Goal: Contribute content: Contribute content

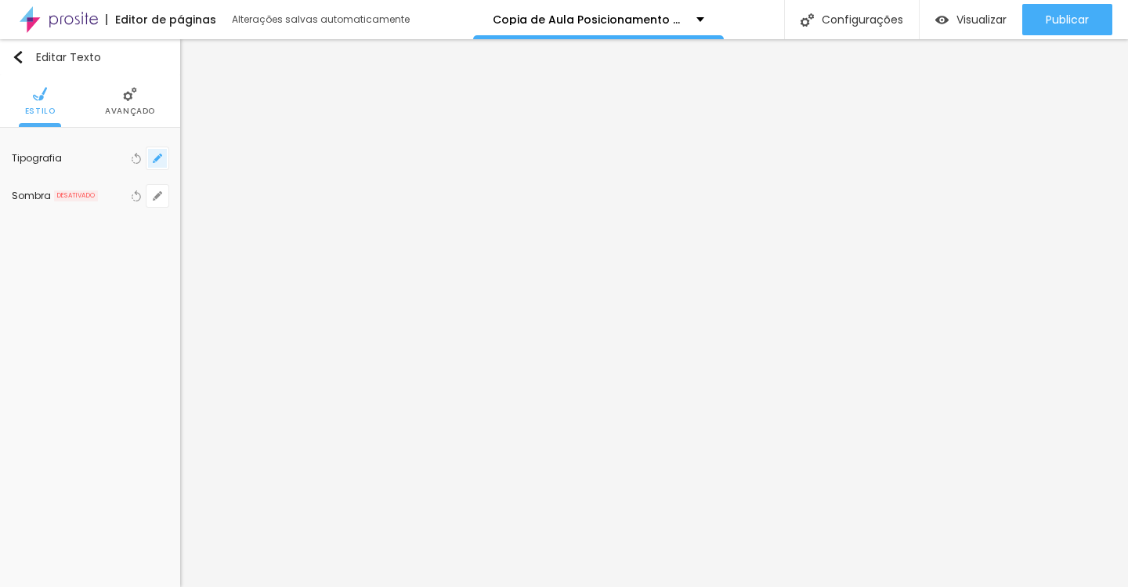
click at [159, 165] on button "button" at bounding box center [158, 158] width 22 height 22
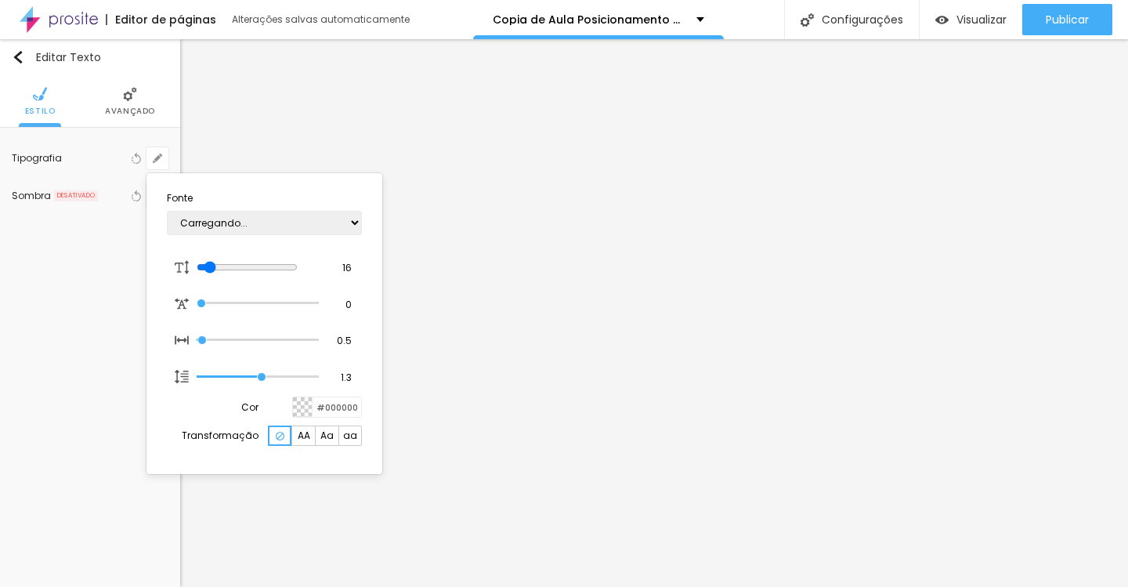
type input "1"
click at [271, 226] on select "AbrilFatface-Regular Actor-Regular Alegreya AlegreyaBlack [PERSON_NAME] [PERSON…" at bounding box center [264, 223] width 195 height 24
select select "Lora"
click at [167, 211] on select "AbrilFatface-Regular Actor-Regular Alegreya AlegreyaBlack [PERSON_NAME] [PERSON…" at bounding box center [264, 223] width 195 height 24
type input "1"
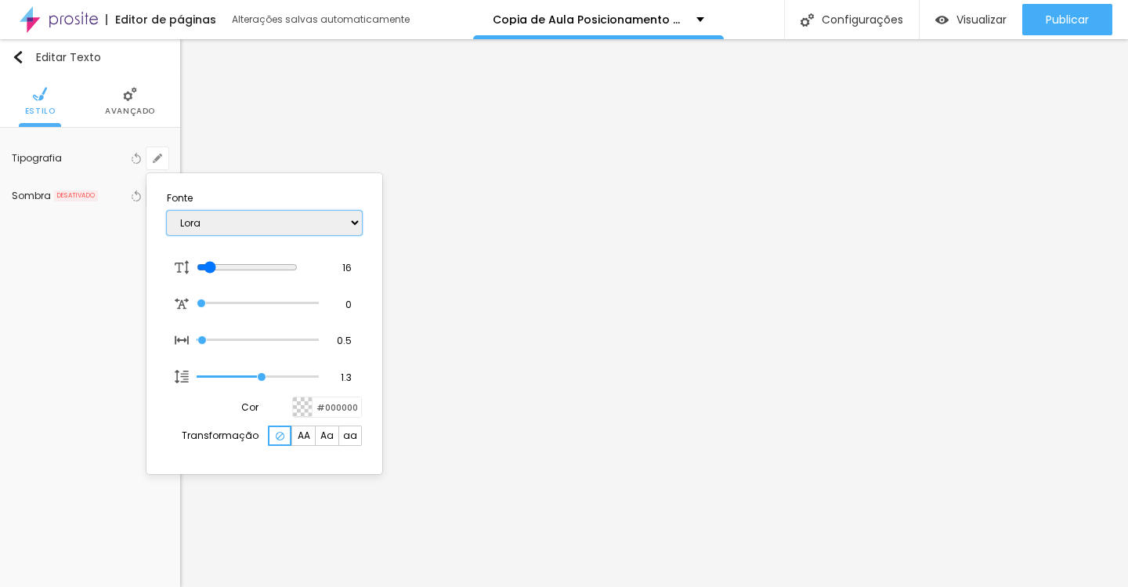
click at [324, 216] on select "AbrilFatface-Regular Actor-Regular Alegreya AlegreyaBlack [PERSON_NAME] [PERSON…" at bounding box center [264, 223] width 195 height 24
select select "PlayfairDisplay"
click at [167, 211] on select "AbrilFatface-Regular Actor-Regular Alegreya AlegreyaBlack [PERSON_NAME] [PERSON…" at bounding box center [264, 223] width 195 height 24
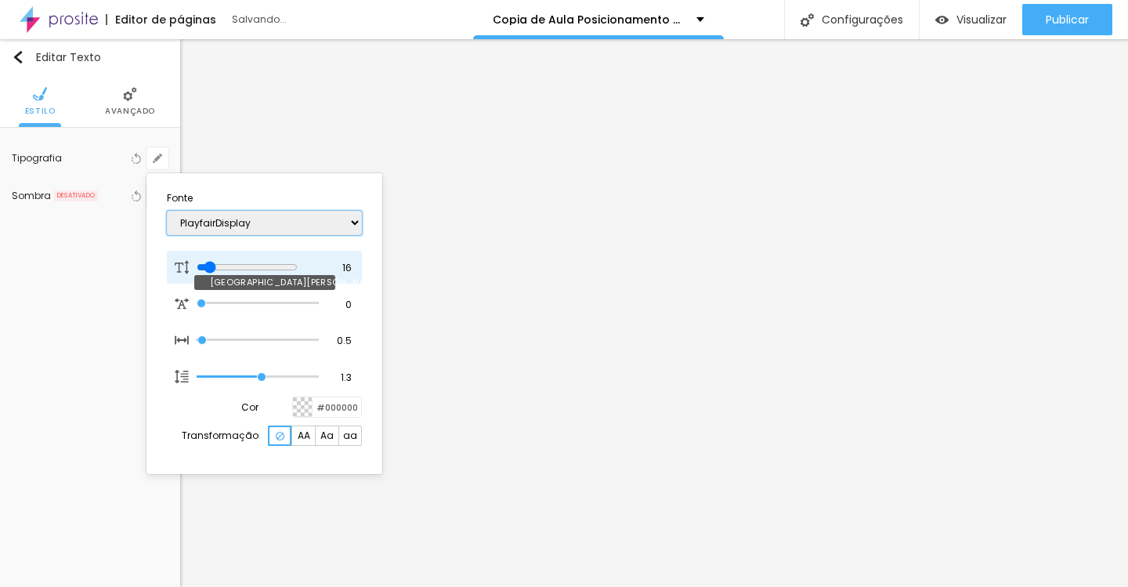
type input "1"
type input "18"
type input "1"
type input "19"
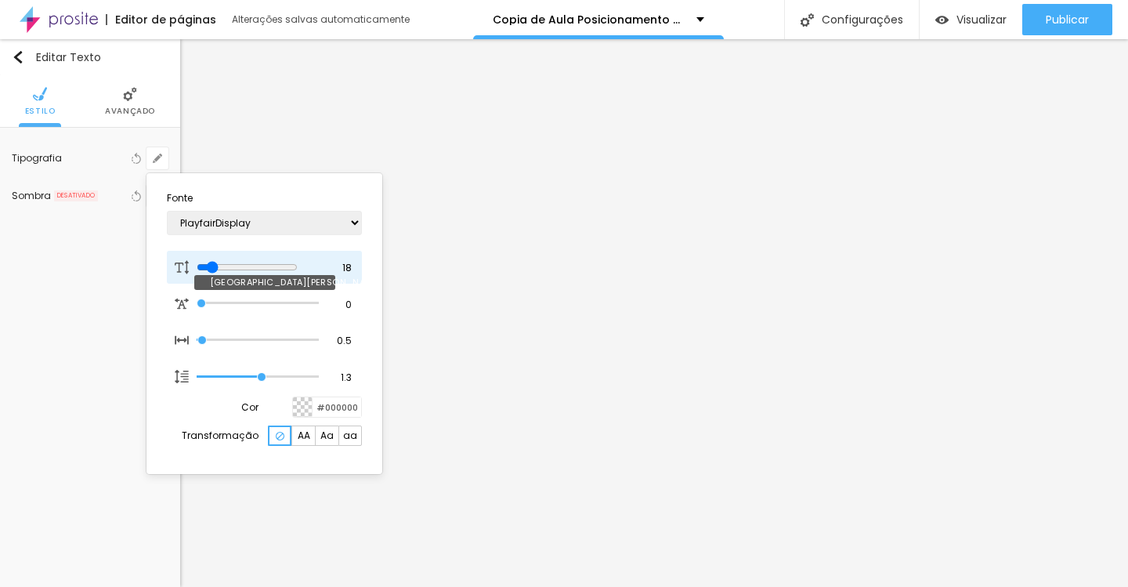
type input "19"
type input "1"
type input "20"
type input "1"
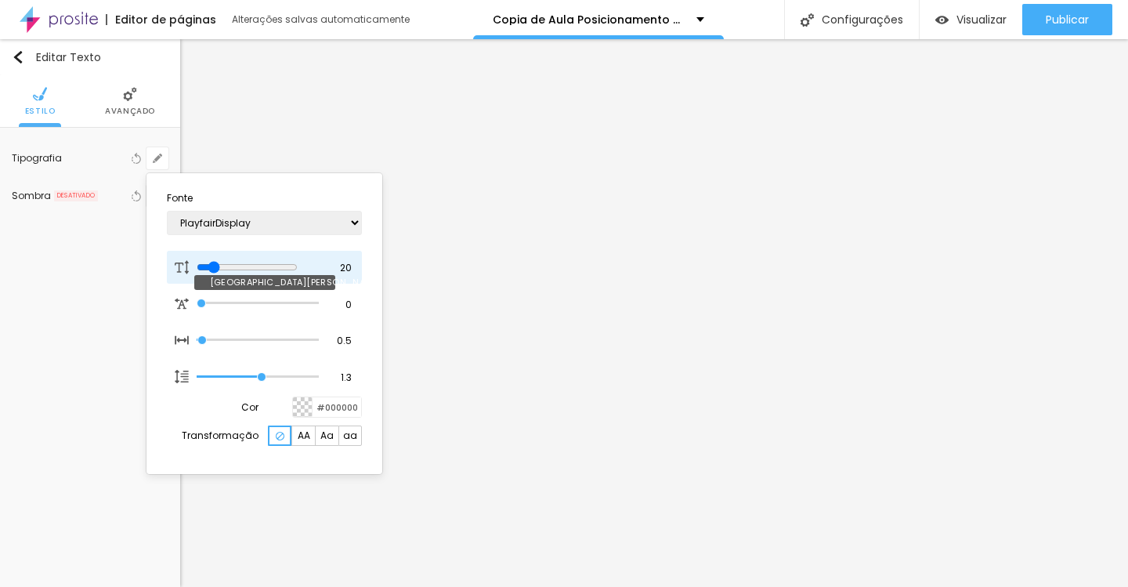
type input "21"
type input "1"
type input "22"
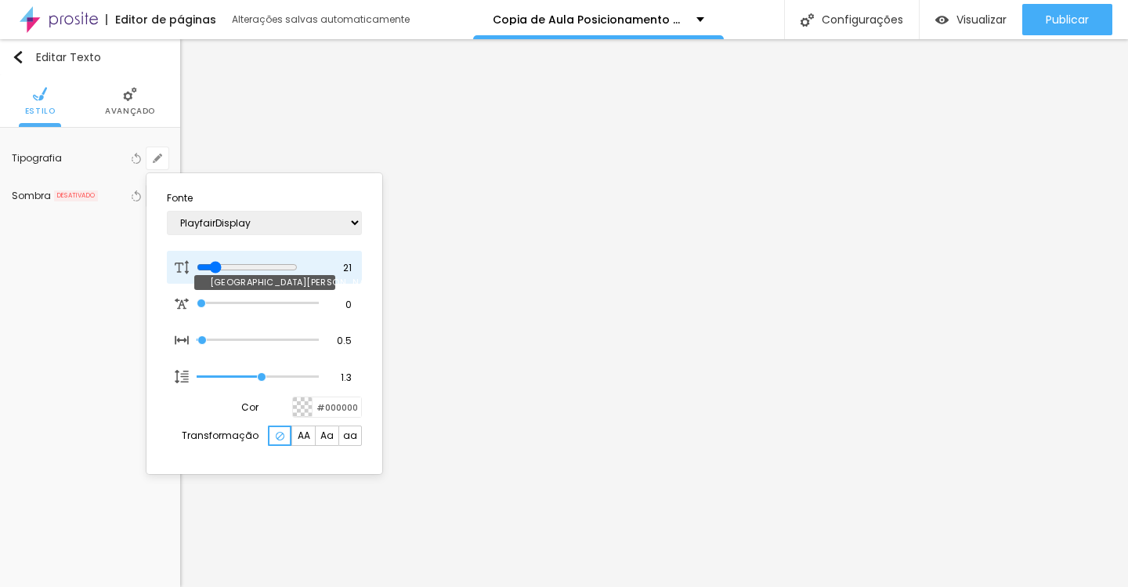
type input "1"
type input "23"
type input "1"
type input "24"
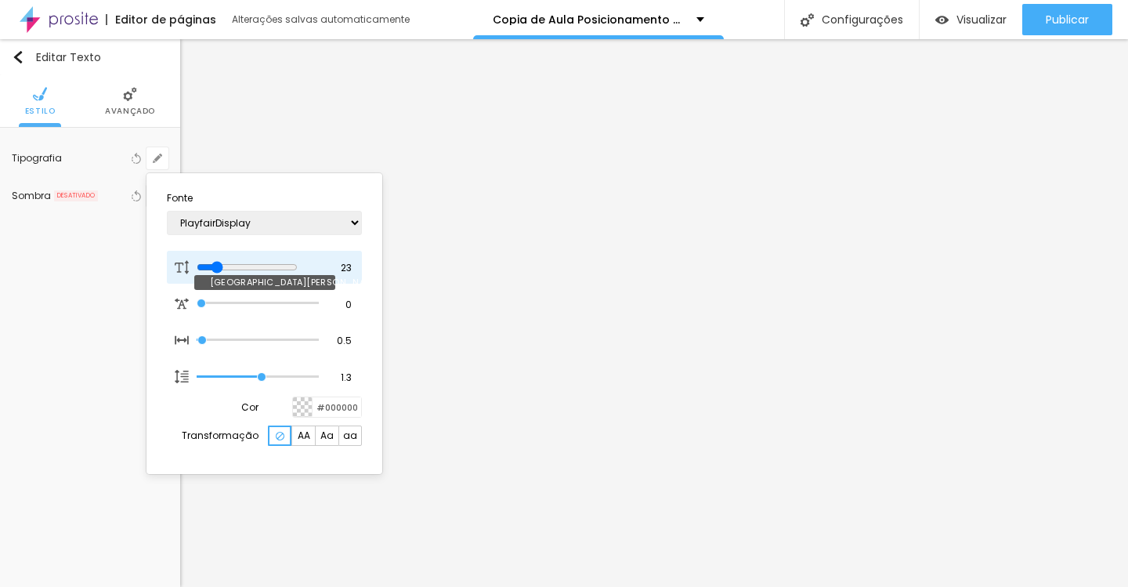
type input "24"
type input "1"
type input "25"
type input "1"
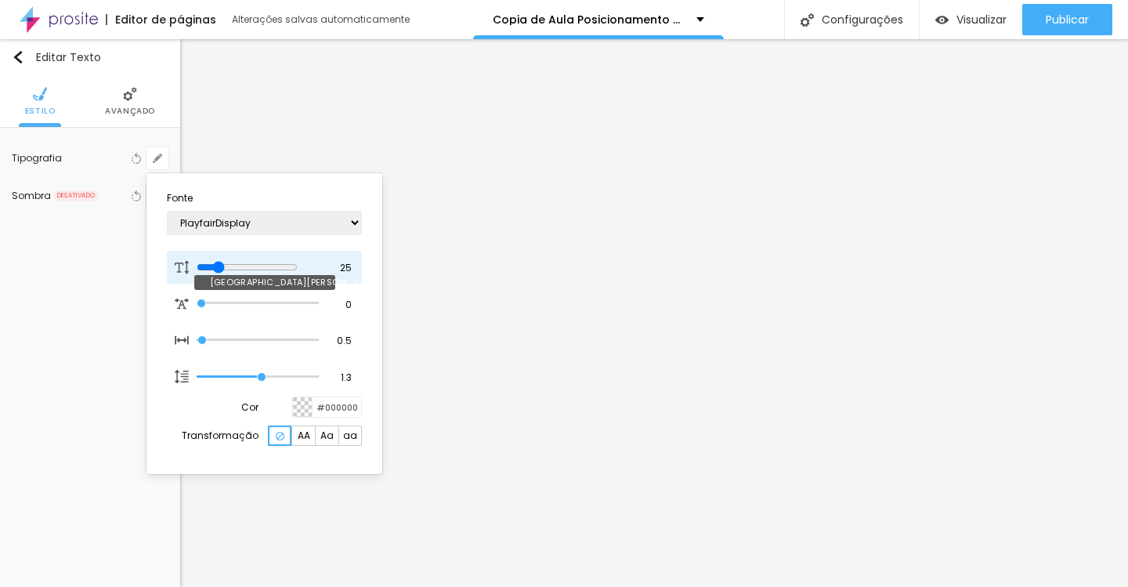
type input "26"
type input "1"
type input "27"
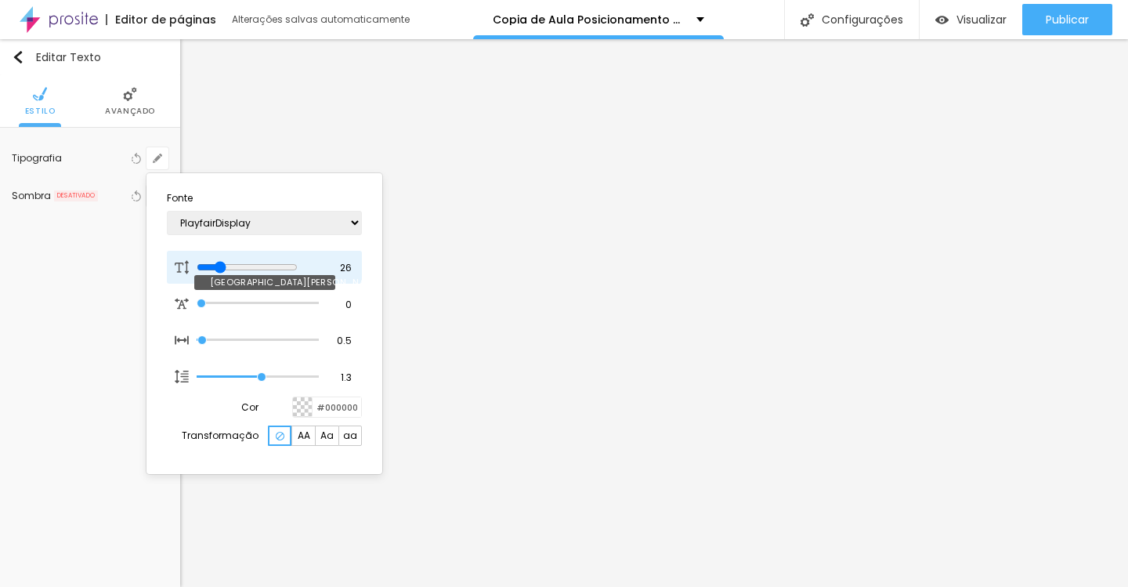
type input "1"
type input "28"
type input "1"
type input "29"
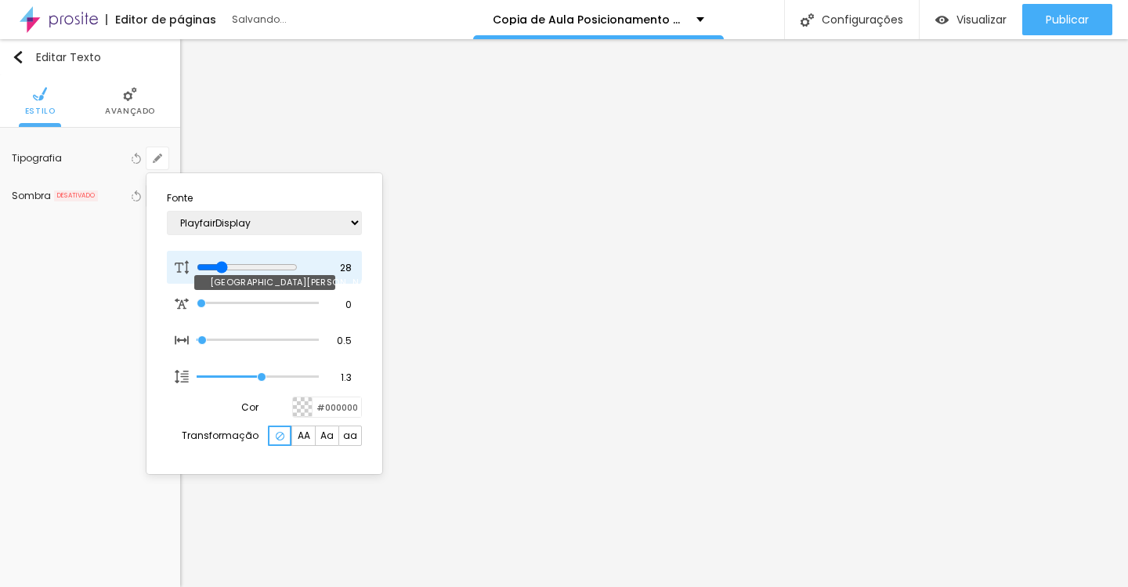
type input "29"
type input "1"
type input "30"
type input "1"
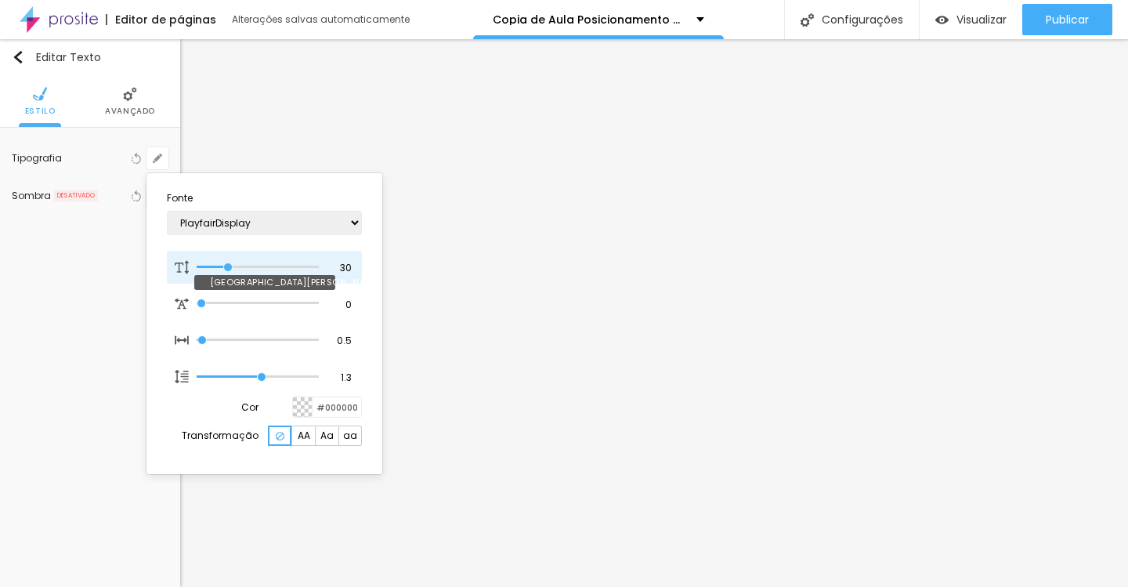
type input "31"
type input "1"
drag, startPoint x: 213, startPoint y: 266, endPoint x: 229, endPoint y: 265, distance: 15.7
type input "31"
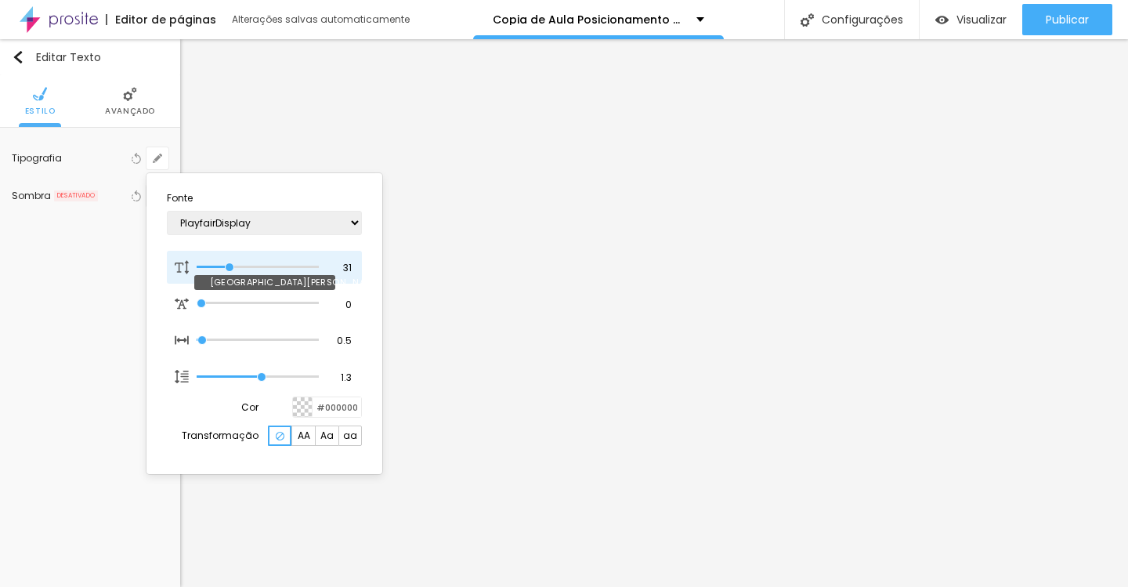
click at [229, 265] on input "range" at bounding box center [258, 267] width 122 height 8
click at [357, 443] on div "aa" at bounding box center [350, 435] width 24 height 20
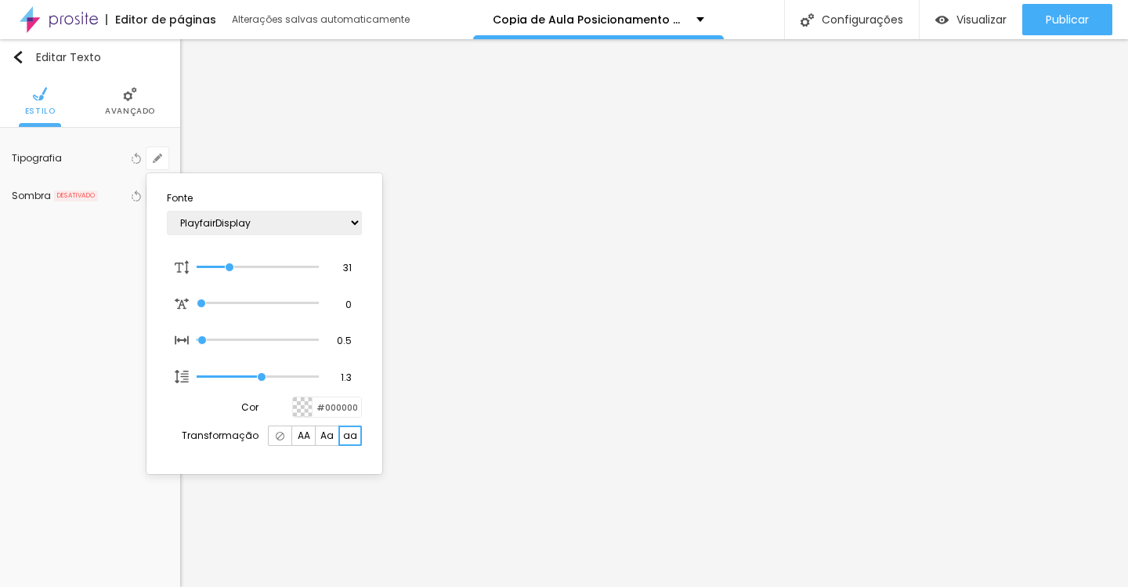
click at [328, 440] on span "Aa" at bounding box center [326, 435] width 13 height 9
click at [308, 440] on span "AA" at bounding box center [304, 435] width 13 height 9
type input "1"
click at [644, 222] on div at bounding box center [564, 293] width 1128 height 587
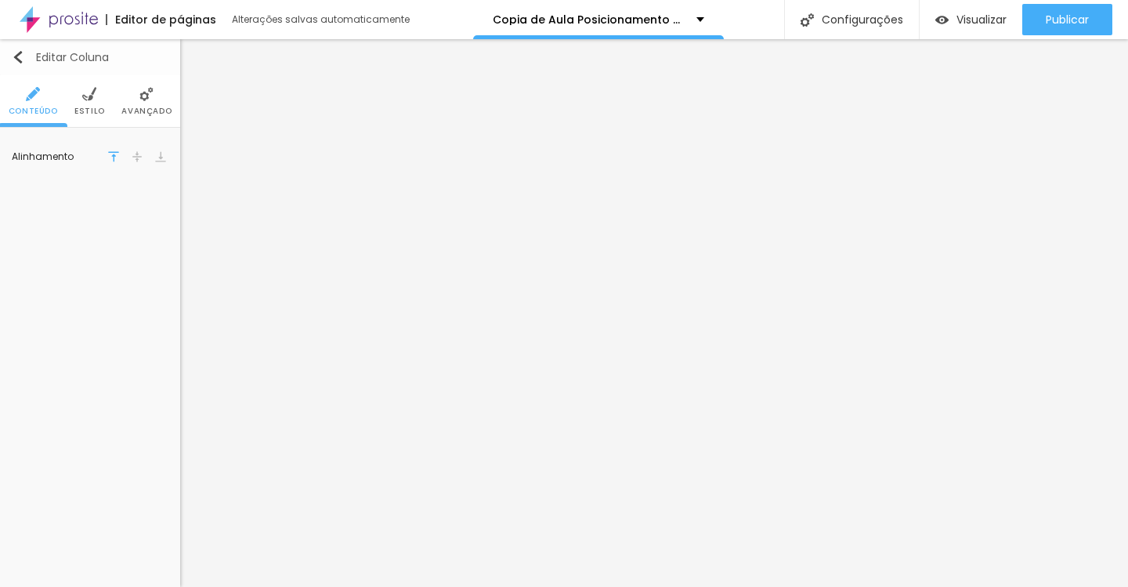
click at [19, 57] on img "button" at bounding box center [18, 57] width 13 height 13
click at [23, 52] on img "button" at bounding box center [18, 57] width 13 height 13
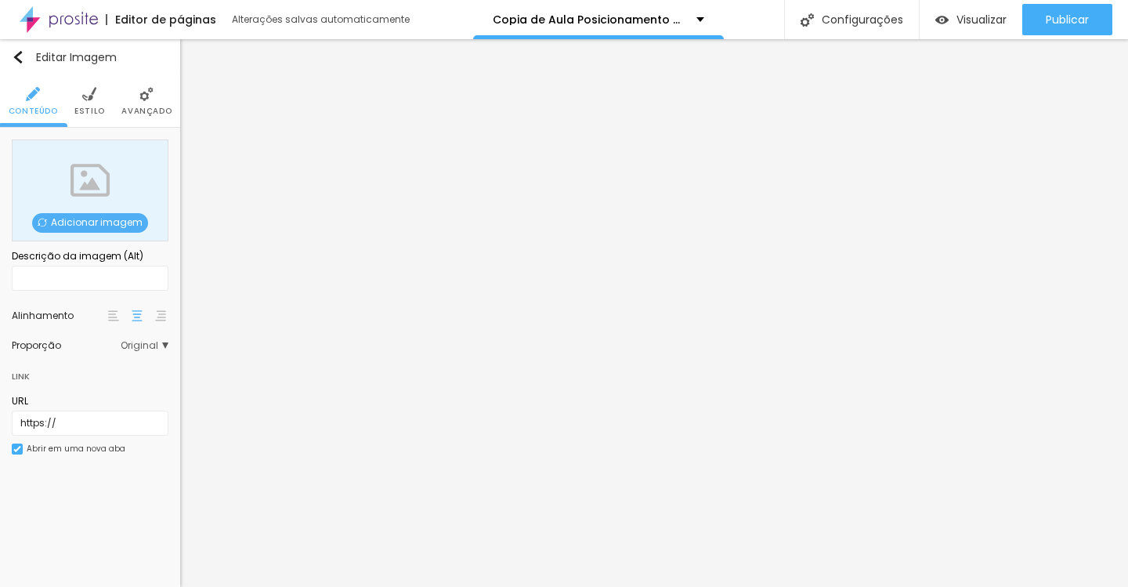
click at [130, 222] on span "Adicionar imagem" at bounding box center [90, 223] width 116 height 20
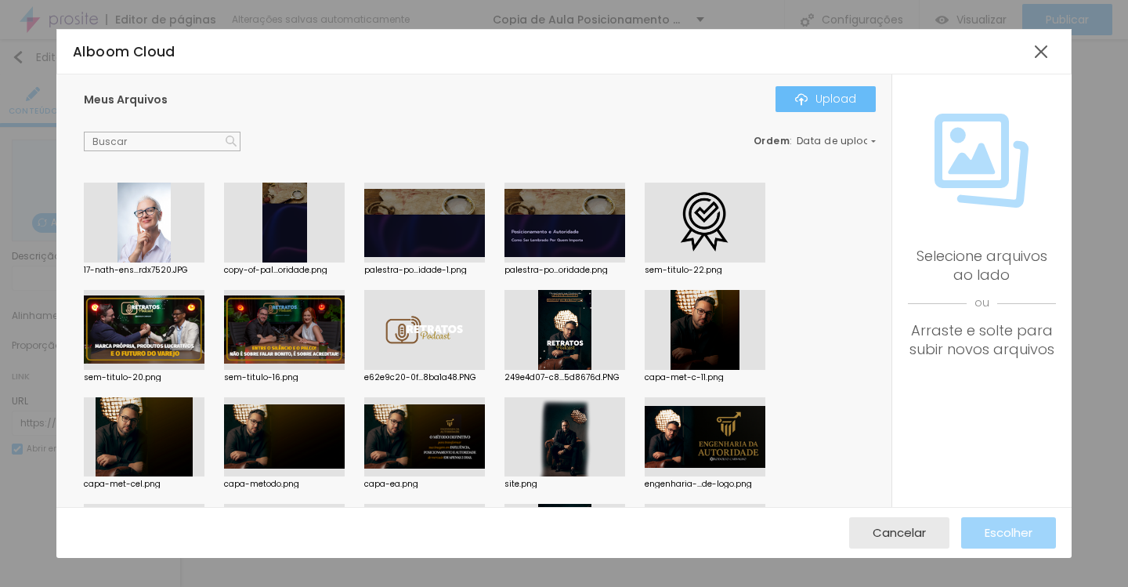
click at [825, 103] on div "Upload" at bounding box center [825, 98] width 61 height 13
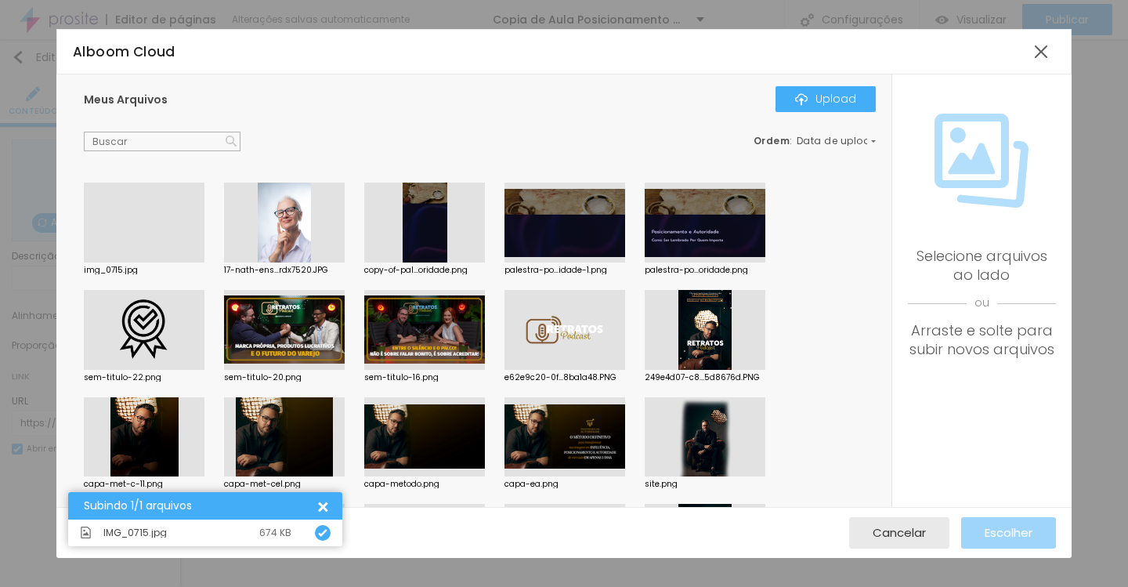
click at [115, 262] on div at bounding box center [144, 262] width 121 height 0
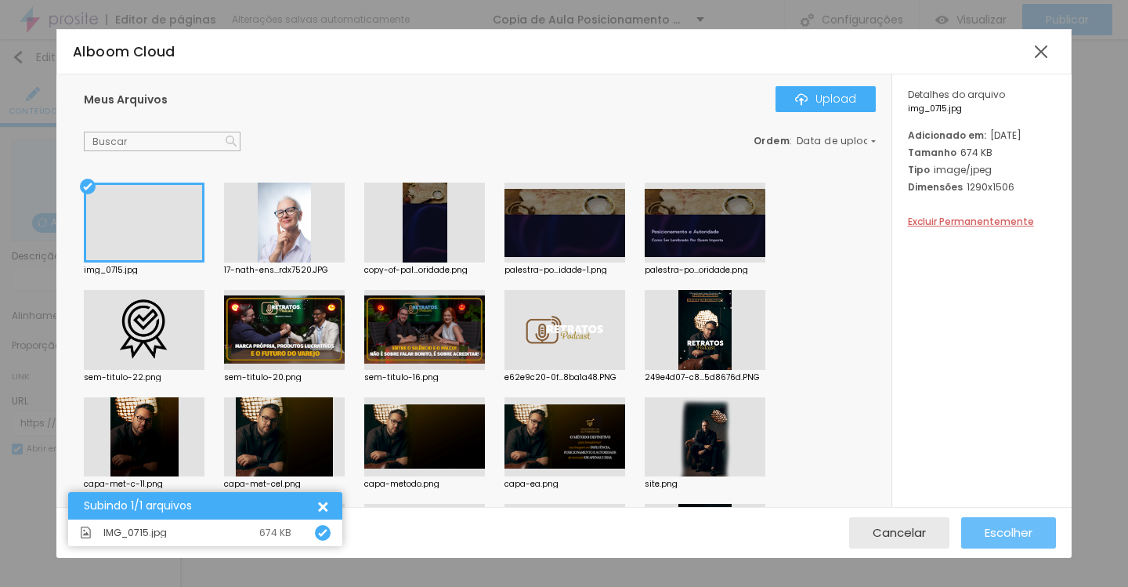
click at [998, 523] on div "Escolher" at bounding box center [1009, 532] width 48 height 31
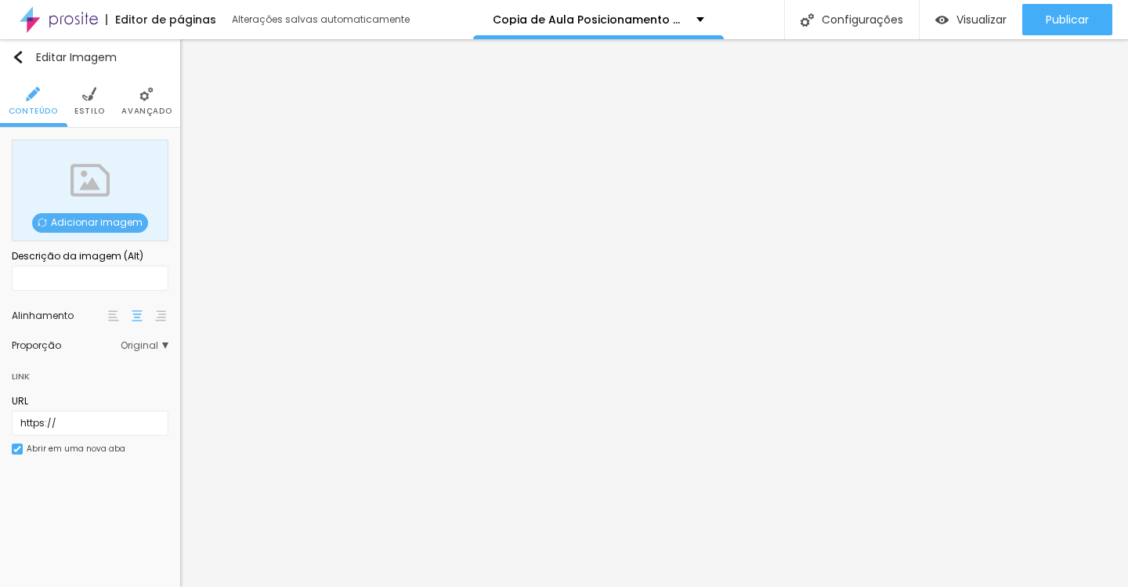
click at [103, 219] on span "Adicionar imagem" at bounding box center [90, 223] width 116 height 20
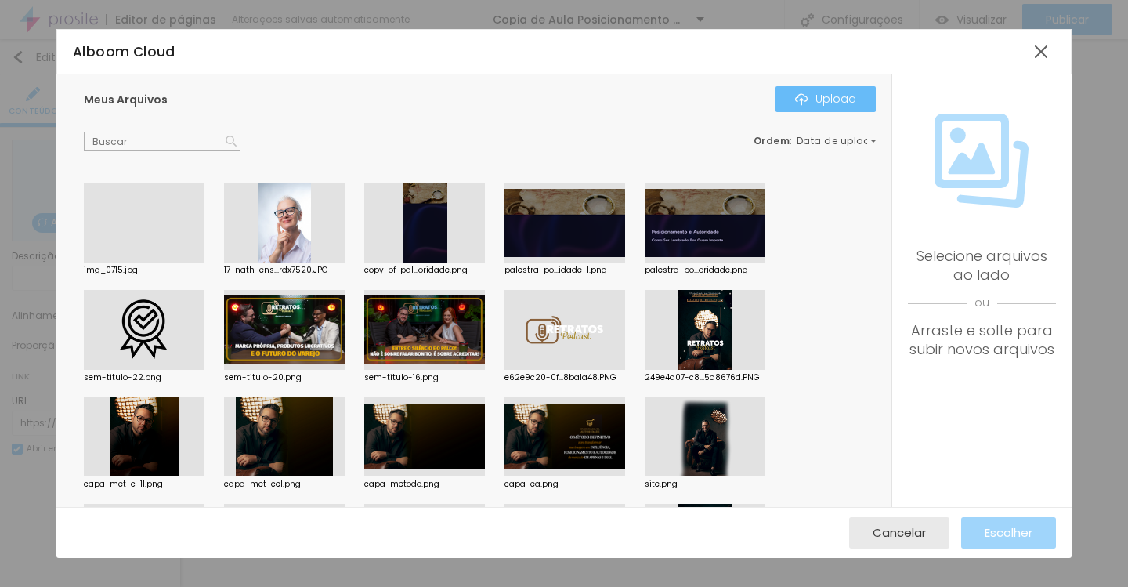
click at [812, 105] on button "Upload" at bounding box center [826, 98] width 100 height 25
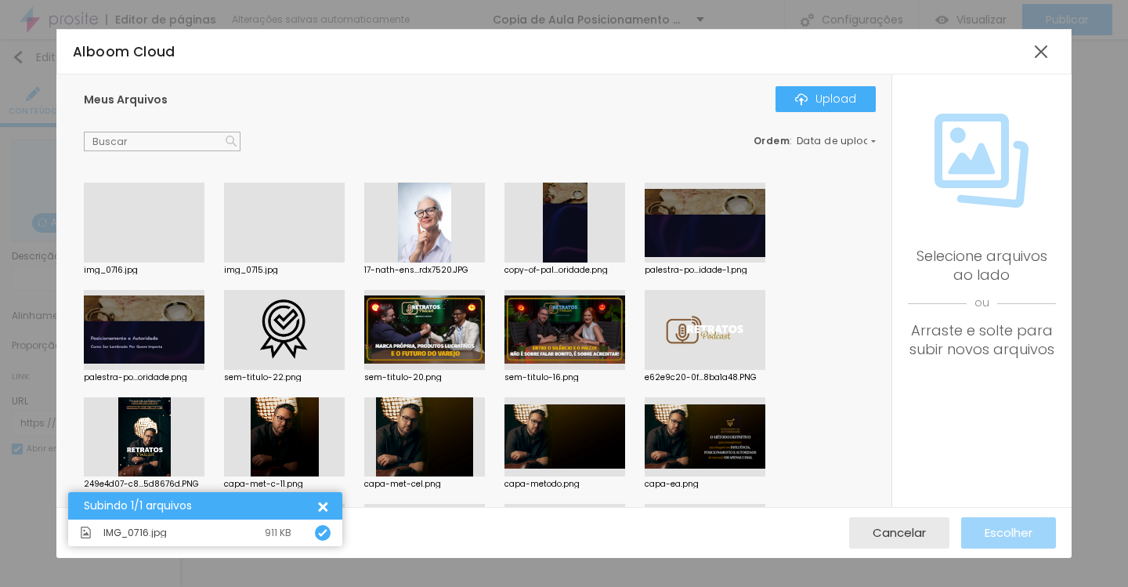
click at [147, 262] on div at bounding box center [144, 262] width 121 height 0
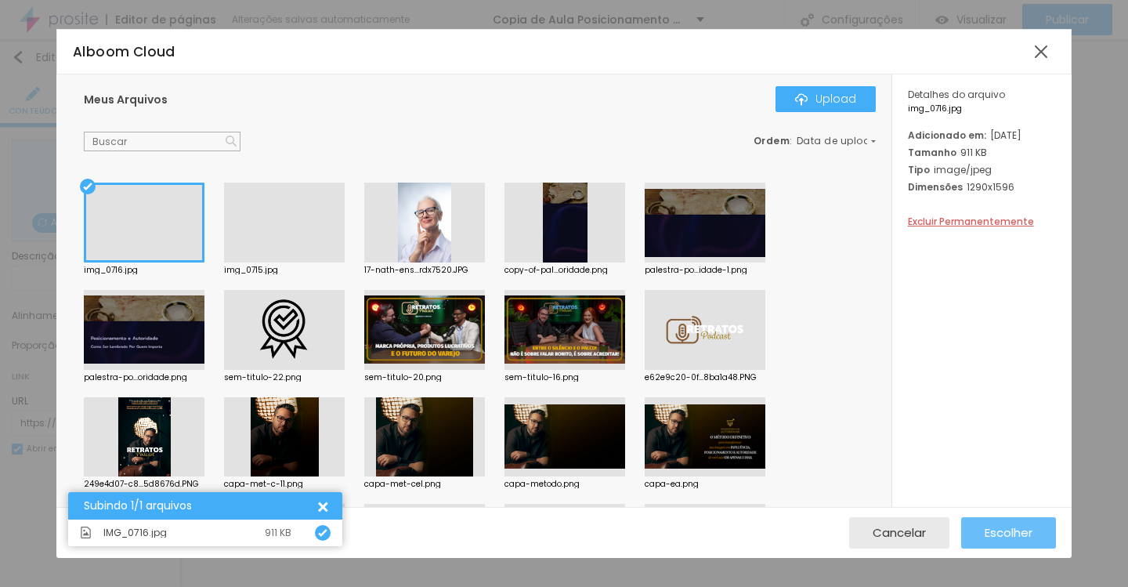
click at [993, 544] on div "Escolher" at bounding box center [1009, 532] width 48 height 31
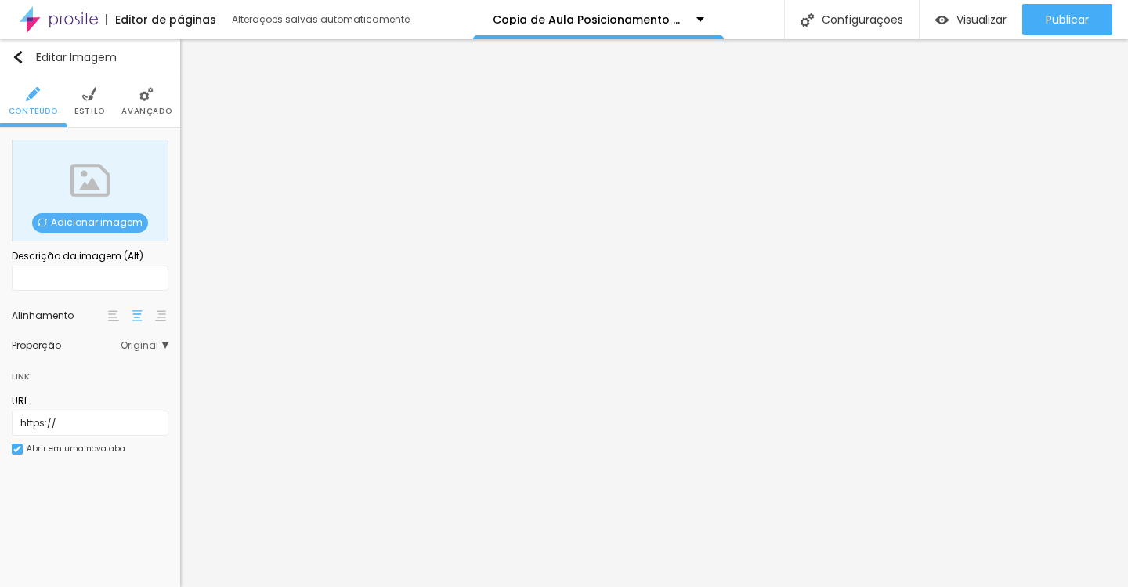
click at [127, 228] on span "Adicionar imagem" at bounding box center [90, 223] width 116 height 20
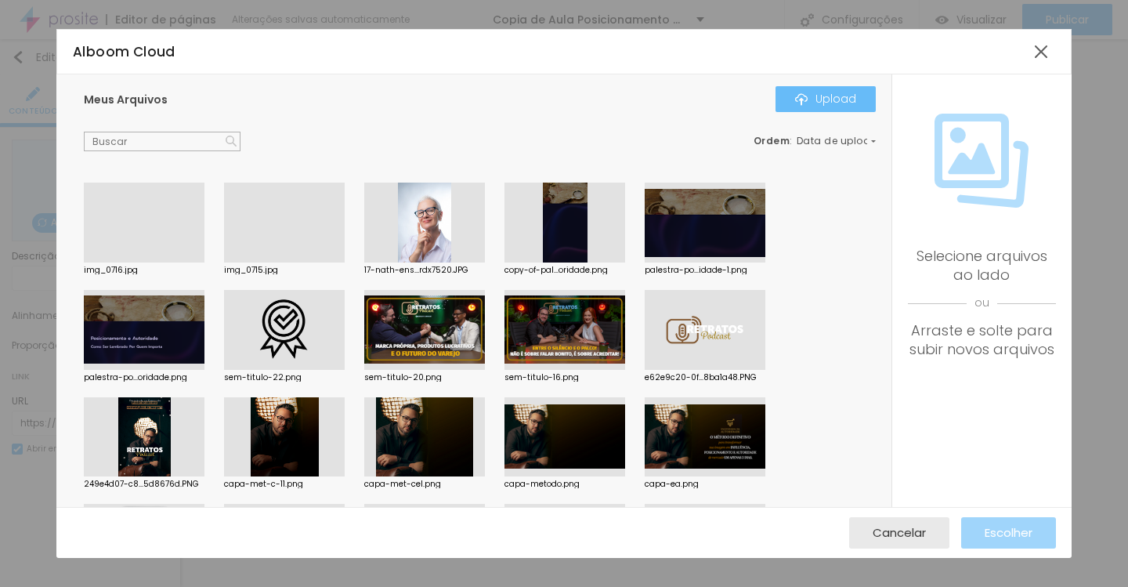
click at [832, 99] on div "Upload" at bounding box center [825, 98] width 61 height 13
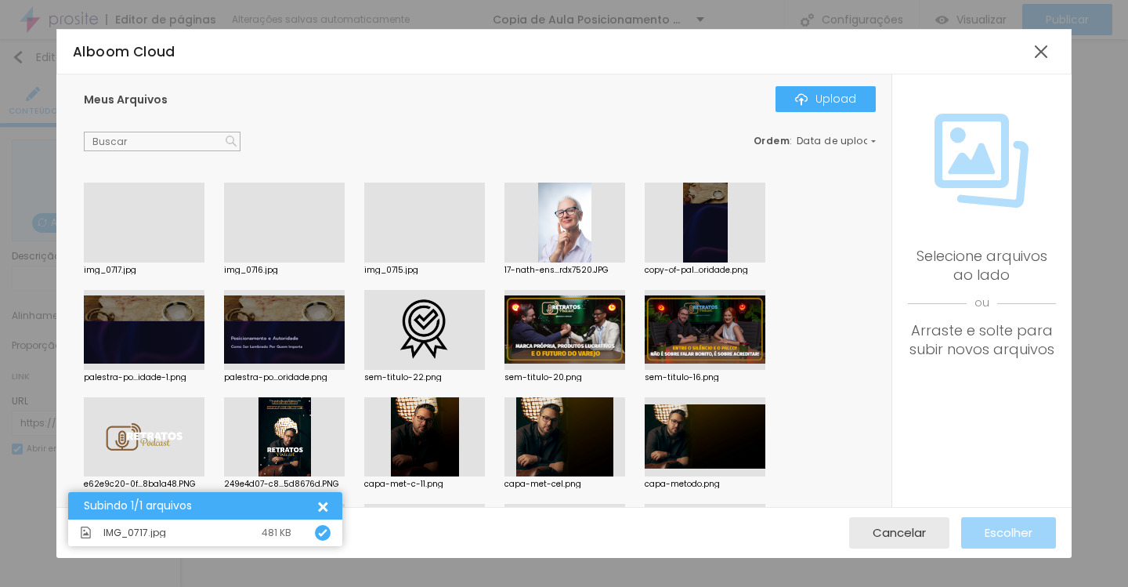
click at [104, 262] on div at bounding box center [144, 262] width 121 height 0
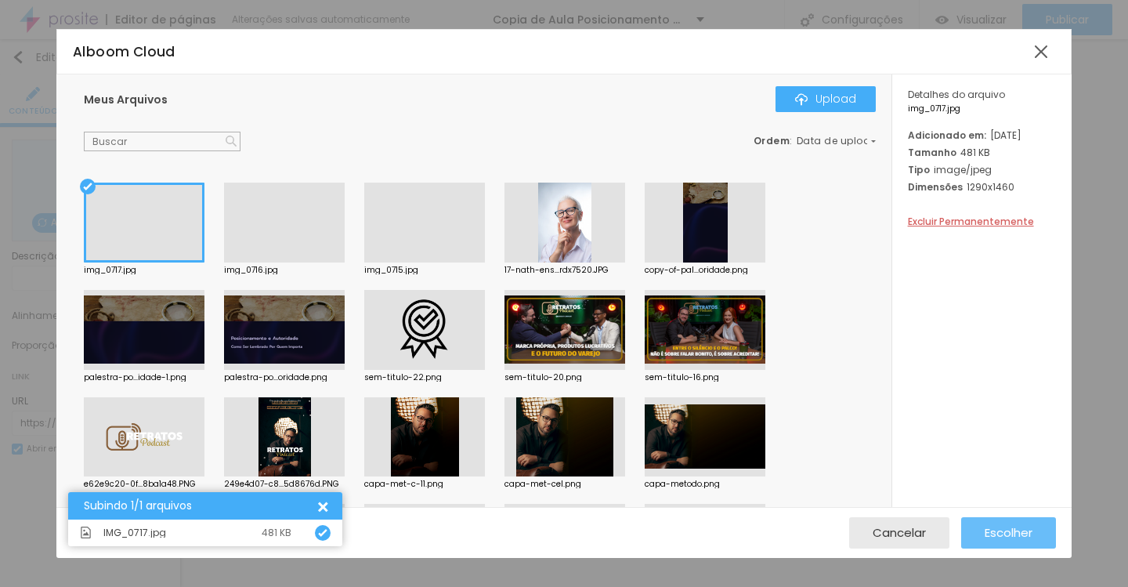
click at [982, 524] on button "Escolher" at bounding box center [1008, 532] width 95 height 31
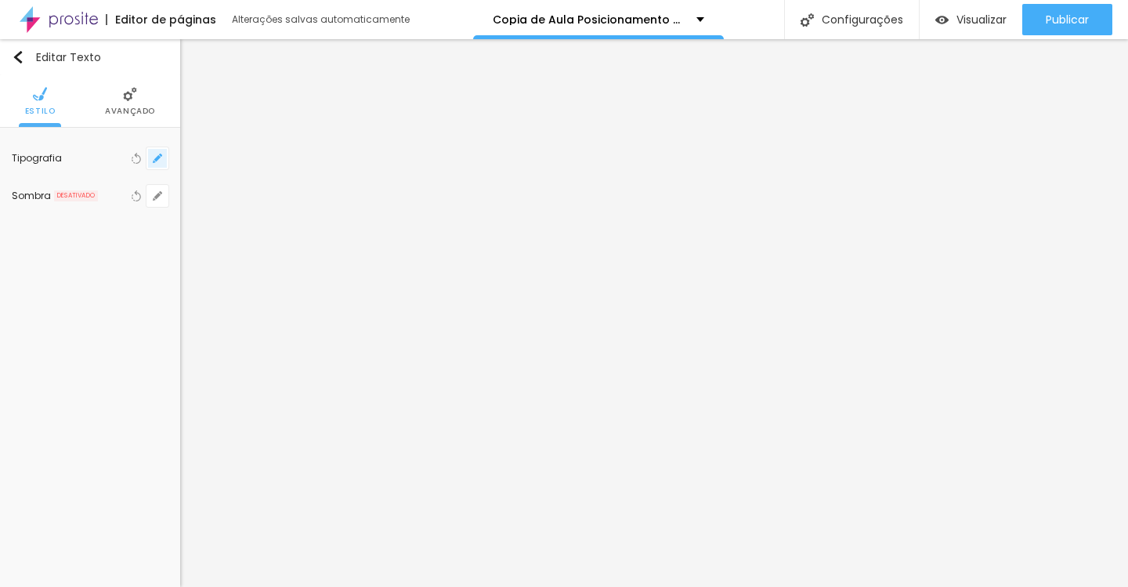
click at [165, 157] on button "button" at bounding box center [158, 158] width 22 height 22
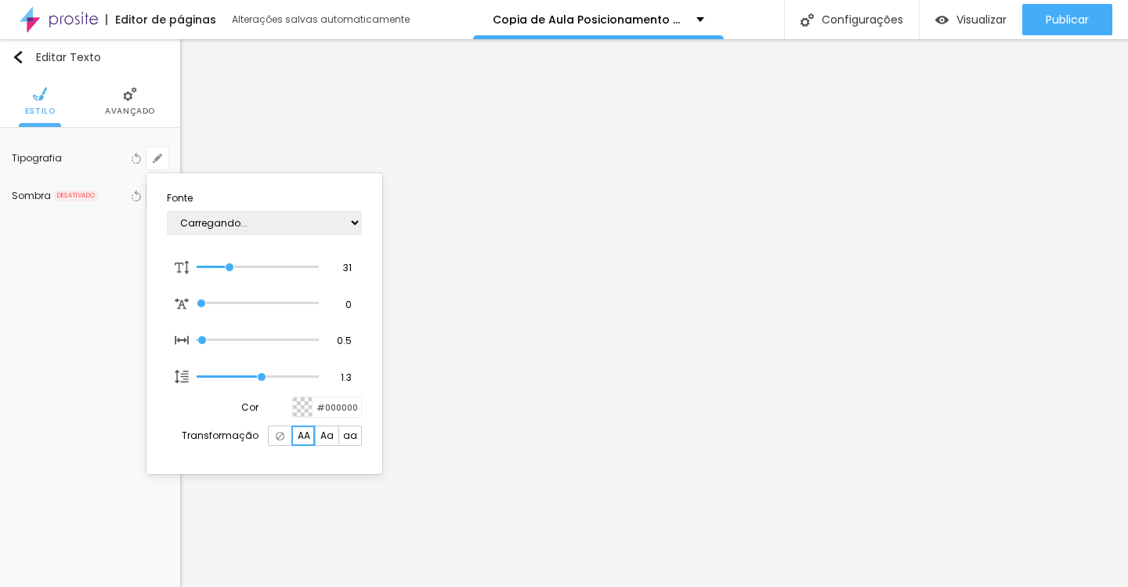
type input "1"
type input "29"
type input "1"
type input "28"
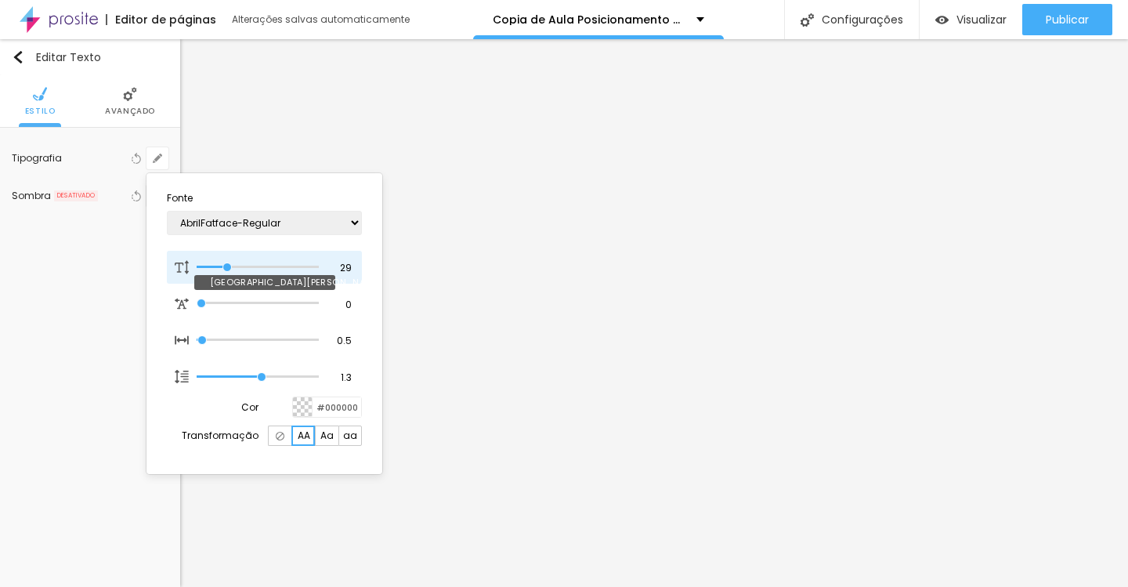
type input "28"
type input "1"
type input "27"
type input "1"
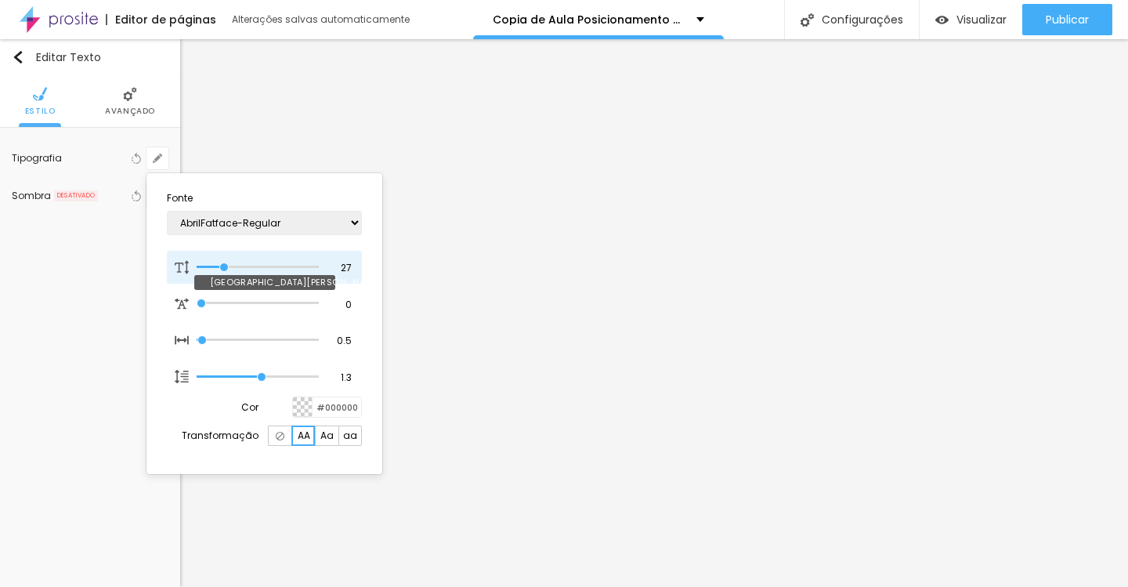
type input "26"
type input "1"
type input "25"
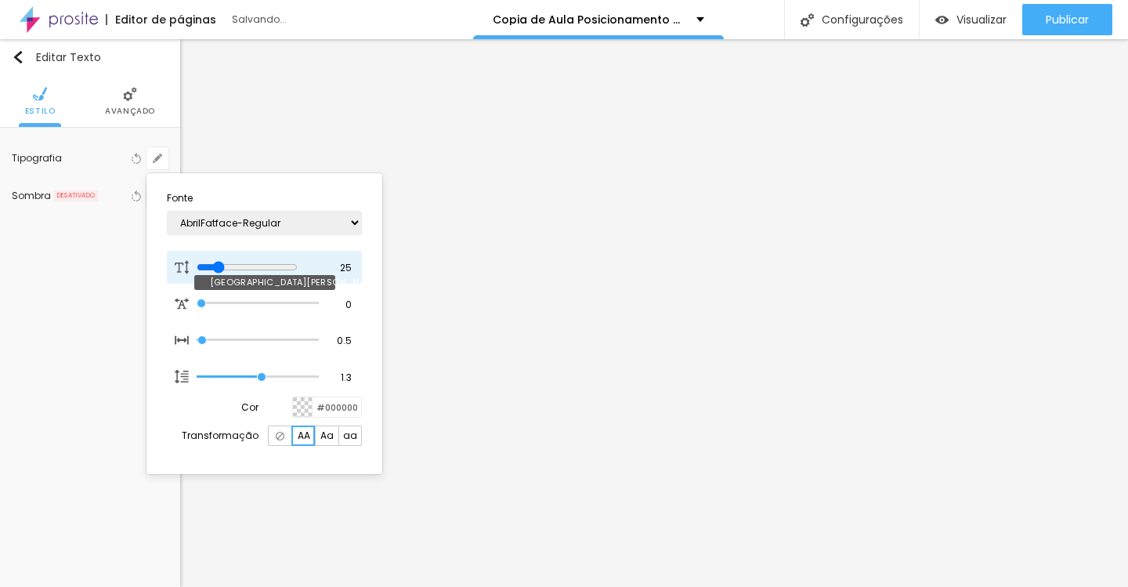
type input "1"
type input "25"
click at [222, 263] on input "range" at bounding box center [247, 267] width 101 height 13
type input "1"
click at [1071, 5] on div at bounding box center [564, 293] width 1128 height 587
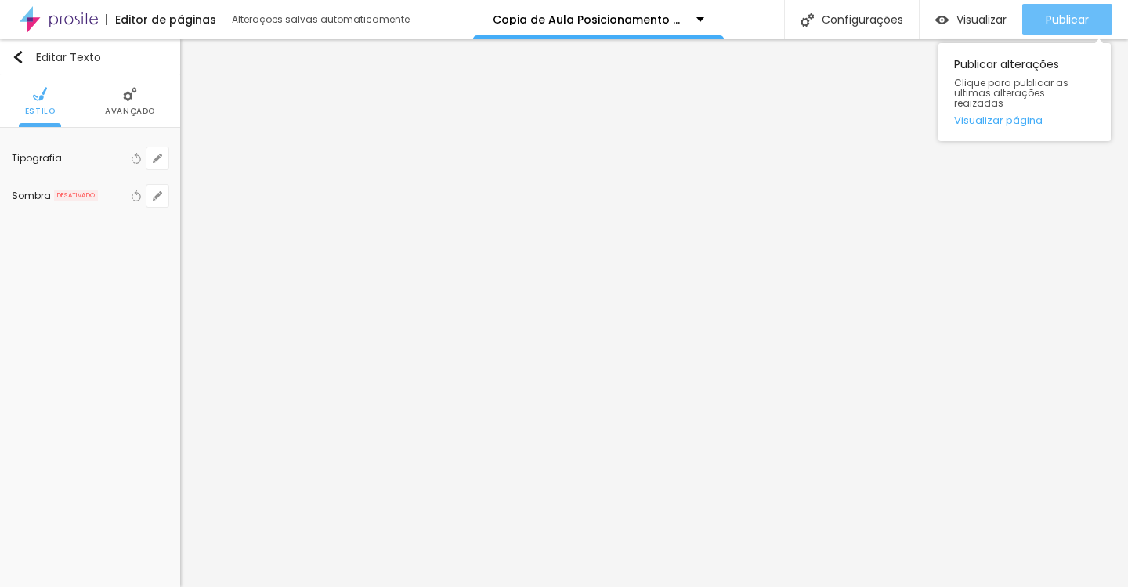
click at [1065, 18] on span "Publicar" at bounding box center [1067, 19] width 43 height 13
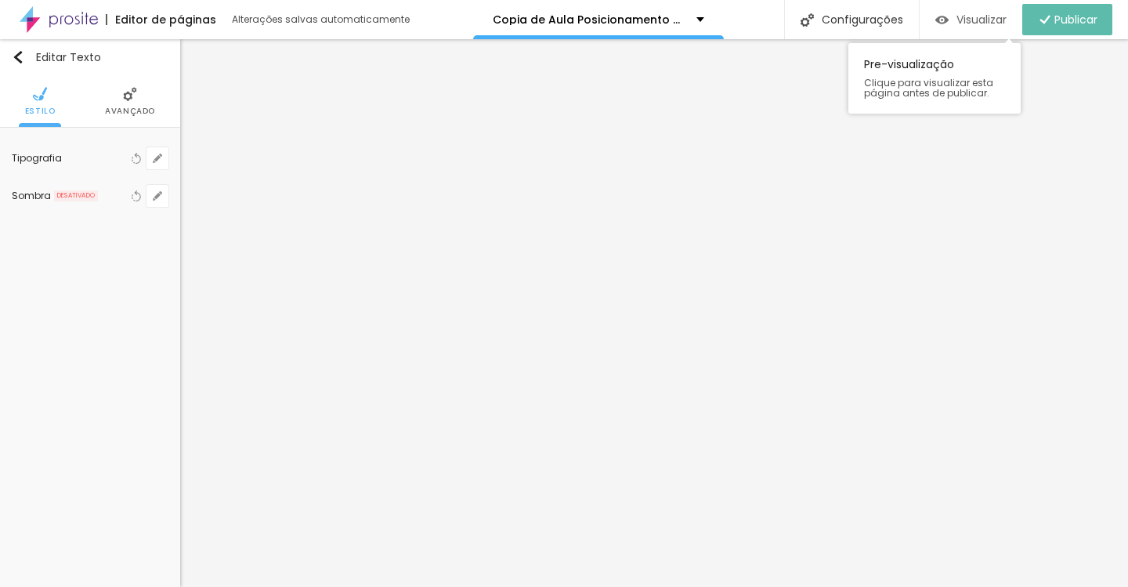
click at [971, 25] on span "Visualizar" at bounding box center [982, 19] width 50 height 13
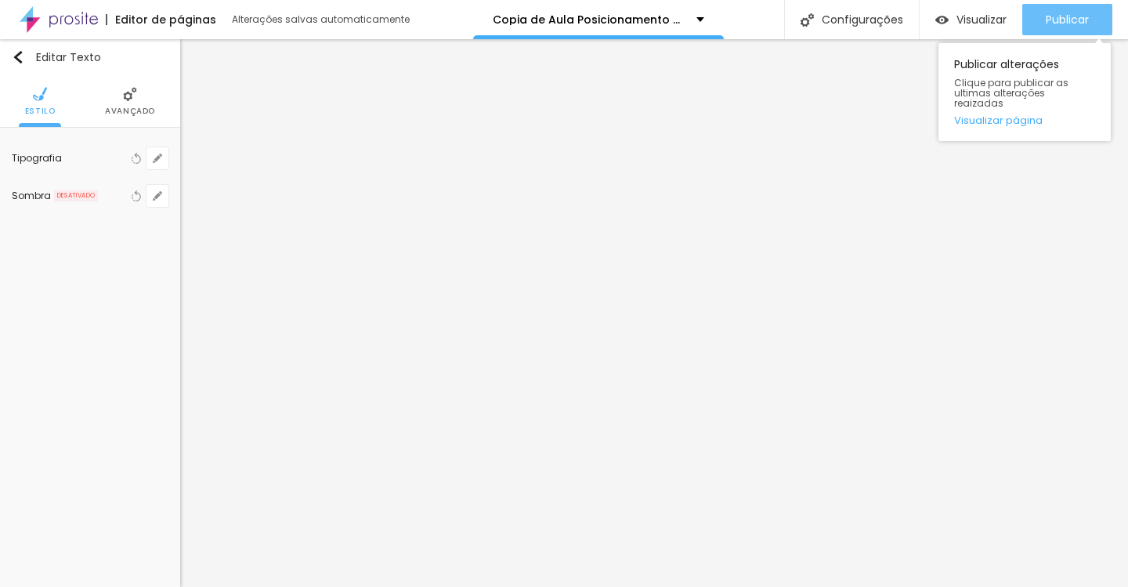
click at [1048, 19] on span "Publicar" at bounding box center [1067, 19] width 43 height 13
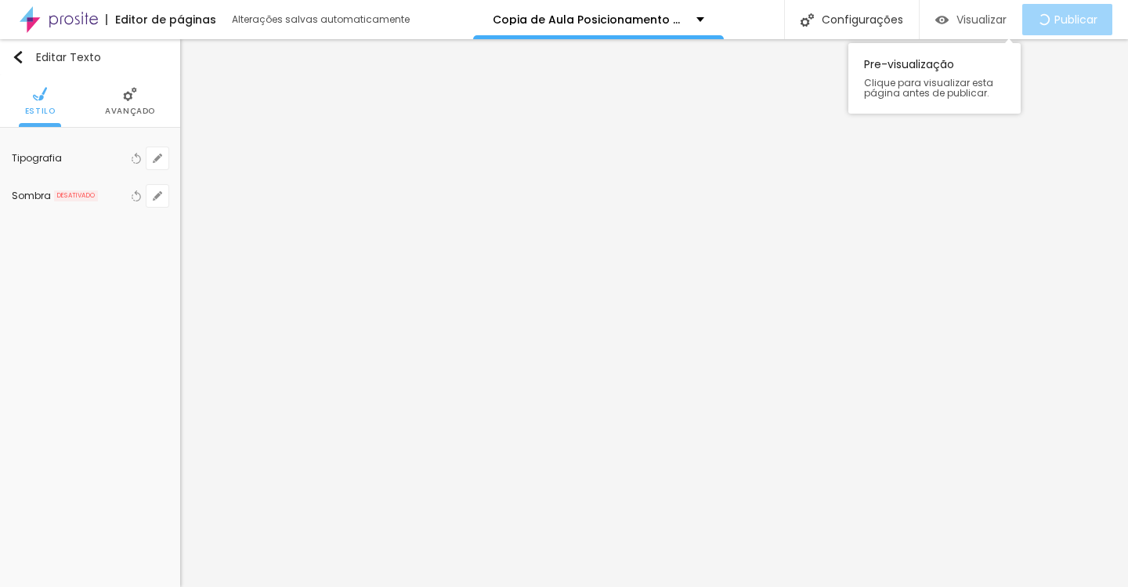
click at [1001, 13] on span "Visualizar" at bounding box center [982, 19] width 50 height 13
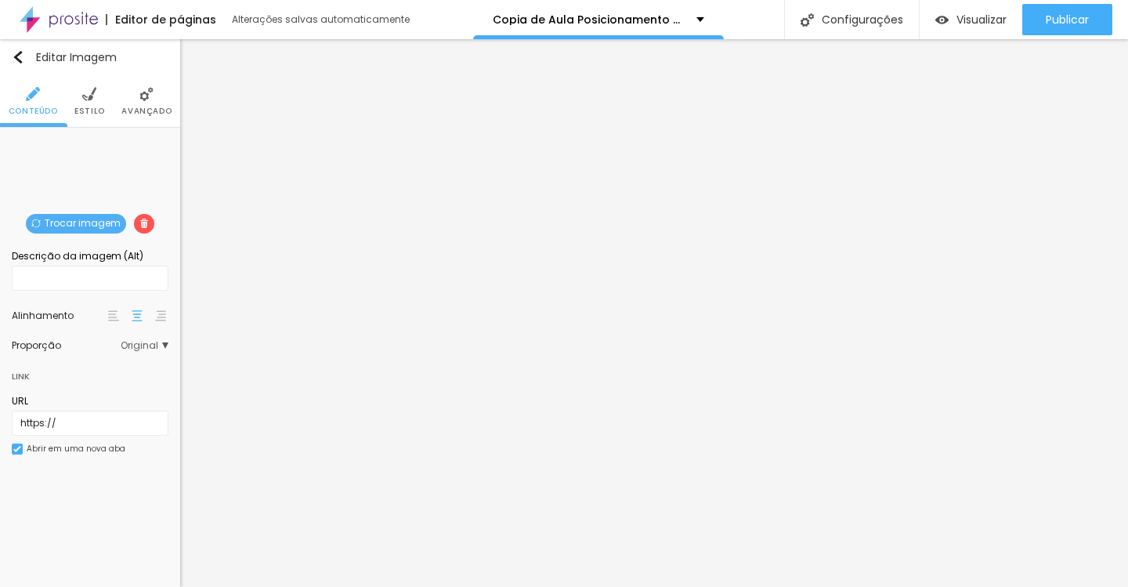
click at [141, 349] on span "Original" at bounding box center [145, 345] width 48 height 9
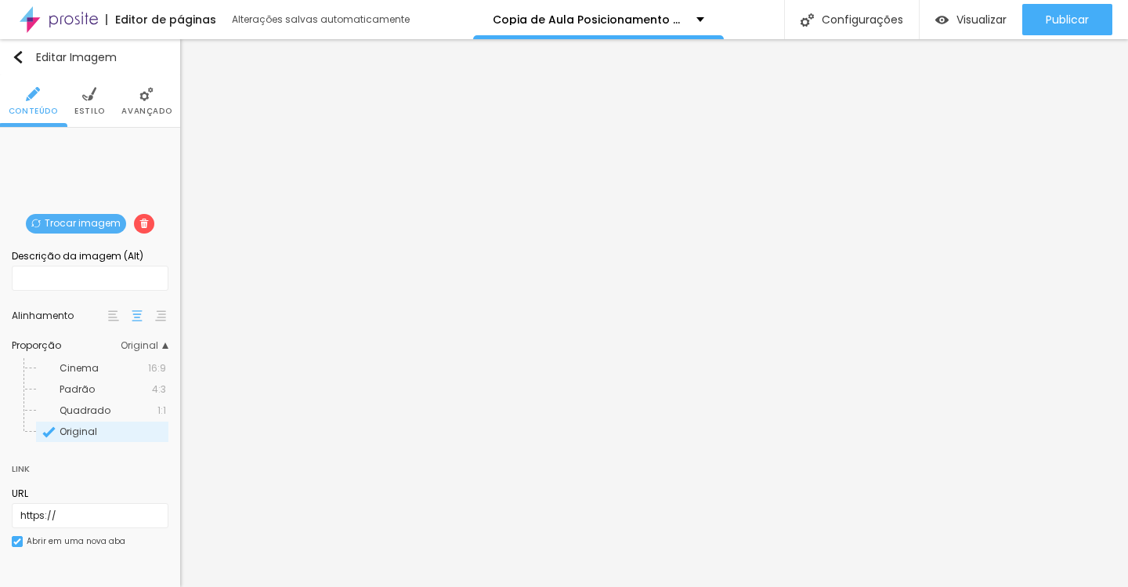
click at [141, 350] on div "Cinema 16:9 Padrão 4:3 Quadrado 1:1 Original" at bounding box center [90, 396] width 157 height 92
click at [96, 113] on span "Estilo" at bounding box center [89, 111] width 31 height 8
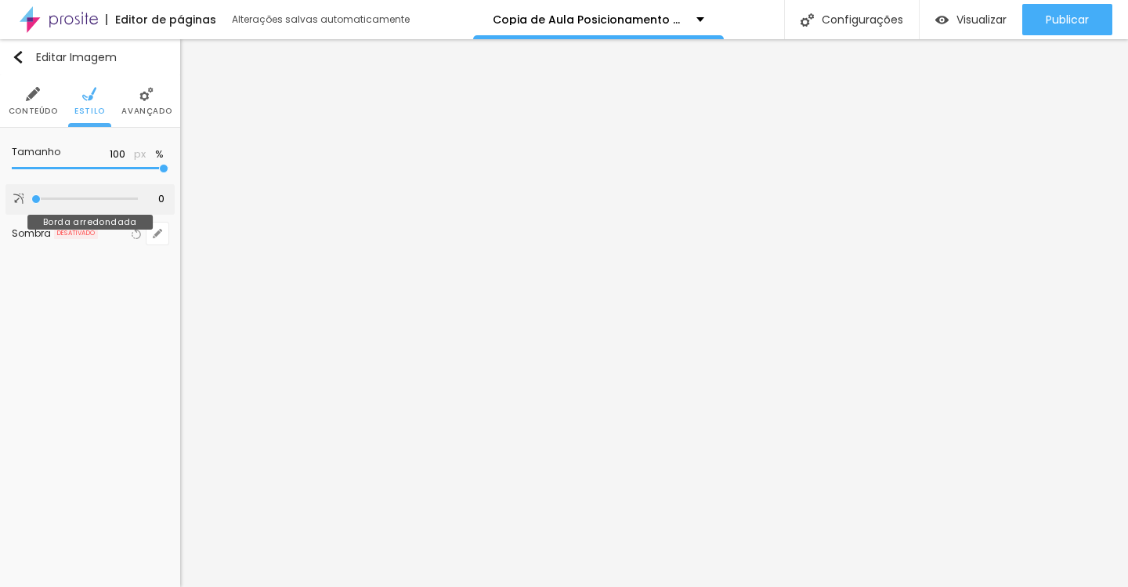
type input "1"
type input "7"
type input "9"
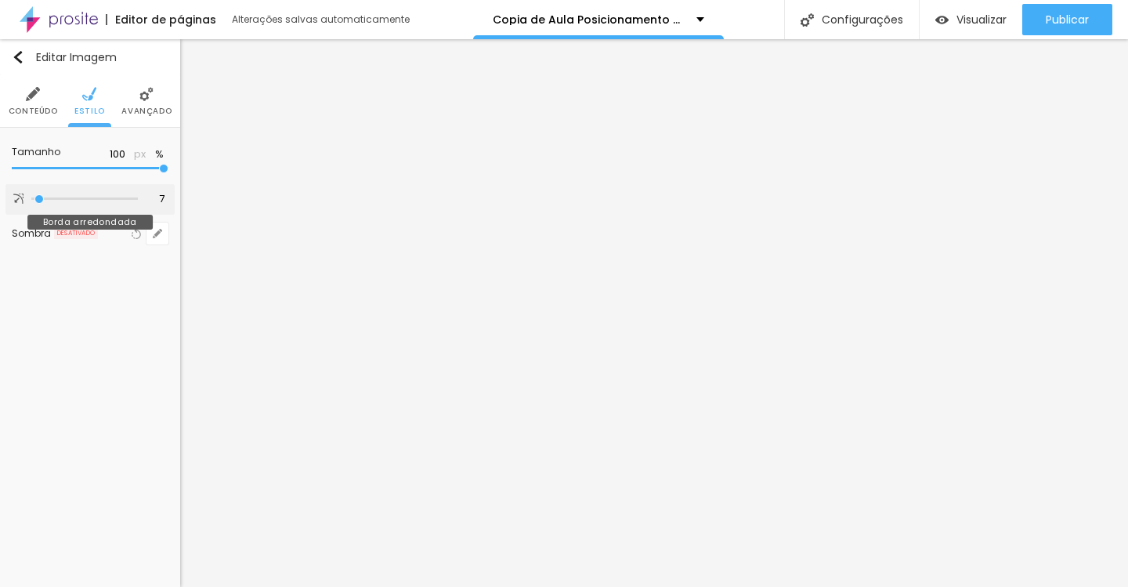
type input "9"
type input "12"
type input "16"
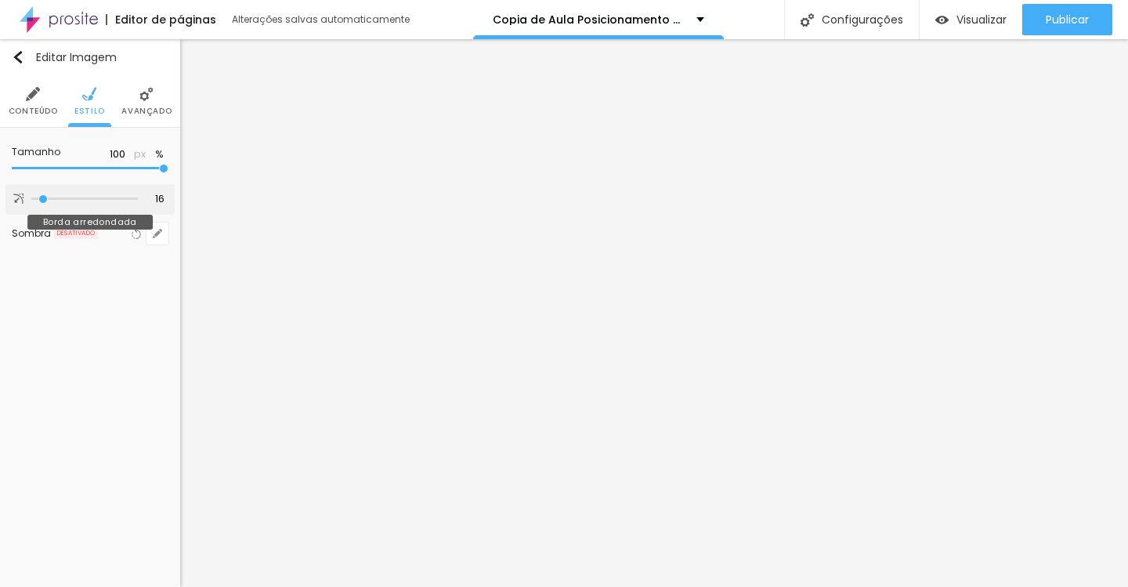
type input "21"
type input "26"
type input "30"
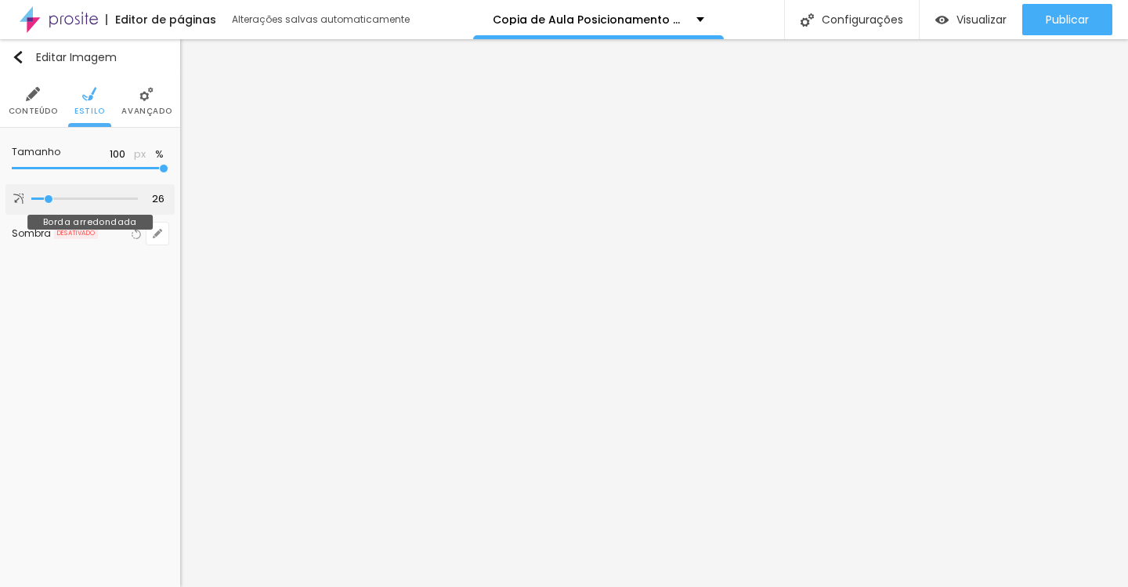
type input "30"
type input "33"
type input "36"
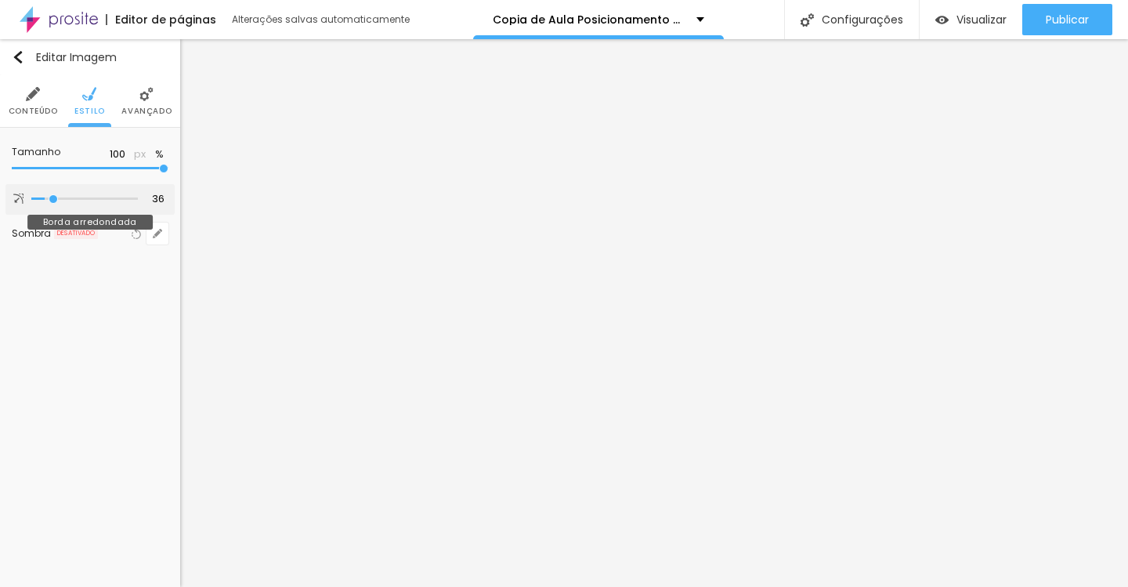
type input "38"
type input "39"
type input "41"
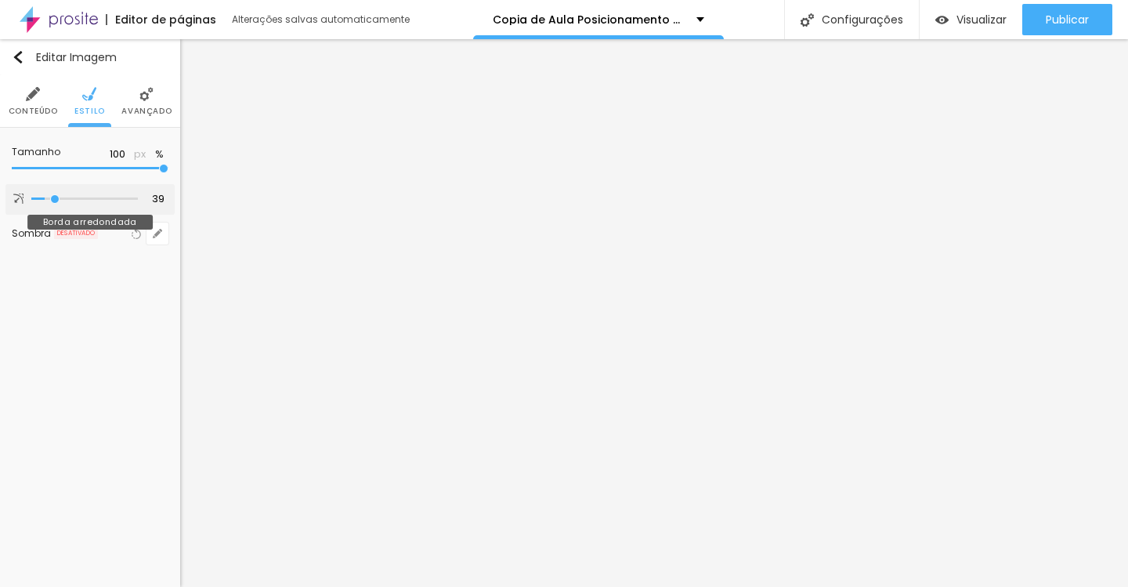
type input "41"
type input "43"
type input "44"
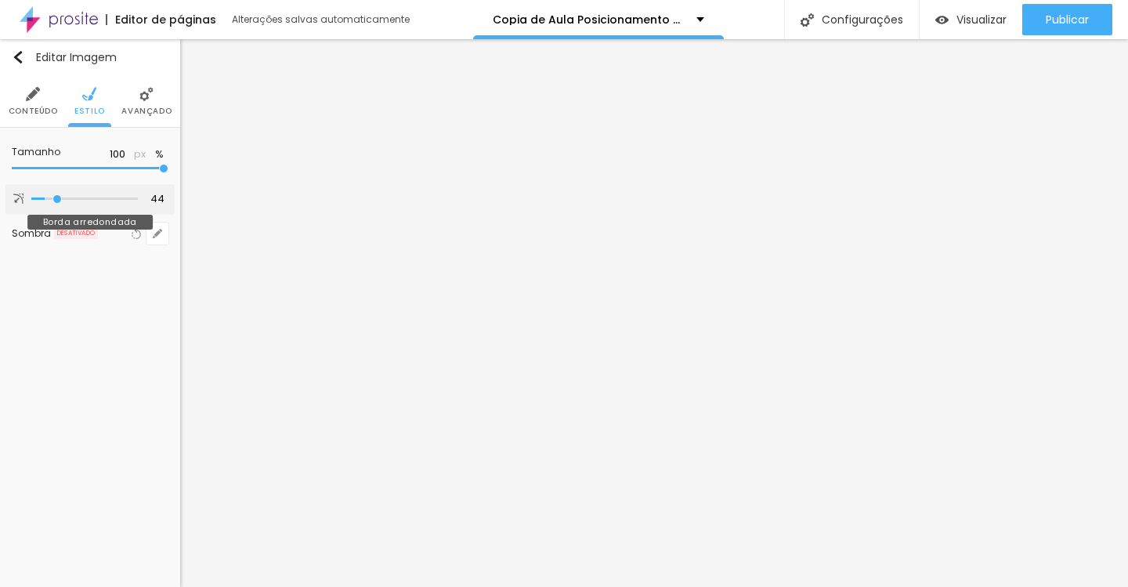
type input "46"
type input "47"
type input "48"
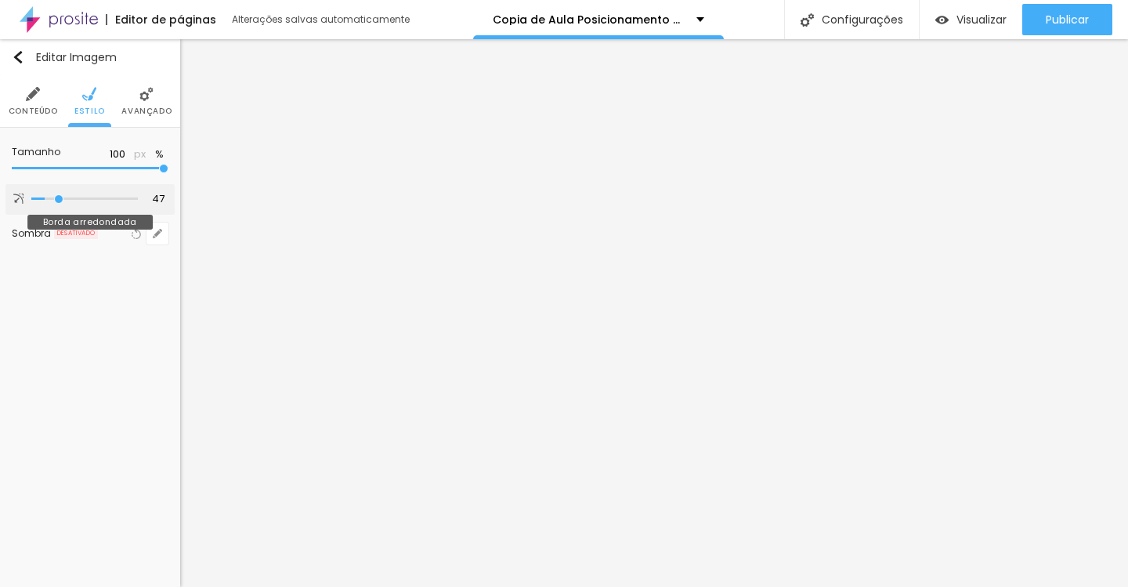
type input "48"
type input "49"
type input "51"
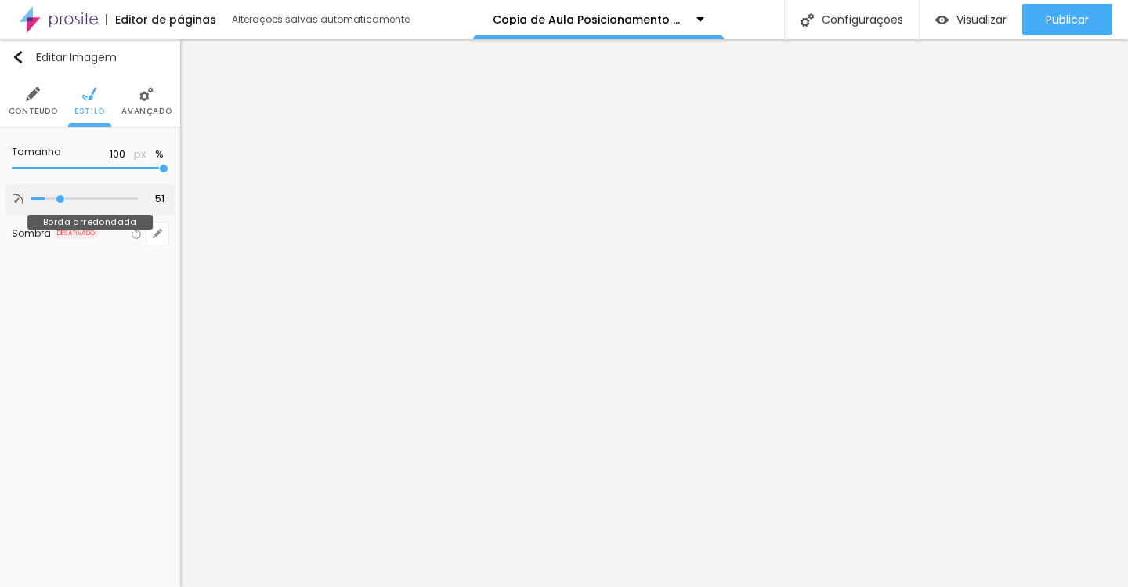
type input "52"
type input "54"
type input "55"
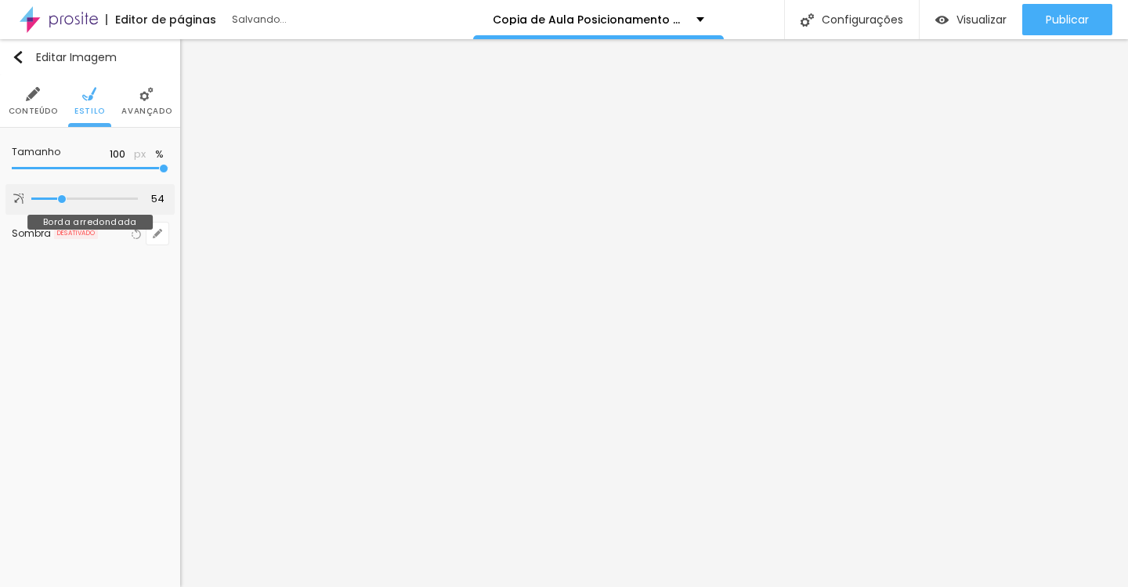
type input "55"
type input "56"
type input "57"
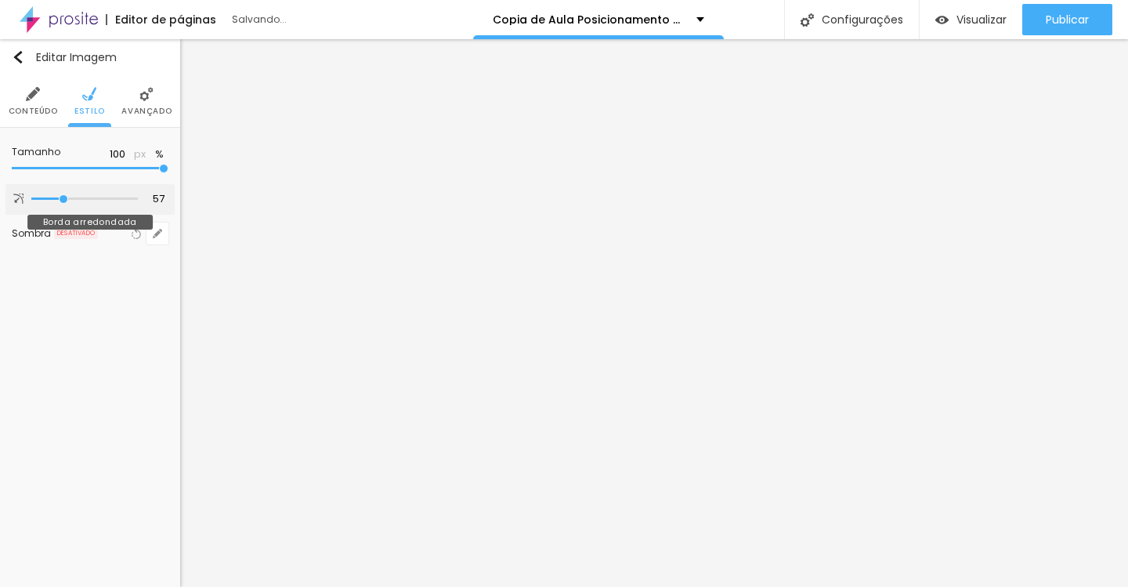
type input "59"
type input "61"
type input "63"
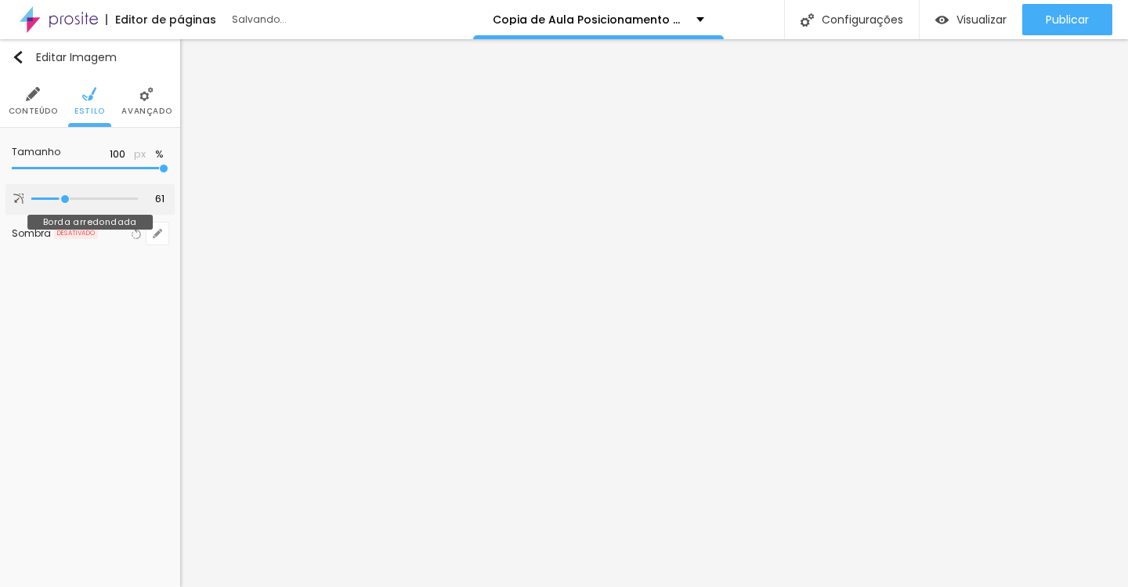
type input "63"
type input "65"
type input "68"
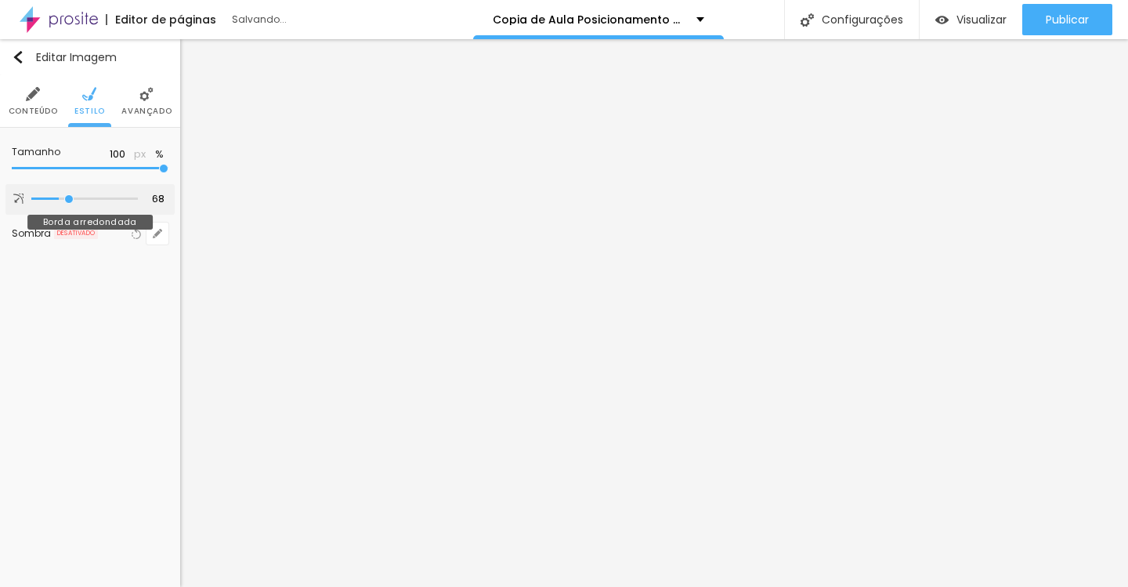
type input "70"
type input "72"
type input "74"
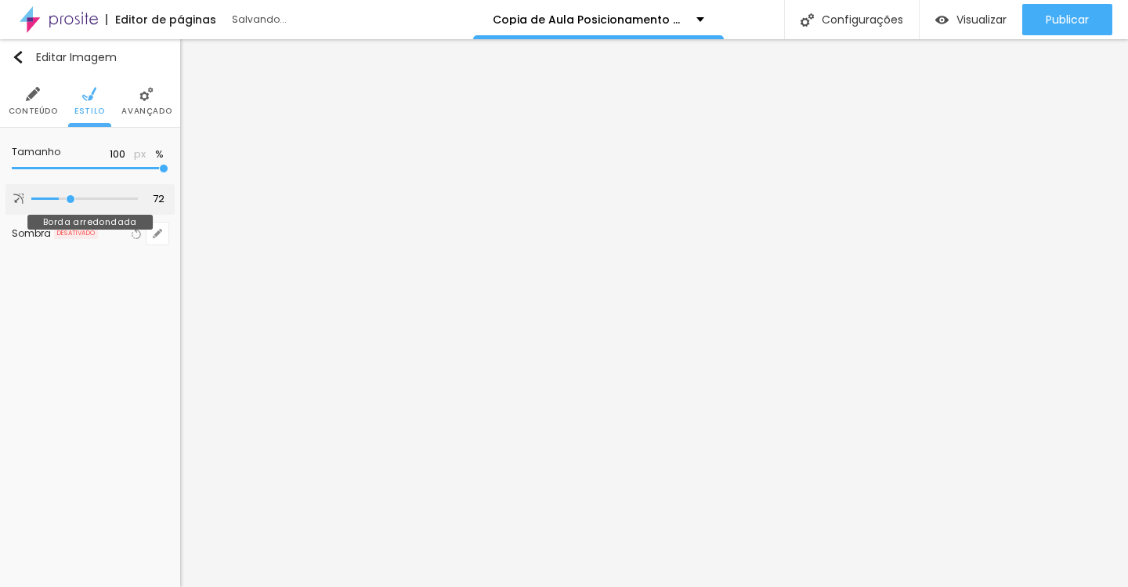
type input "74"
type input "78"
type input "81"
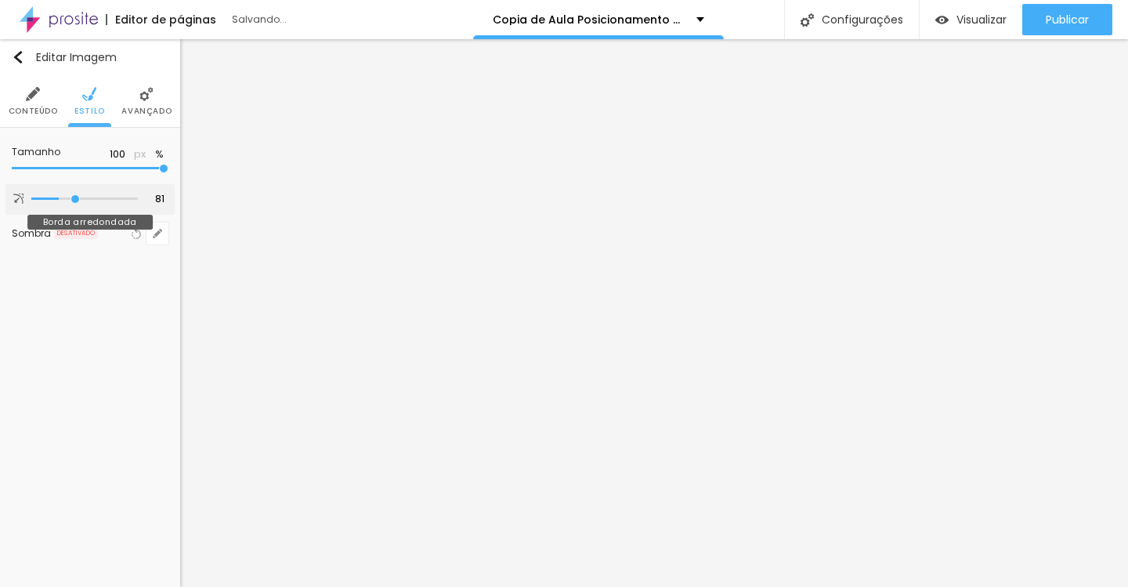
type input "85"
type input "89"
type input "92"
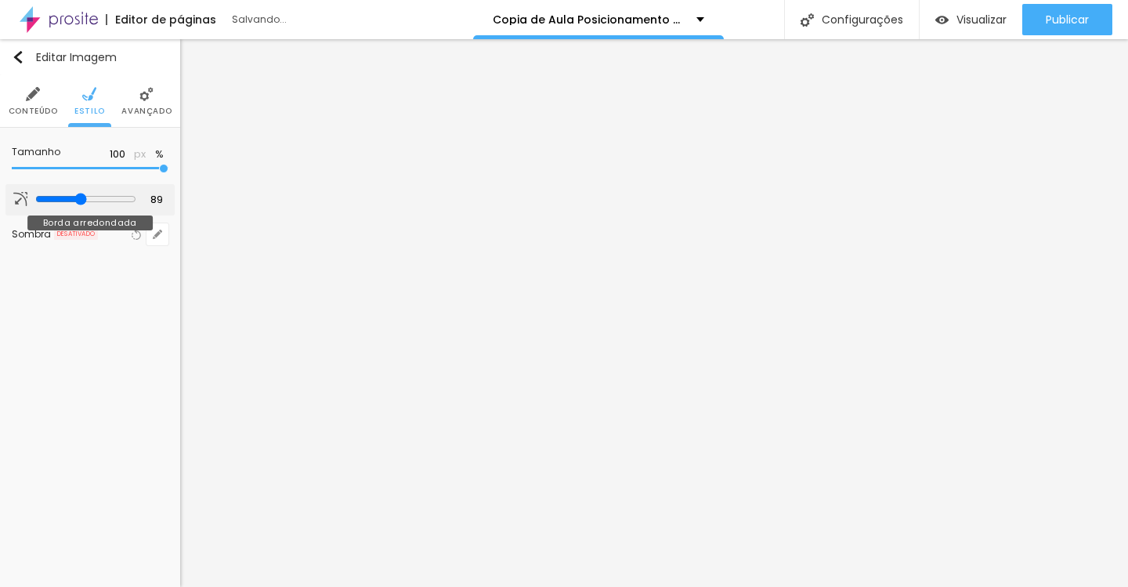
type input "92"
type input "94"
type input "96"
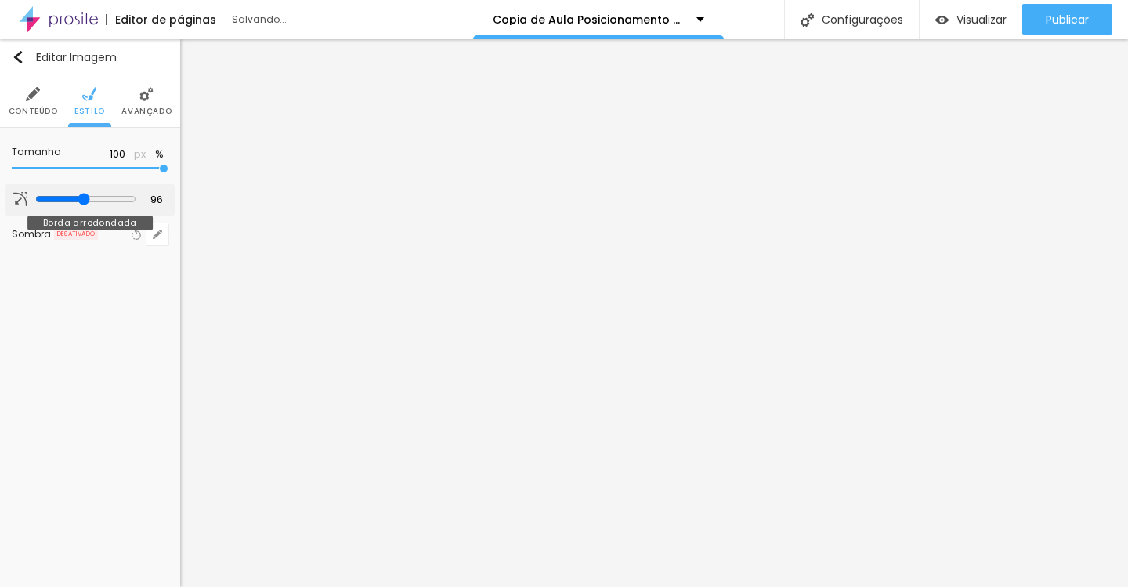
type input "98"
type input "100"
type input "102"
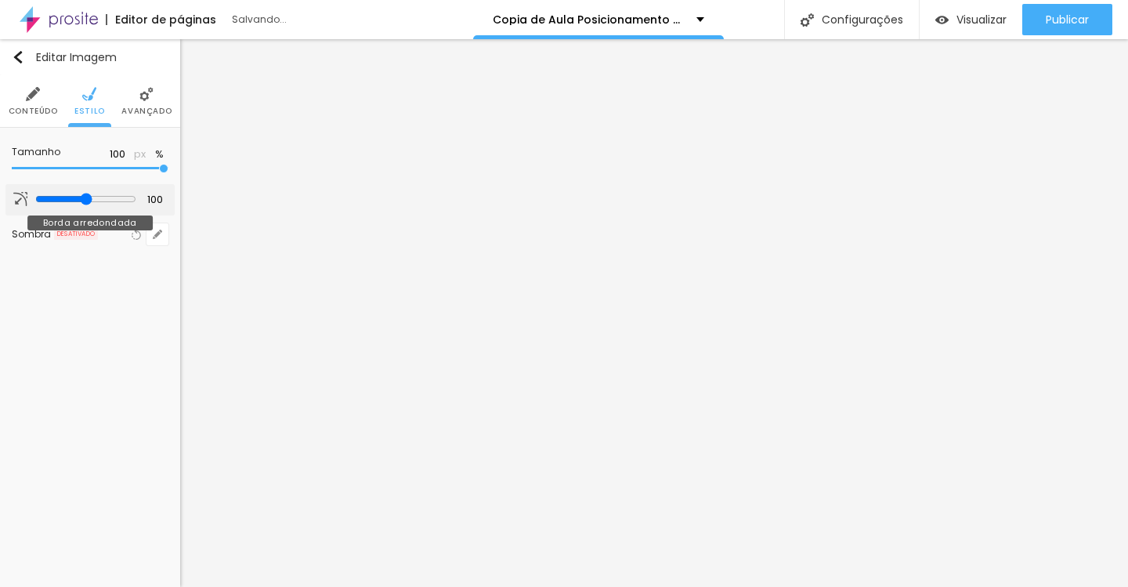
type input "102"
type input "104"
type input "105"
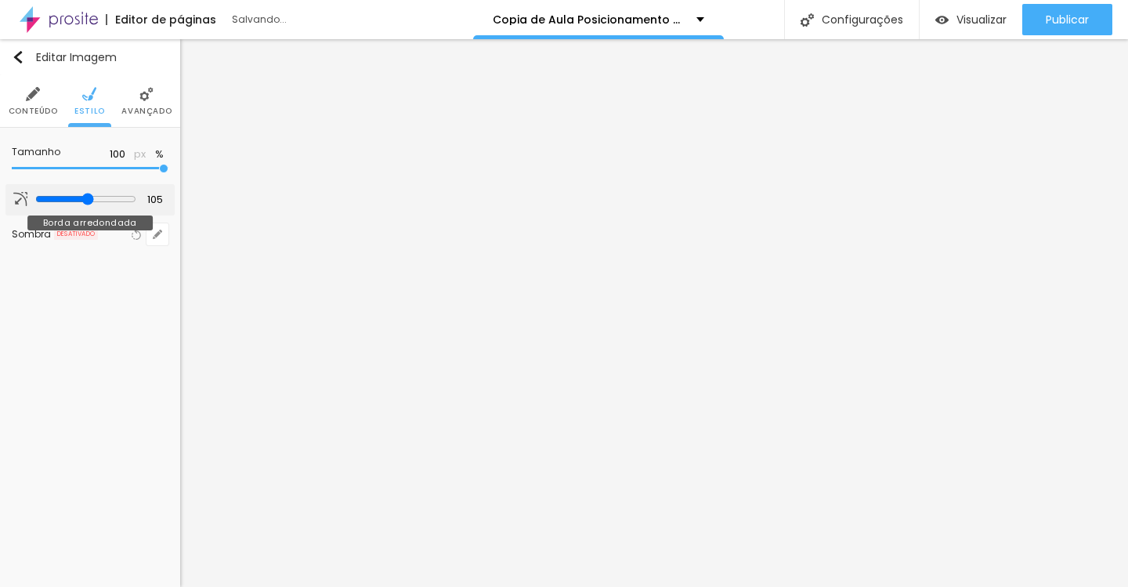
type input "107"
type input "108"
type input "109"
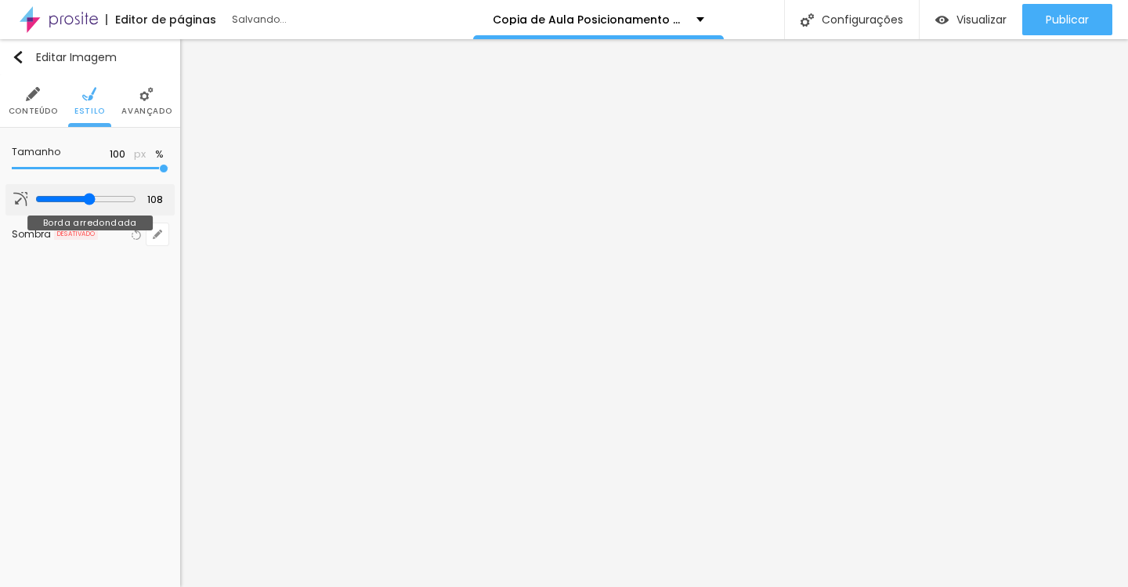
type input "109"
type input "111"
type input "112"
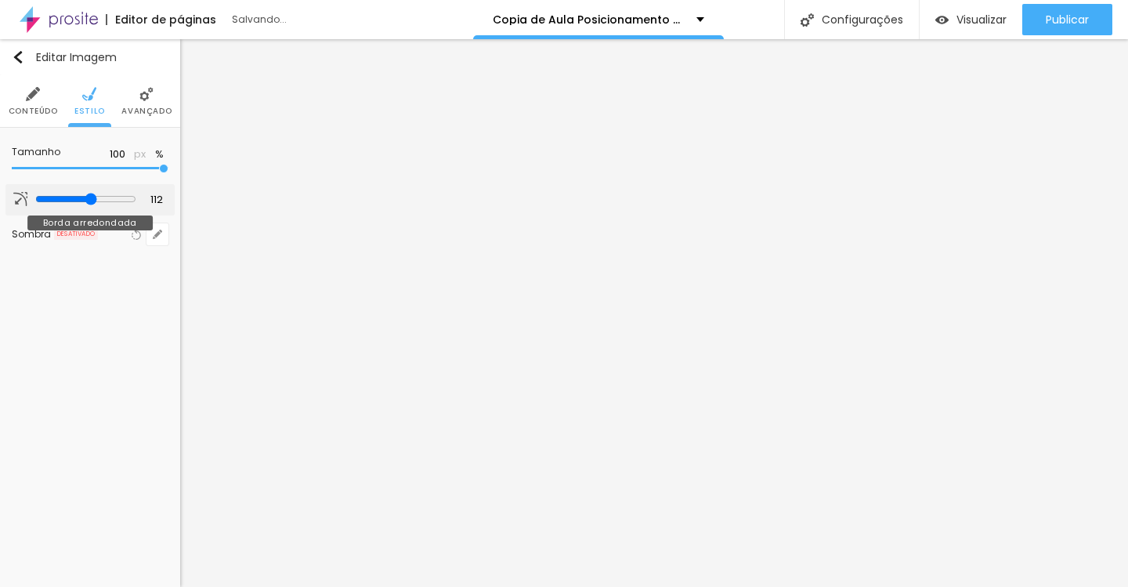
type input "113"
type input "114"
type input "115"
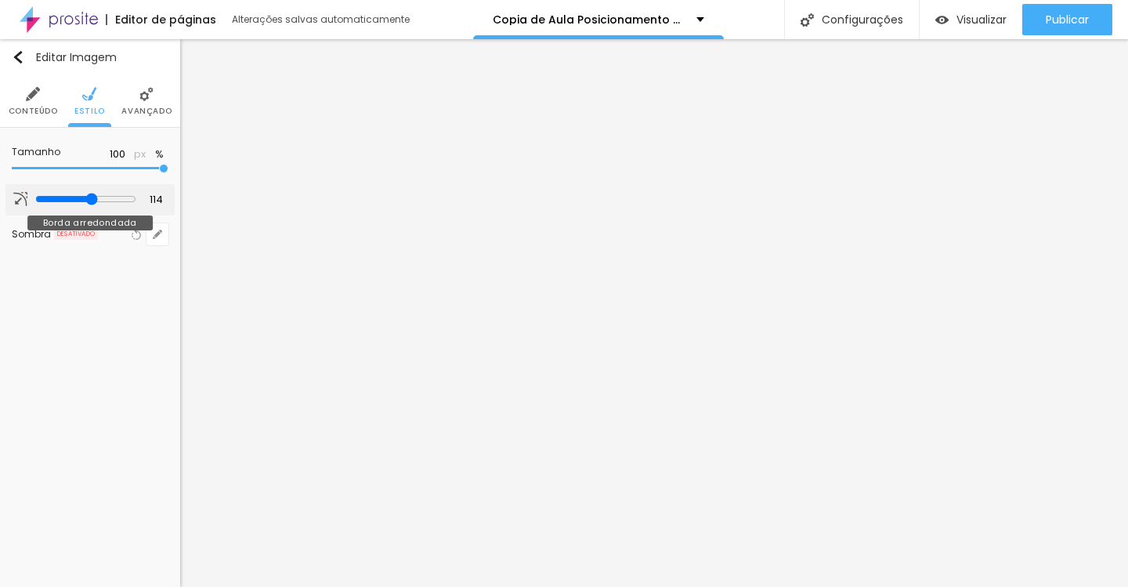
type input "115"
type input "116"
type input "117"
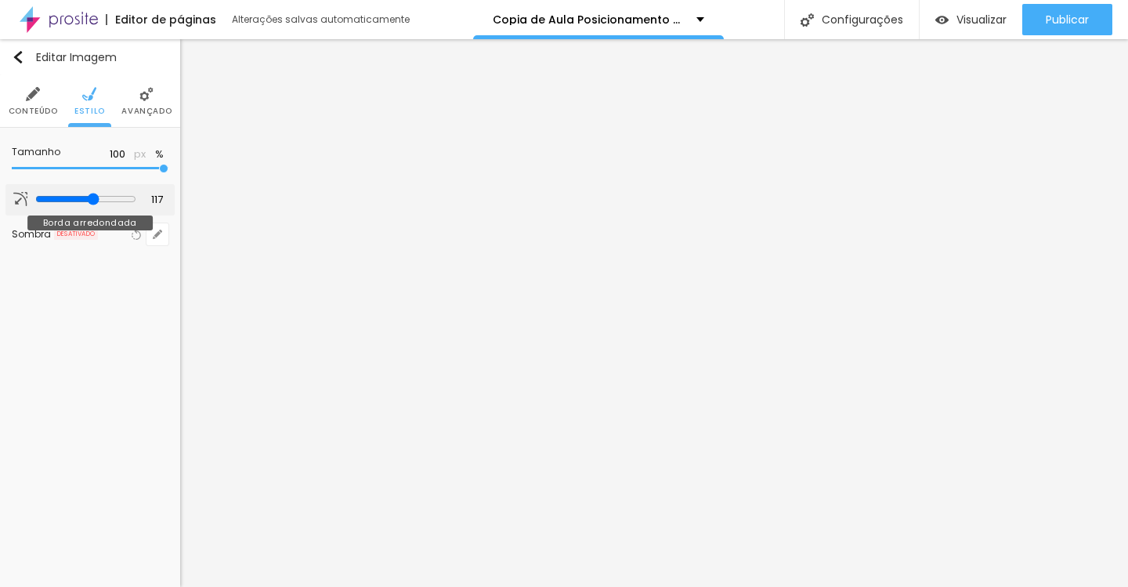
type input "118"
type input "119"
type input "120"
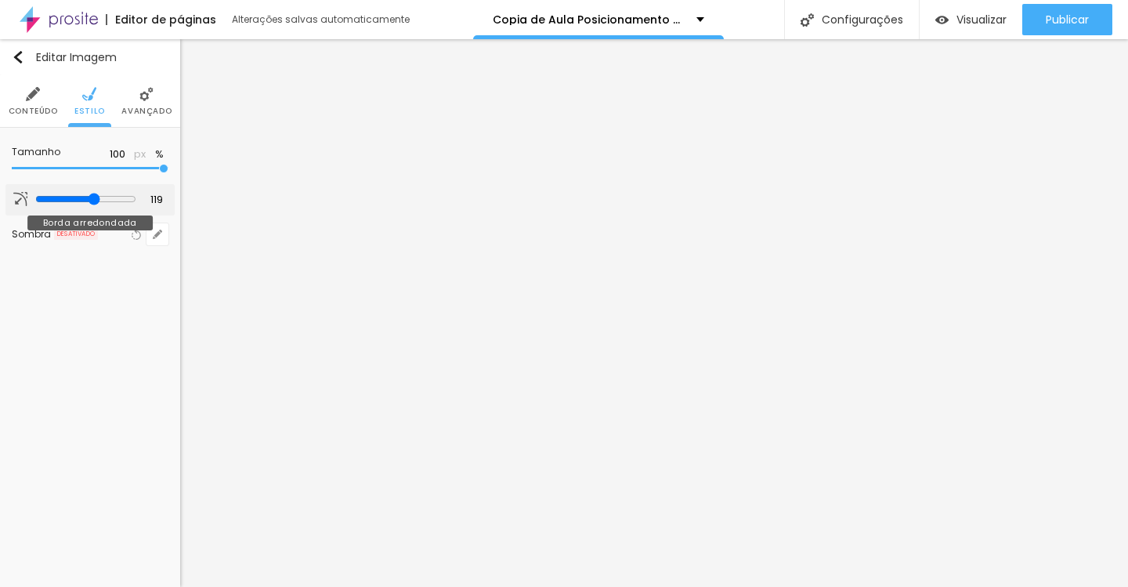
type input "120"
type input "121"
type input "125"
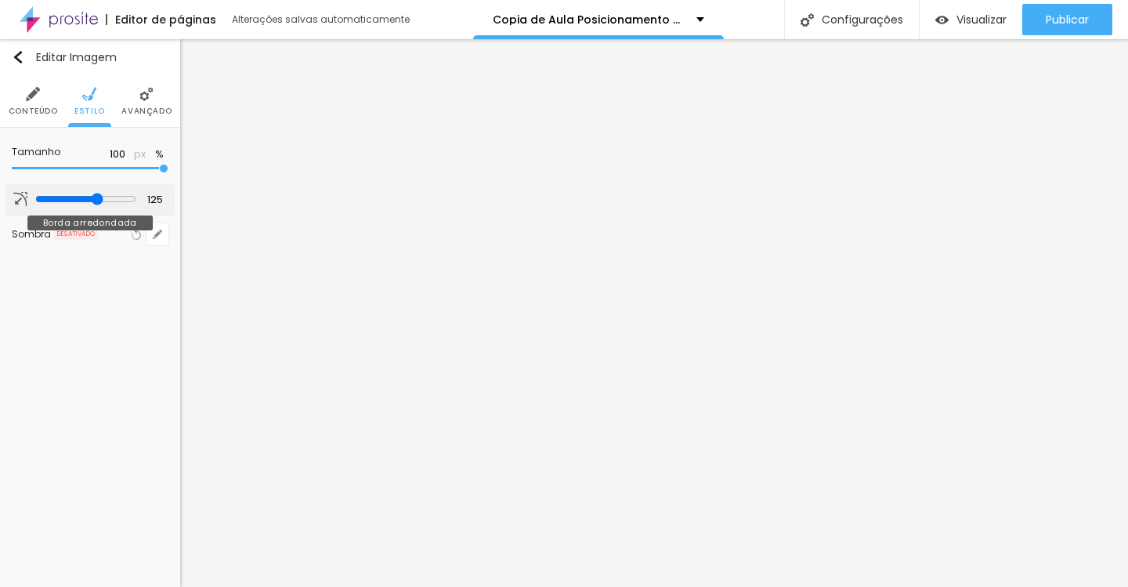
type input "129"
type input "132"
type input "135"
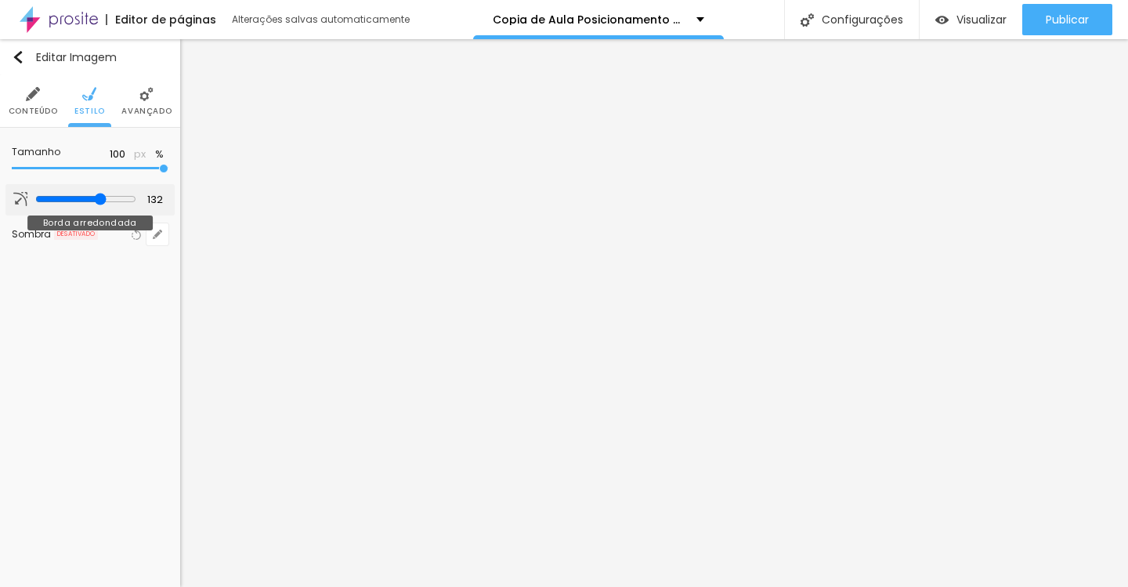
type input "135"
type input "137"
type input "139"
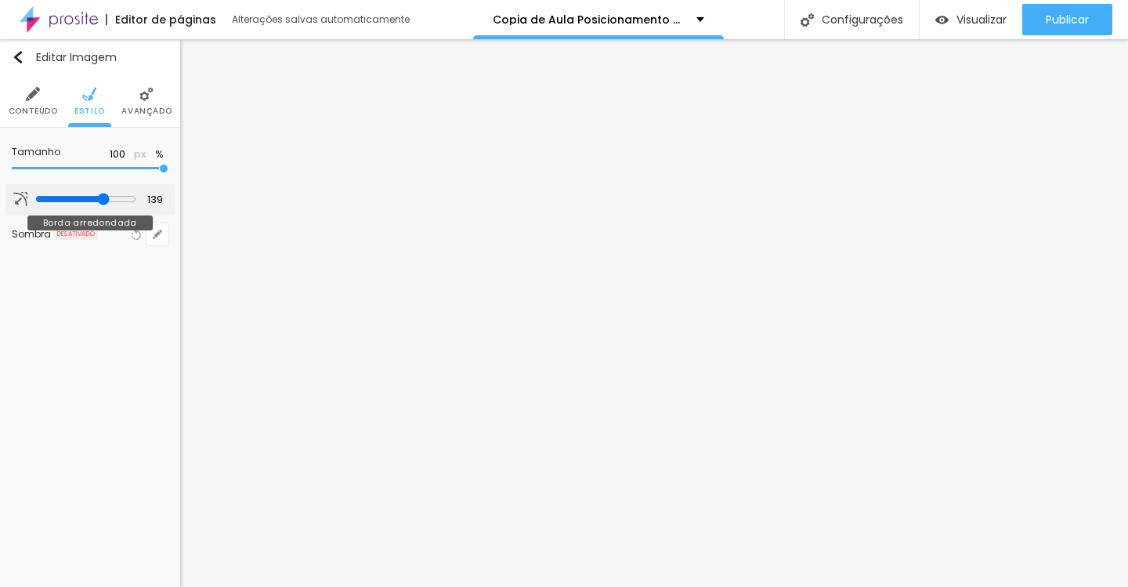
type input "142"
type input "144"
drag, startPoint x: 36, startPoint y: 197, endPoint x: 0, endPoint y: 244, distance: 59.2
click at [0, 244] on div "Tamanho 100 px % 0 [PERSON_NAME] arredondada Sombra DESATIVADO Voltar ao padrão" at bounding box center [90, 196] width 180 height 136
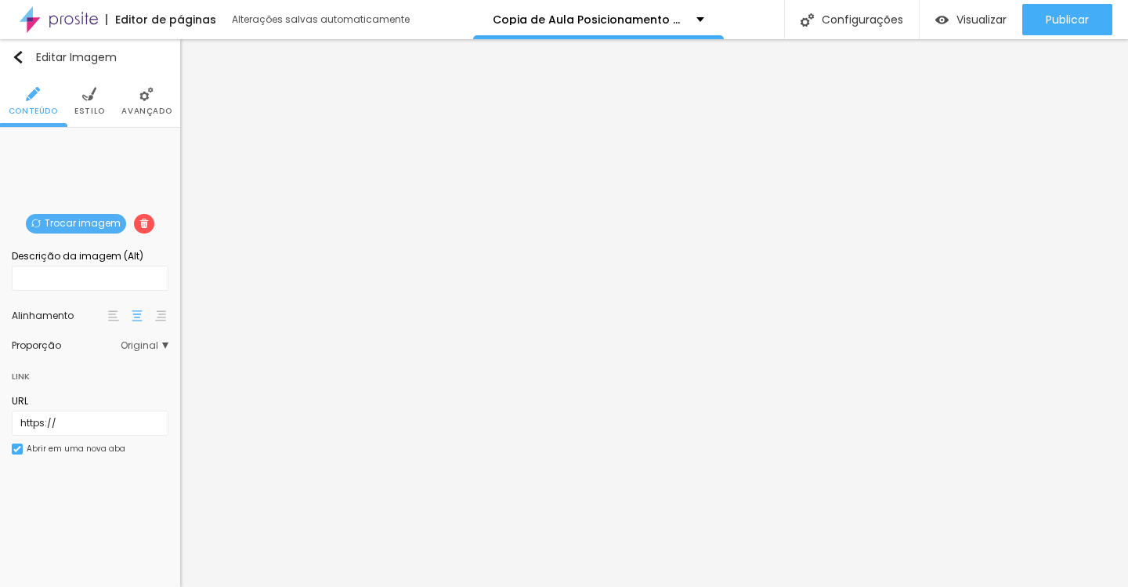
click at [96, 99] on img at bounding box center [89, 94] width 14 height 14
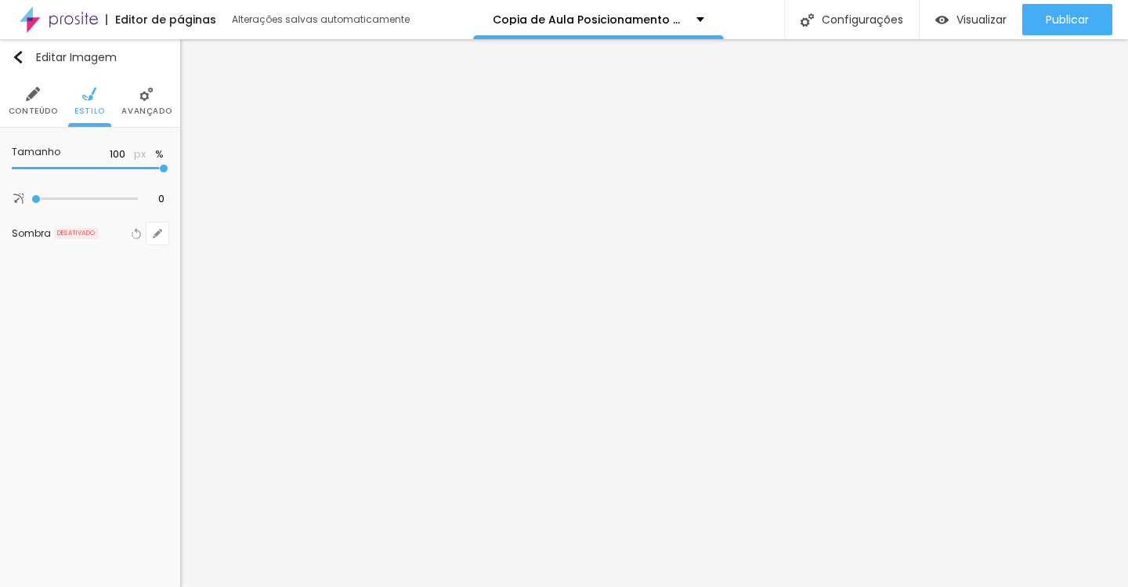
click at [144, 107] on span "Avançado" at bounding box center [146, 111] width 50 height 8
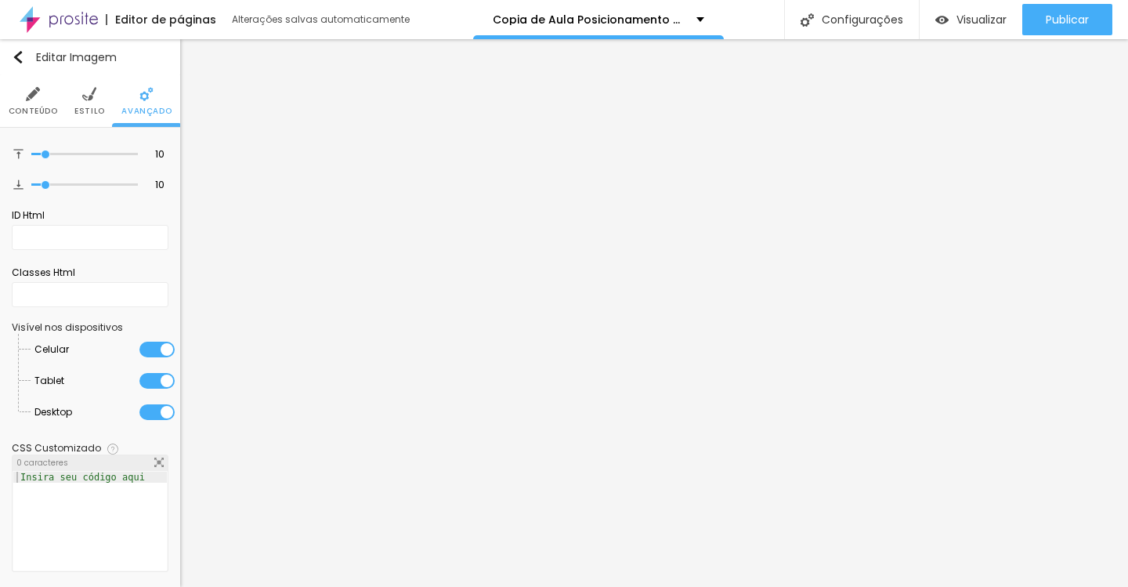
click at [95, 107] on span "Estilo" at bounding box center [89, 111] width 31 height 8
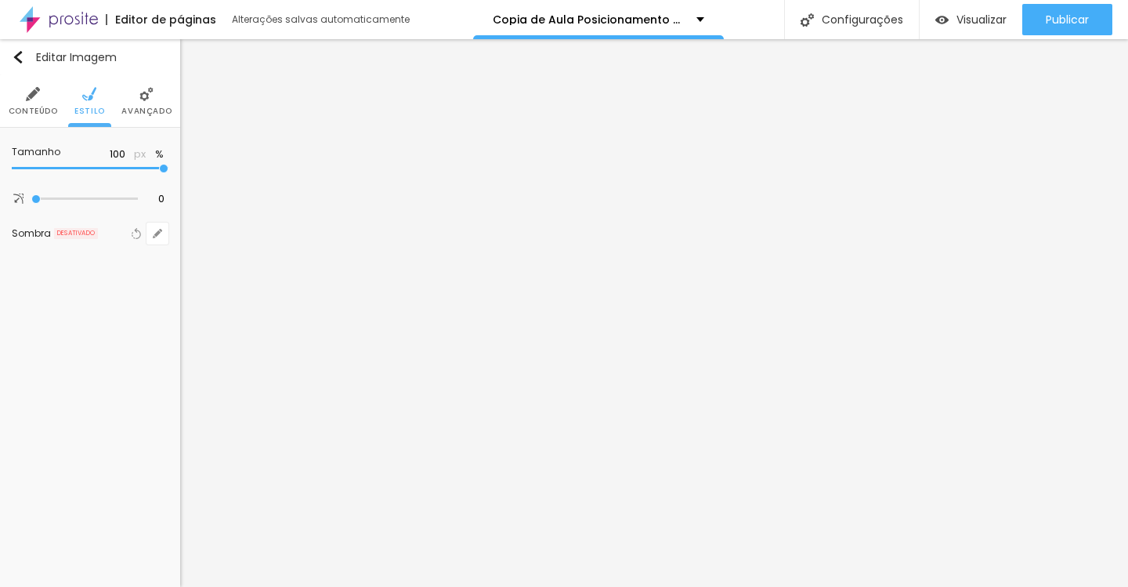
click at [40, 107] on span "Conteúdo" at bounding box center [33, 111] width 49 height 8
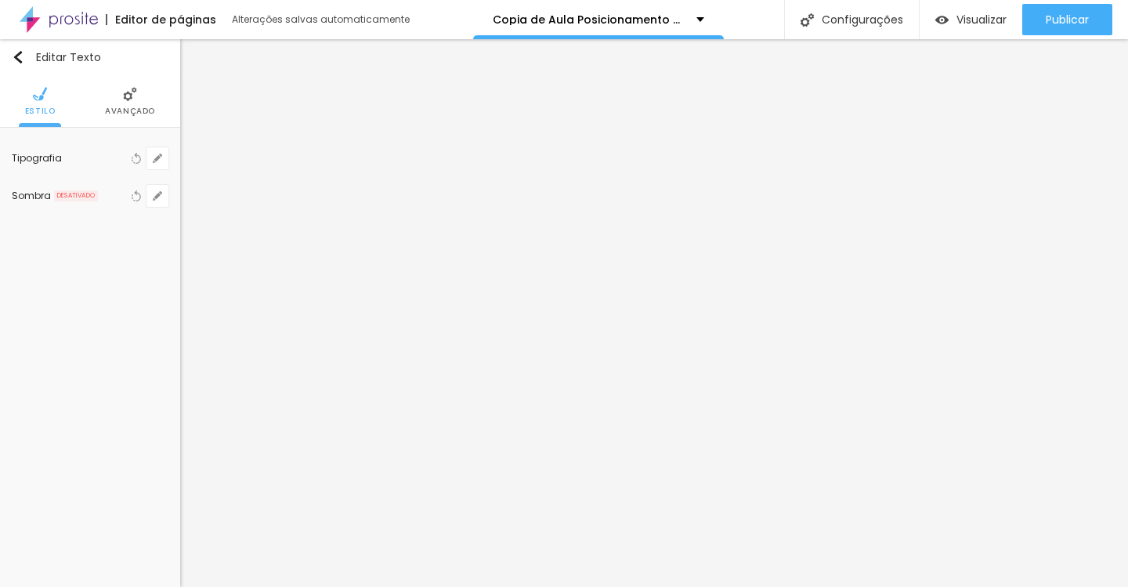
click at [168, 157] on div "Tipografia Voltar ao padrão Sombra DESATIVADO Voltar ao padrão" at bounding box center [90, 177] width 180 height 99
click at [162, 161] on button "button" at bounding box center [158, 158] width 22 height 22
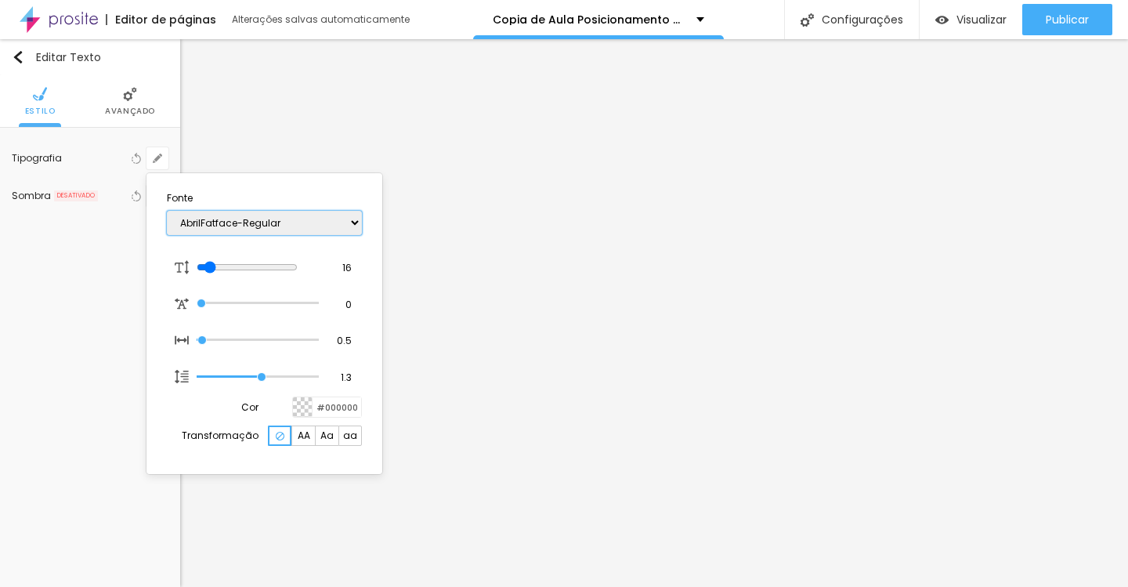
click at [309, 228] on select "AbrilFatface-Regular Actor-Regular Alegreya AlegreyaBlack [PERSON_NAME] [PERSON…" at bounding box center [264, 223] width 195 height 24
click at [167, 211] on select "AbrilFatface-Regular Actor-Regular Alegreya AlegreyaBlack [PERSON_NAME] [PERSON…" at bounding box center [264, 223] width 195 height 24
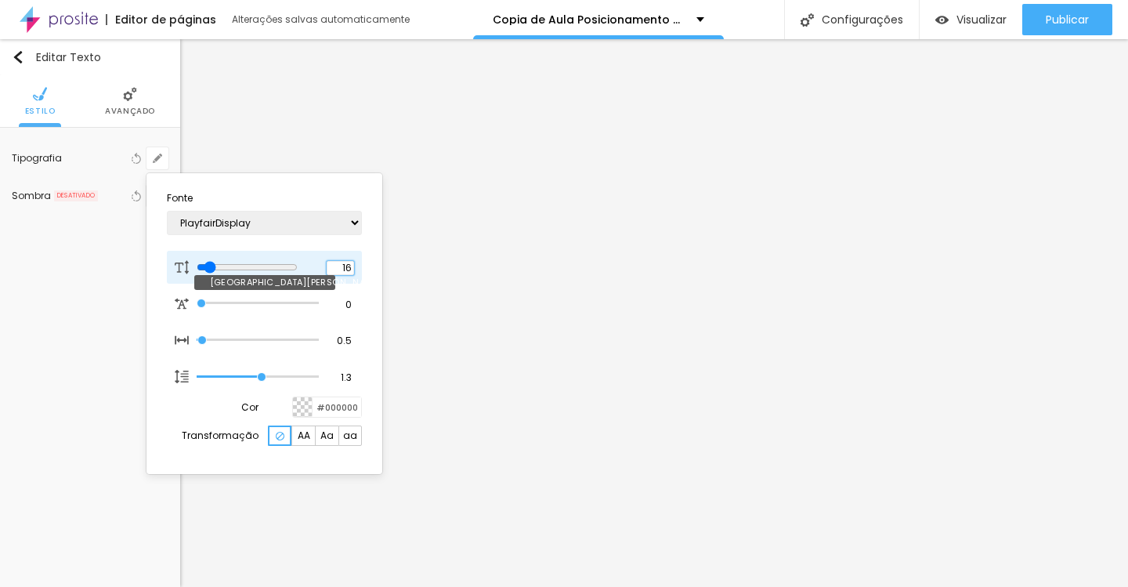
click at [346, 269] on input "16" at bounding box center [340, 268] width 27 height 14
drag, startPoint x: 207, startPoint y: 266, endPoint x: 222, endPoint y: 266, distance: 14.9
click at [222, 266] on input "range" at bounding box center [247, 267] width 101 height 13
click at [416, 420] on div at bounding box center [564, 293] width 1128 height 587
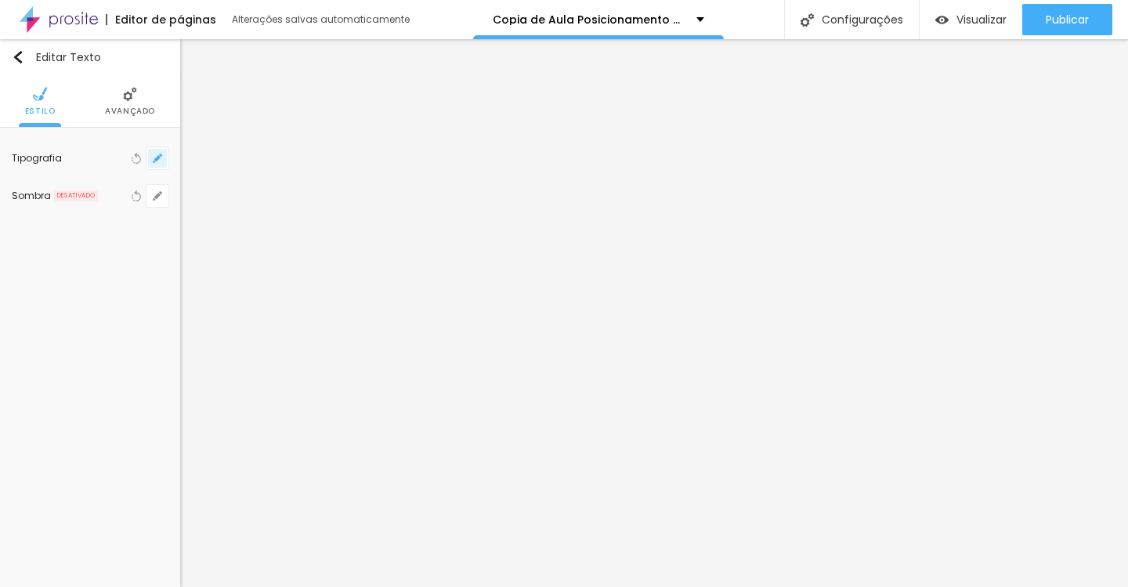
click at [157, 152] on button "button" at bounding box center [158, 158] width 22 height 22
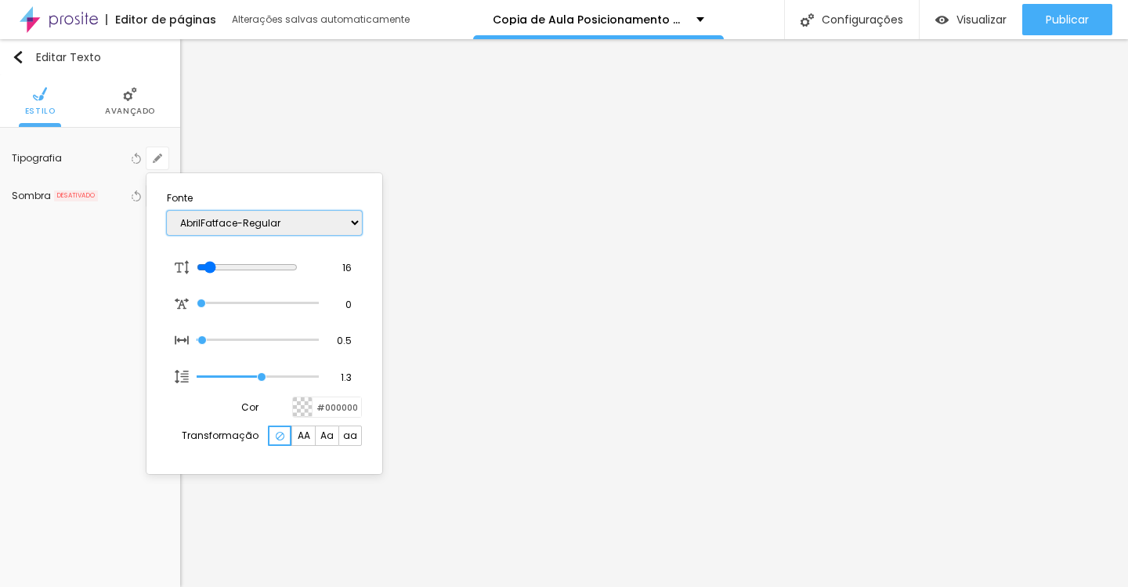
click at [266, 227] on select "AbrilFatface-Regular Actor-Regular Alegreya AlegreyaBlack [PERSON_NAME] [PERSON…" at bounding box center [264, 223] width 195 height 24
click at [167, 211] on select "AbrilFatface-Regular Actor-Regular Alegreya AlegreyaBlack [PERSON_NAME] [PERSON…" at bounding box center [264, 223] width 195 height 24
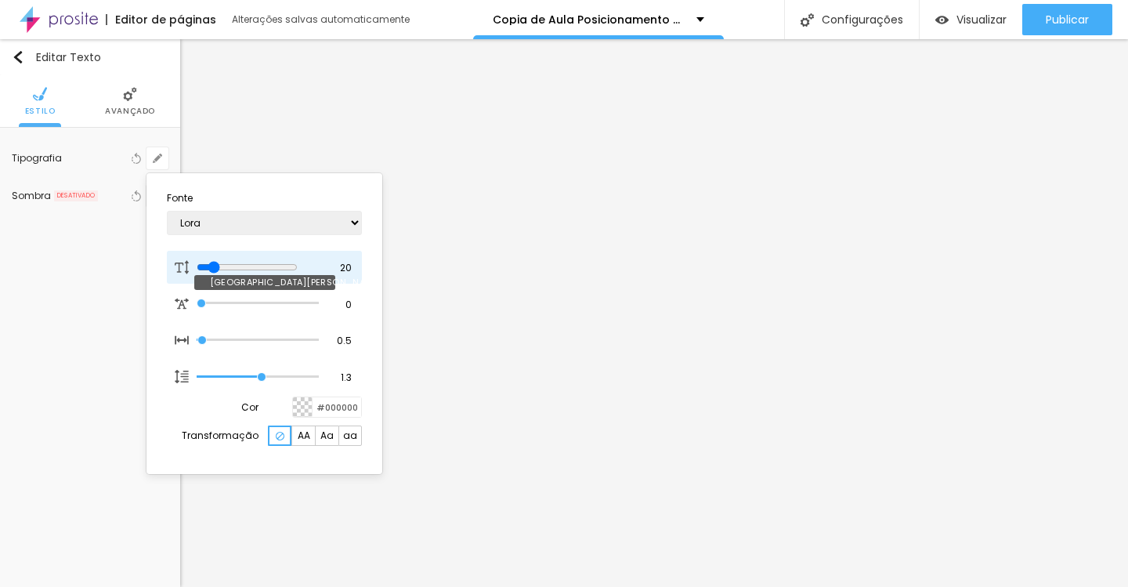
click at [216, 270] on input "range" at bounding box center [247, 267] width 101 height 13
click at [441, 483] on div at bounding box center [564, 293] width 1128 height 587
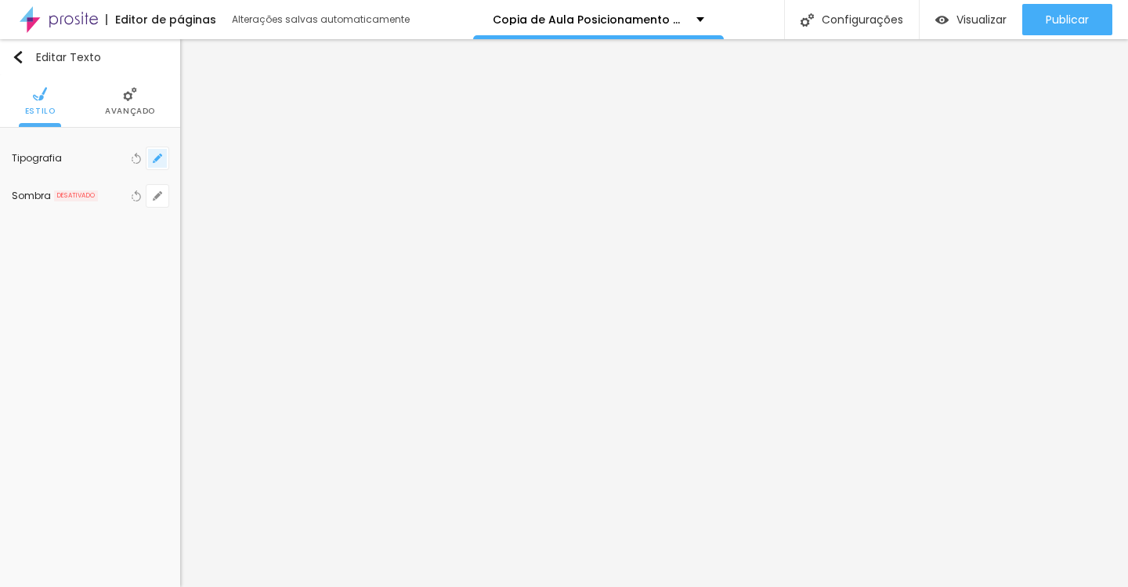
click at [152, 161] on button "button" at bounding box center [158, 158] width 22 height 22
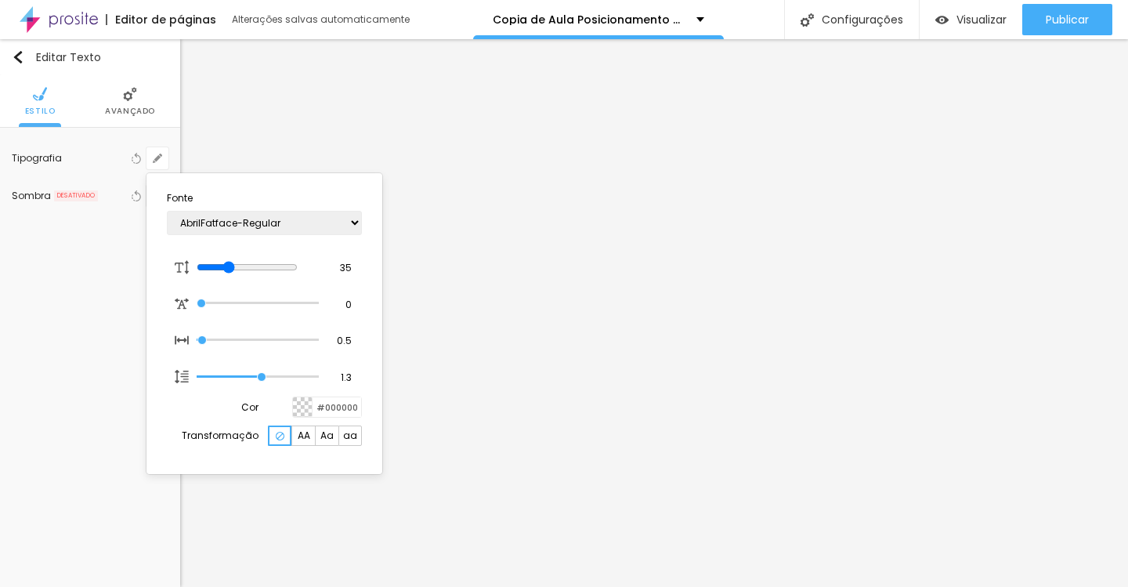
click at [695, 496] on div at bounding box center [564, 293] width 1128 height 587
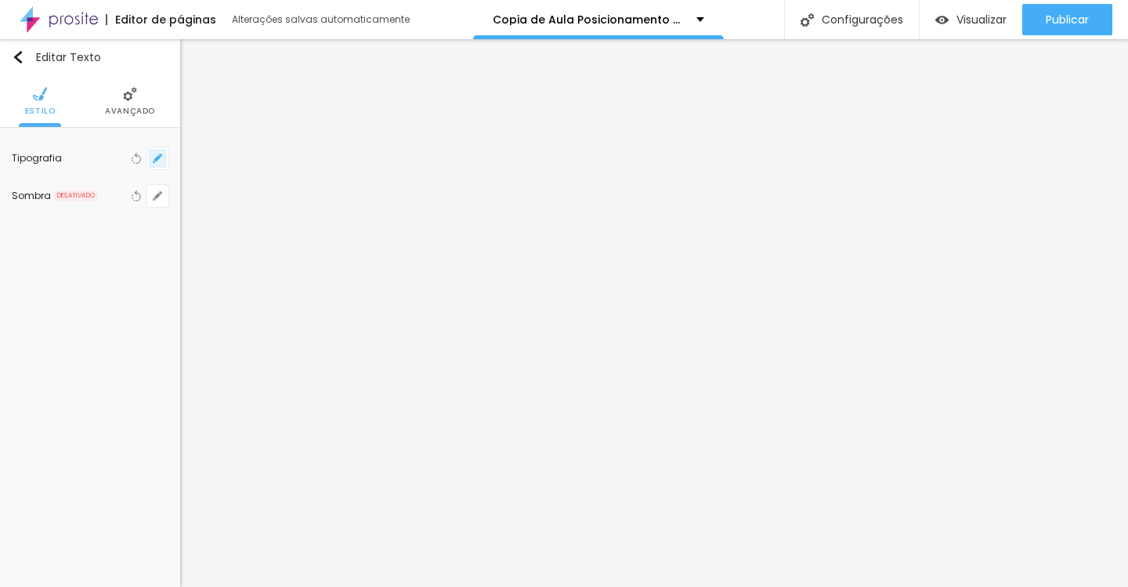
click at [160, 160] on icon "button" at bounding box center [157, 158] width 9 height 9
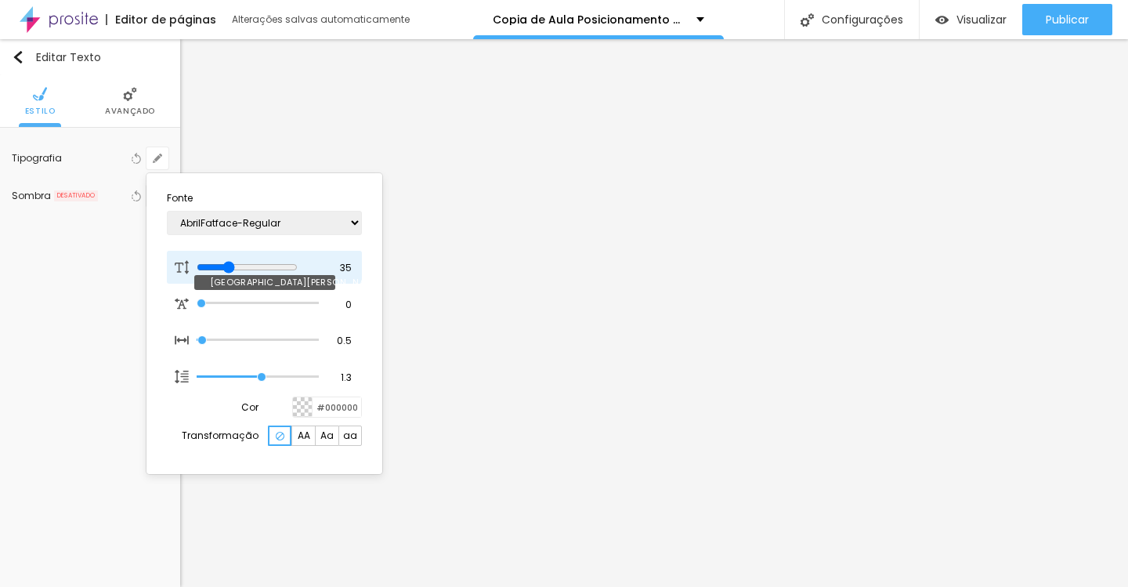
drag, startPoint x: 220, startPoint y: 264, endPoint x: 234, endPoint y: 262, distance: 14.2
click at [234, 262] on input "range" at bounding box center [247, 267] width 101 height 13
click at [414, 282] on div at bounding box center [564, 293] width 1128 height 587
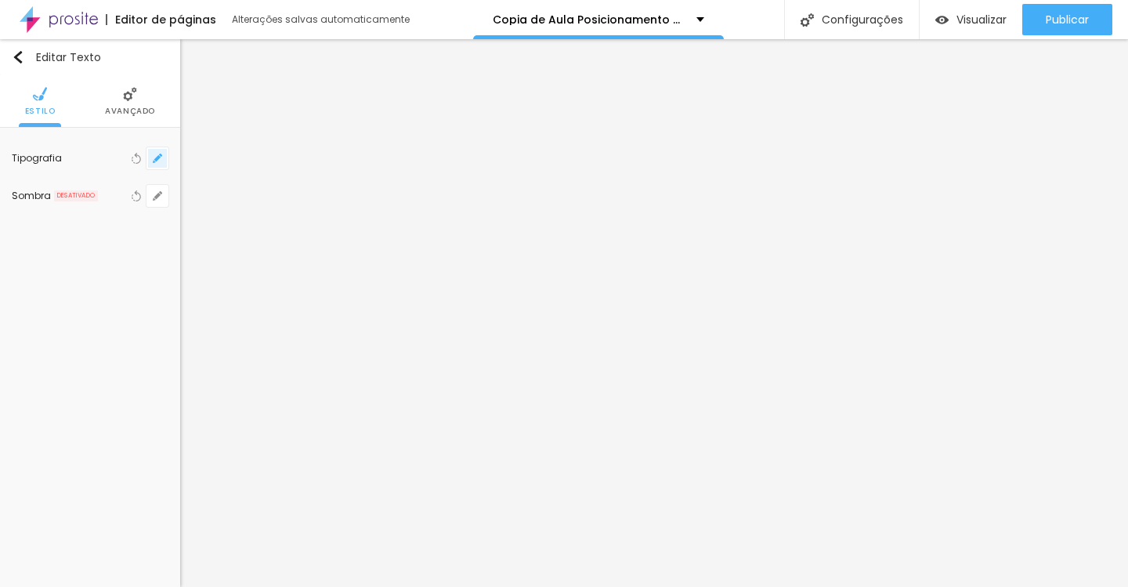
click at [159, 154] on icon "button" at bounding box center [157, 158] width 9 height 9
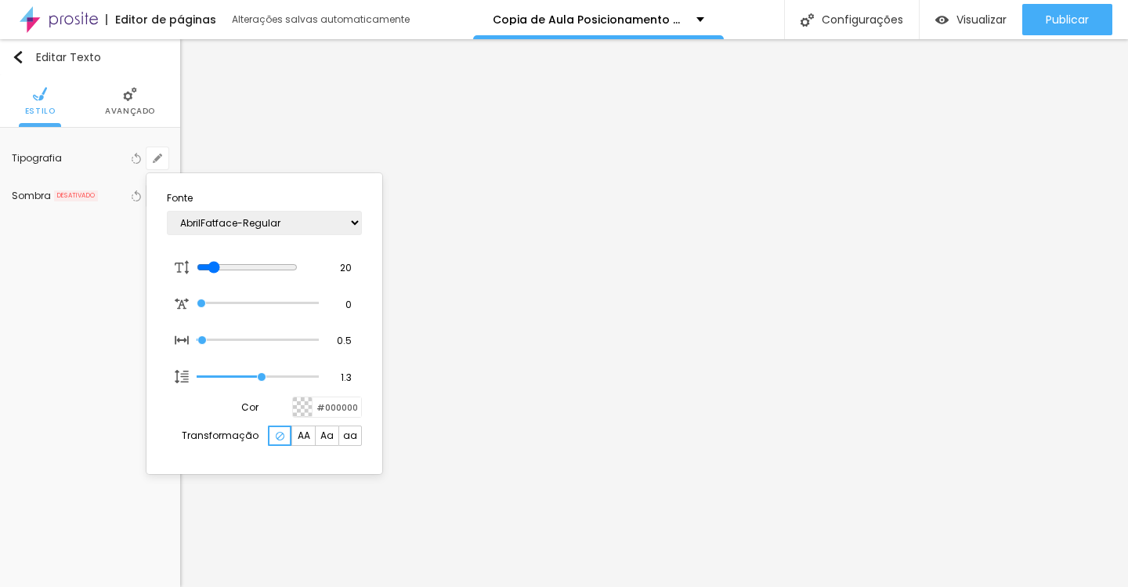
click at [425, 246] on div at bounding box center [564, 293] width 1128 height 587
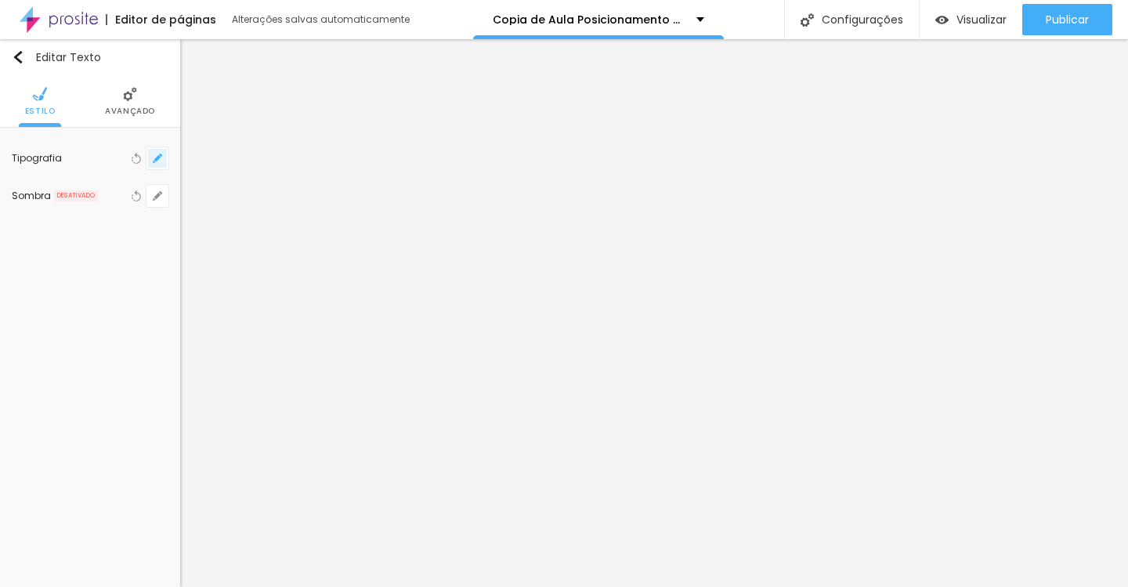
click at [157, 157] on icon "button" at bounding box center [157, 158] width 6 height 6
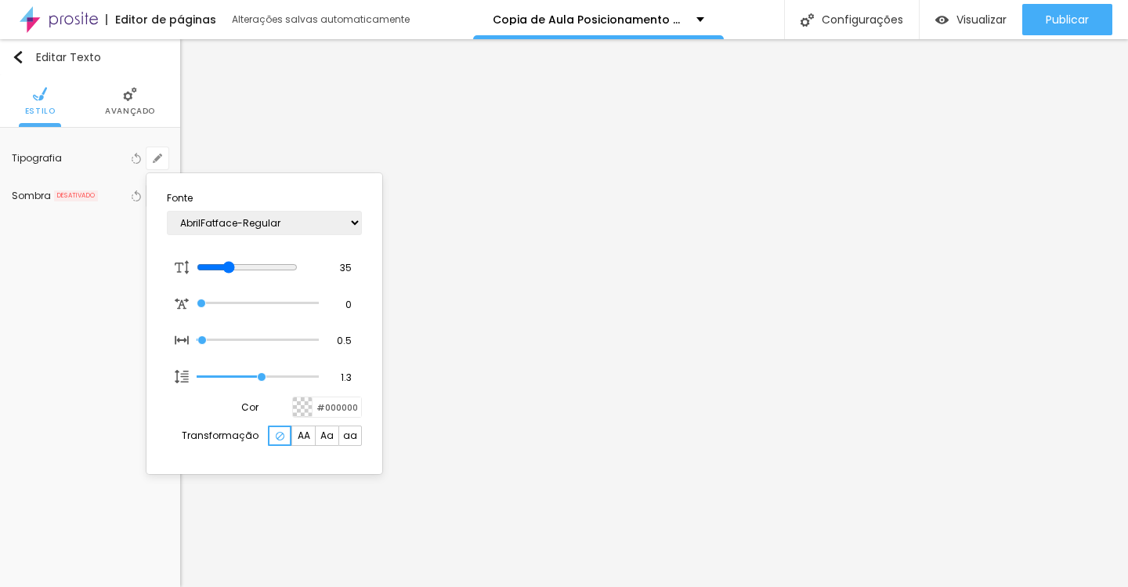
click at [305, 438] on span "AA" at bounding box center [304, 435] width 13 height 9
click at [503, 423] on div at bounding box center [564, 293] width 1128 height 587
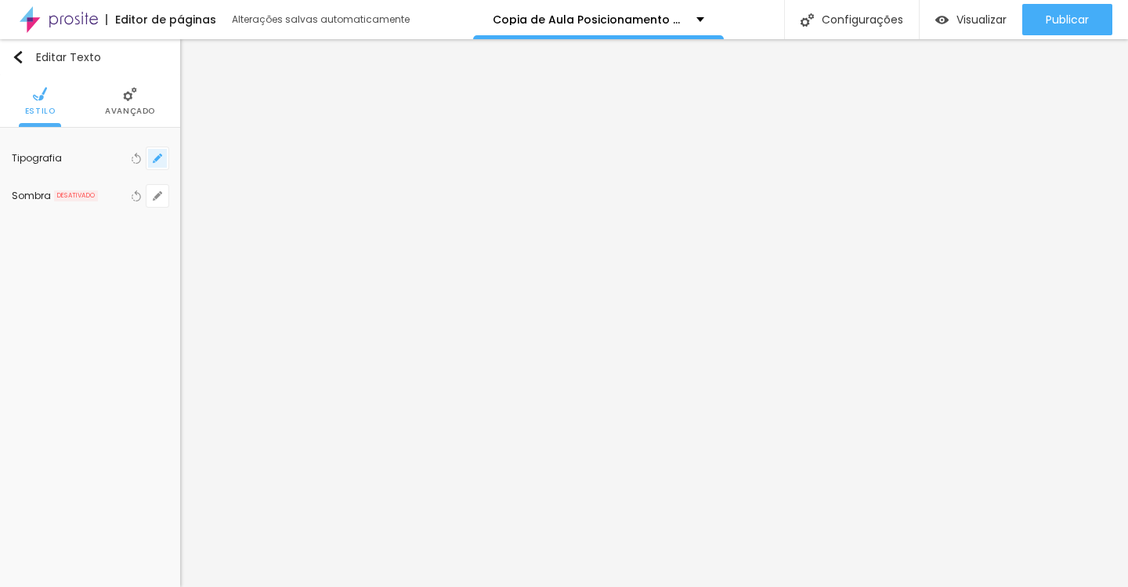
click at [165, 154] on button "button" at bounding box center [158, 158] width 22 height 22
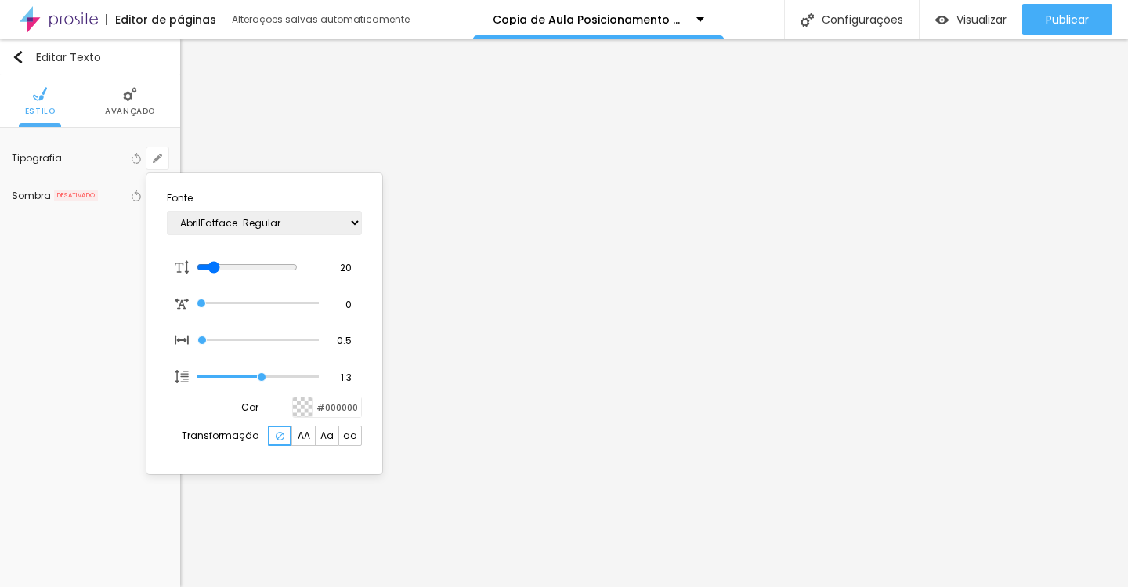
click at [309, 439] on span "AA" at bounding box center [304, 435] width 13 height 9
click at [277, 429] on div at bounding box center [280, 435] width 24 height 20
click at [446, 369] on div at bounding box center [564, 293] width 1128 height 587
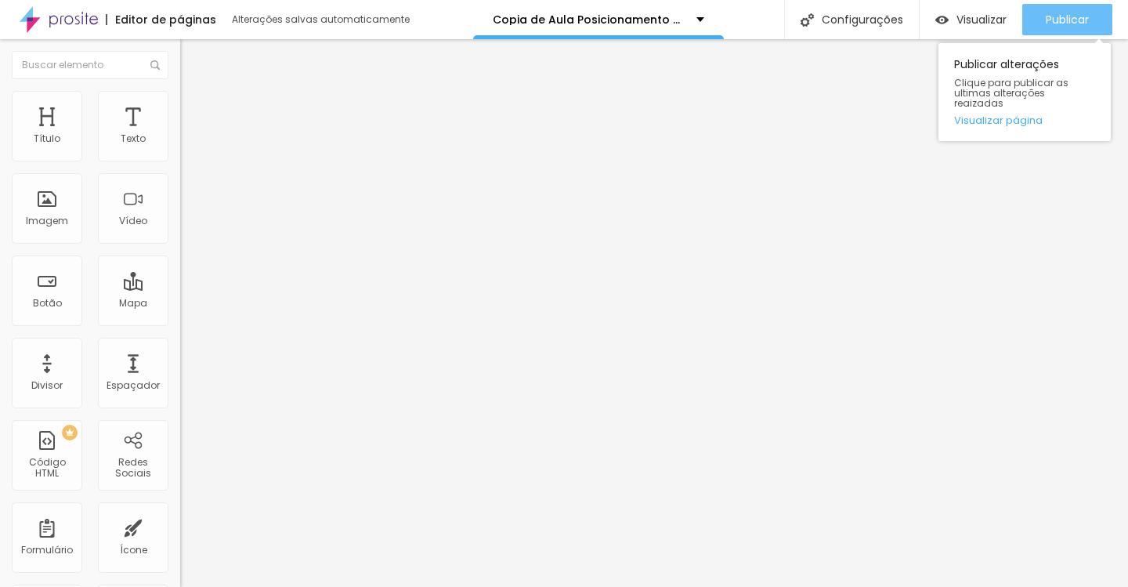
click at [1048, 28] on div "Publicar" at bounding box center [1067, 19] width 43 height 31
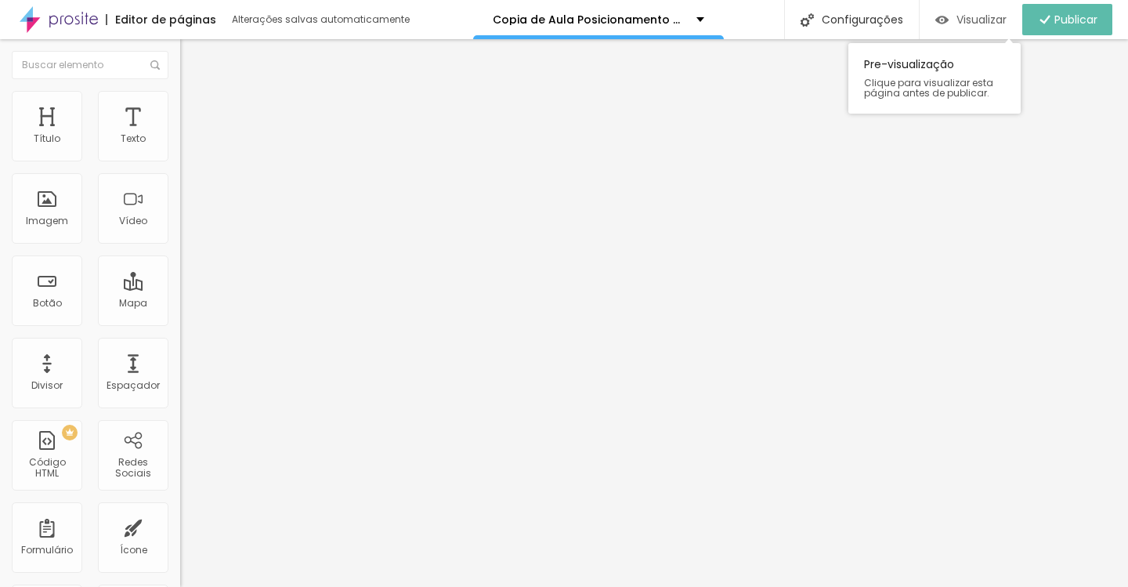
click at [973, 16] on span "Visualizar" at bounding box center [982, 19] width 50 height 13
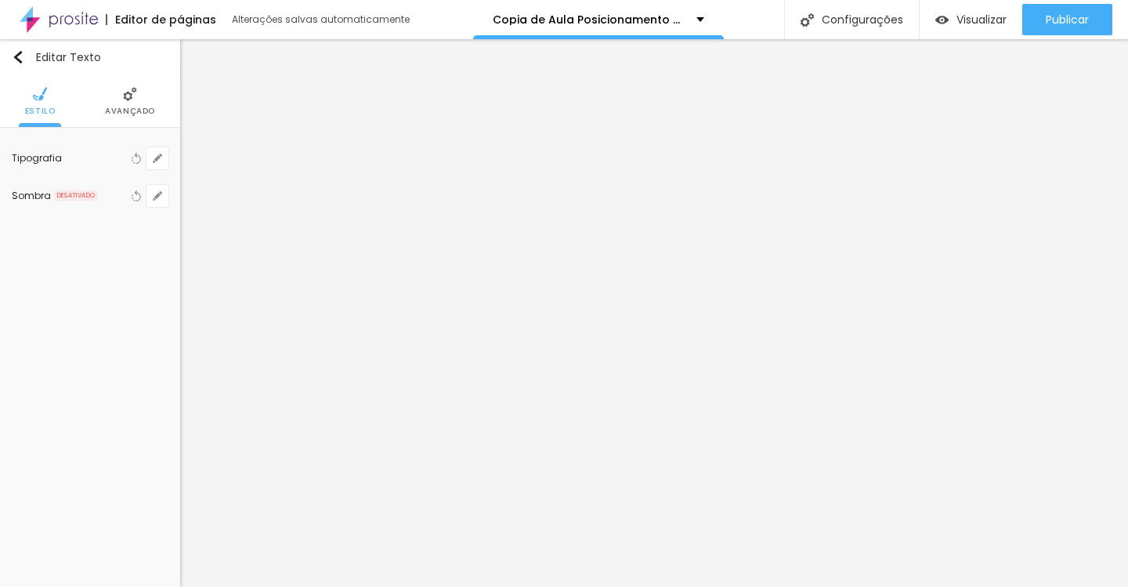
click at [160, 169] on div "Tipografia Voltar ao padrão" at bounding box center [90, 158] width 157 height 38
click at [160, 162] on icon "button" at bounding box center [157, 158] width 9 height 9
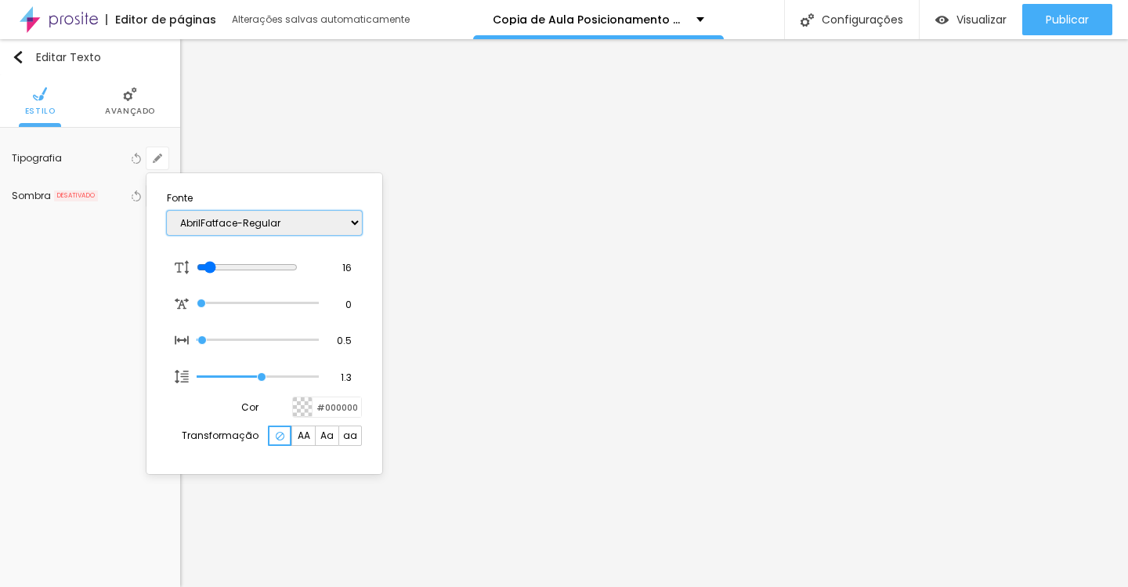
click at [320, 226] on select "AbrilFatface-Regular Actor-Regular Alegreya AlegreyaBlack [PERSON_NAME] [PERSON…" at bounding box center [264, 223] width 195 height 24
click at [167, 211] on select "AbrilFatface-Regular Actor-Regular Alegreya AlegreyaBlack [PERSON_NAME] [PERSON…" at bounding box center [264, 223] width 195 height 24
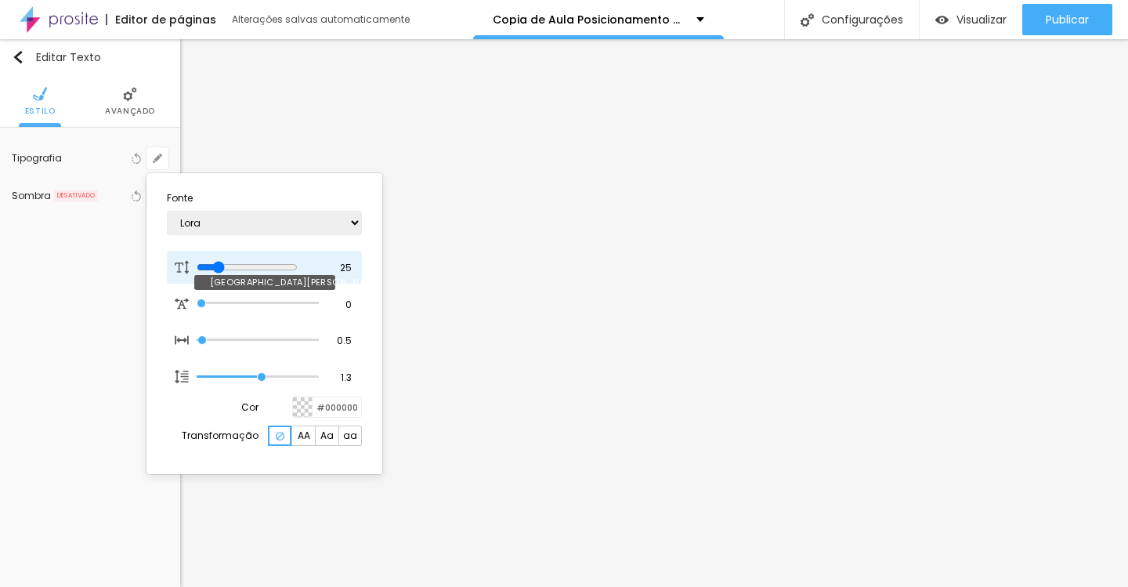
drag, startPoint x: 209, startPoint y: 266, endPoint x: 222, endPoint y: 266, distance: 12.5
click at [222, 266] on input "range" at bounding box center [247, 267] width 101 height 13
click at [408, 360] on div at bounding box center [564, 293] width 1128 height 587
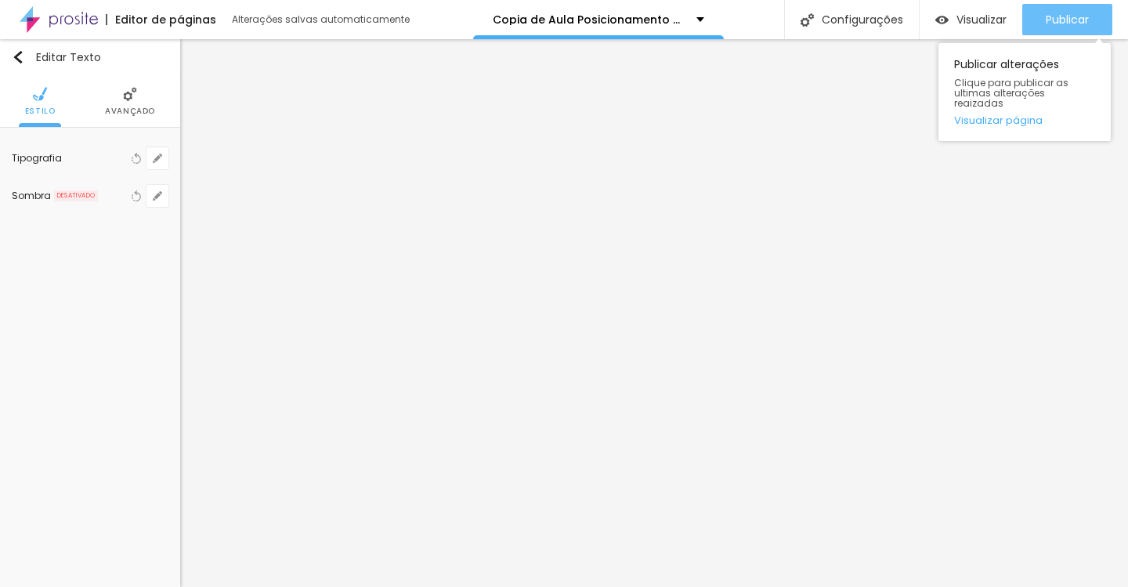
click at [1084, 9] on div "Publicar" at bounding box center [1067, 19] width 43 height 31
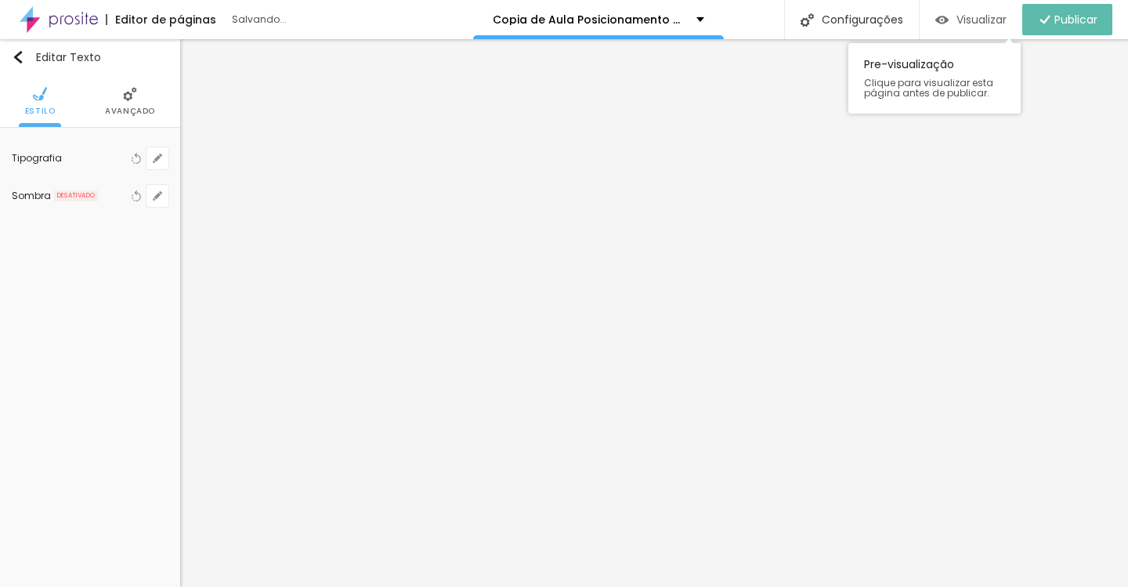
click at [979, 24] on span "Visualizar" at bounding box center [982, 19] width 50 height 13
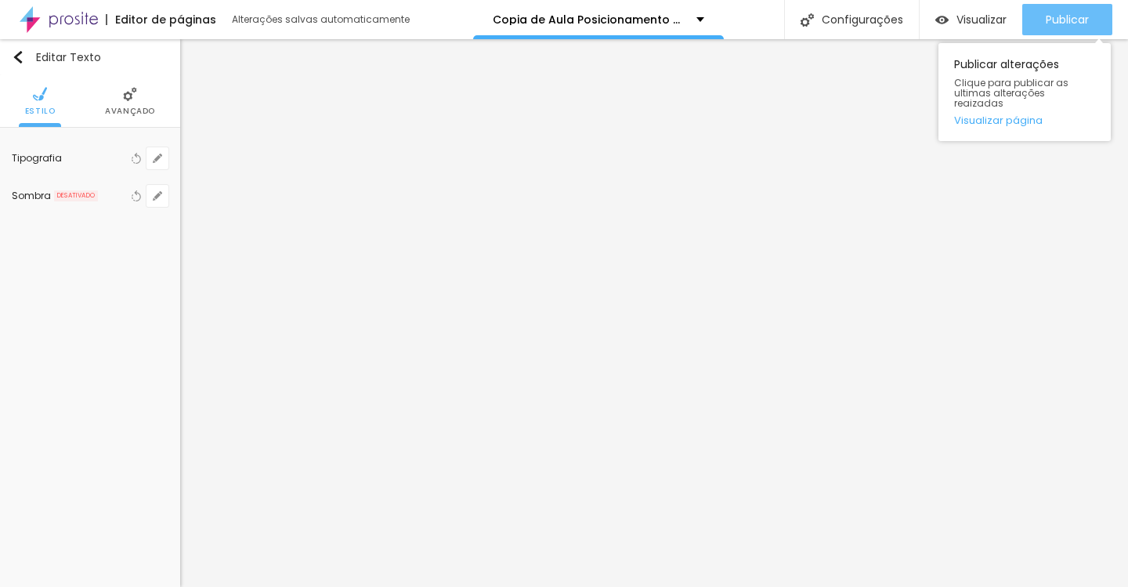
click at [1041, 16] on button "Publicar" at bounding box center [1067, 19] width 90 height 31
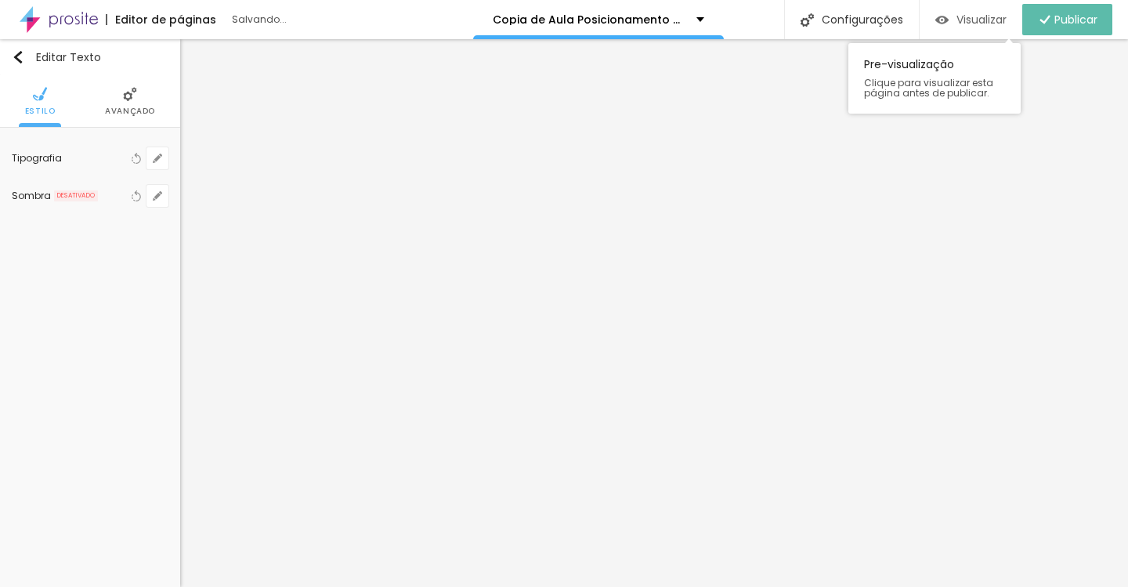
click at [987, 20] on span "Visualizar" at bounding box center [982, 19] width 50 height 13
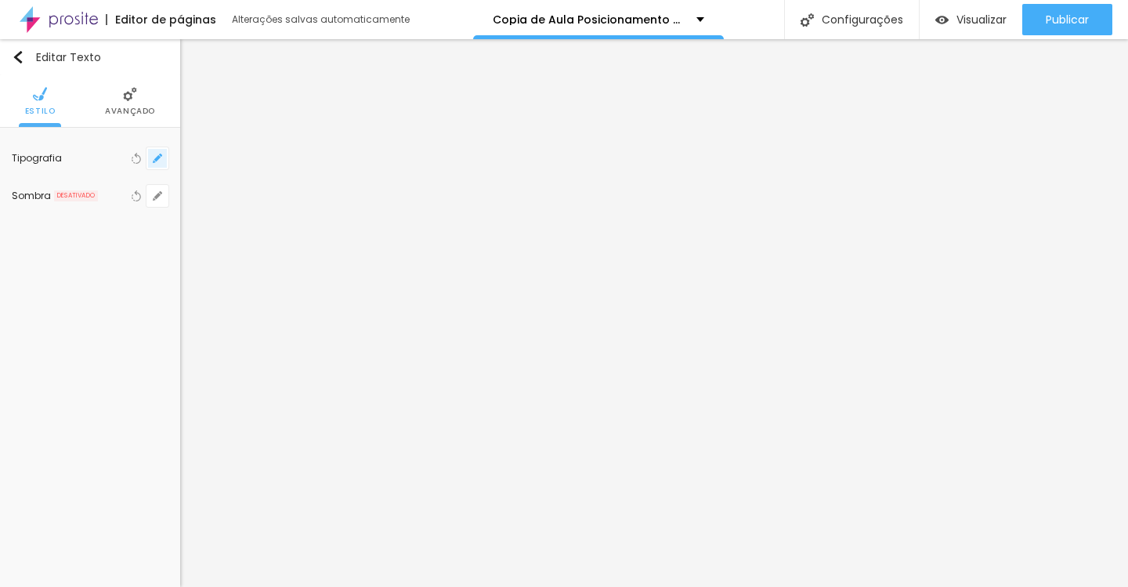
click at [157, 152] on button "button" at bounding box center [158, 158] width 22 height 22
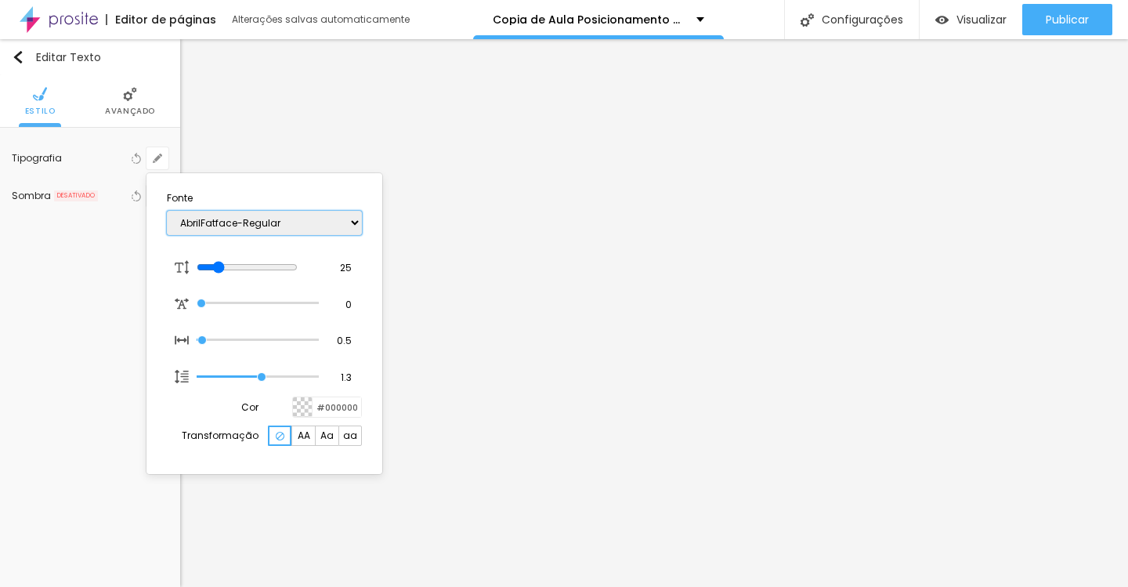
click at [255, 217] on select "AbrilFatface-Regular Actor-Regular Alegreya AlegreyaBlack [PERSON_NAME] [PERSON…" at bounding box center [264, 223] width 195 height 24
click at [167, 211] on select "AbrilFatface-Regular Actor-Regular Alegreya AlegreyaBlack [PERSON_NAME] [PERSON…" at bounding box center [264, 223] width 195 height 24
click at [346, 226] on select "AbrilFatface-Regular Actor-Regular Alegreya AlegreyaBlack [PERSON_NAME] [PERSON…" at bounding box center [264, 223] width 195 height 24
click at [167, 211] on select "AbrilFatface-Regular Actor-Regular Alegreya AlegreyaBlack [PERSON_NAME] [PERSON…" at bounding box center [264, 223] width 195 height 24
click at [456, 354] on div at bounding box center [564, 293] width 1128 height 587
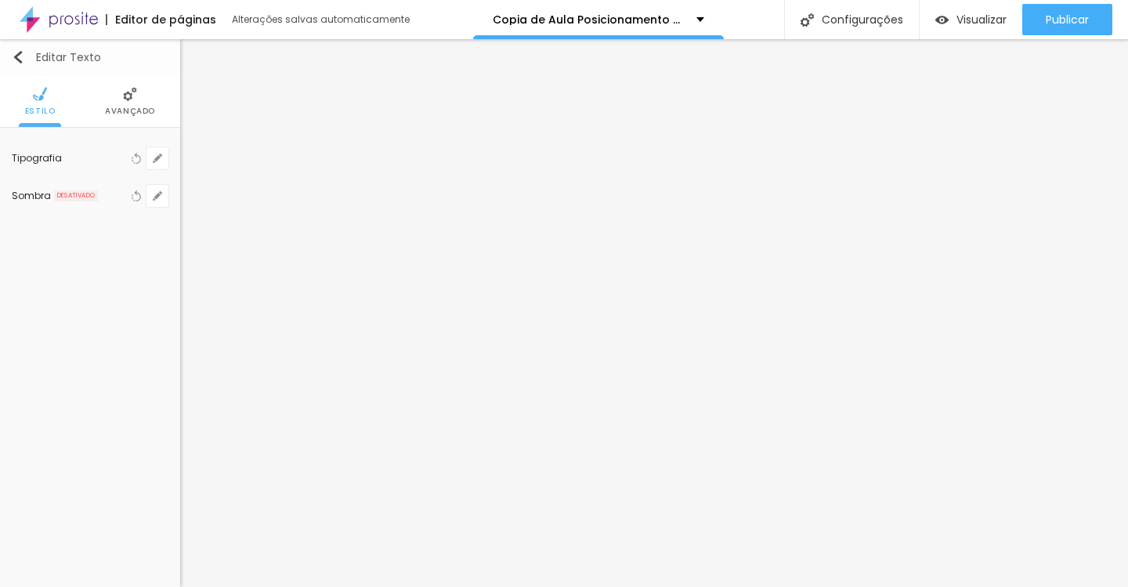
click at [71, 62] on div "Editar Texto" at bounding box center [56, 57] width 89 height 13
click at [60, 56] on div "Editar Texto" at bounding box center [56, 57] width 89 height 13
click at [9, 55] on button "Editar Texto" at bounding box center [90, 57] width 180 height 36
click at [154, 160] on icon "button" at bounding box center [157, 158] width 9 height 9
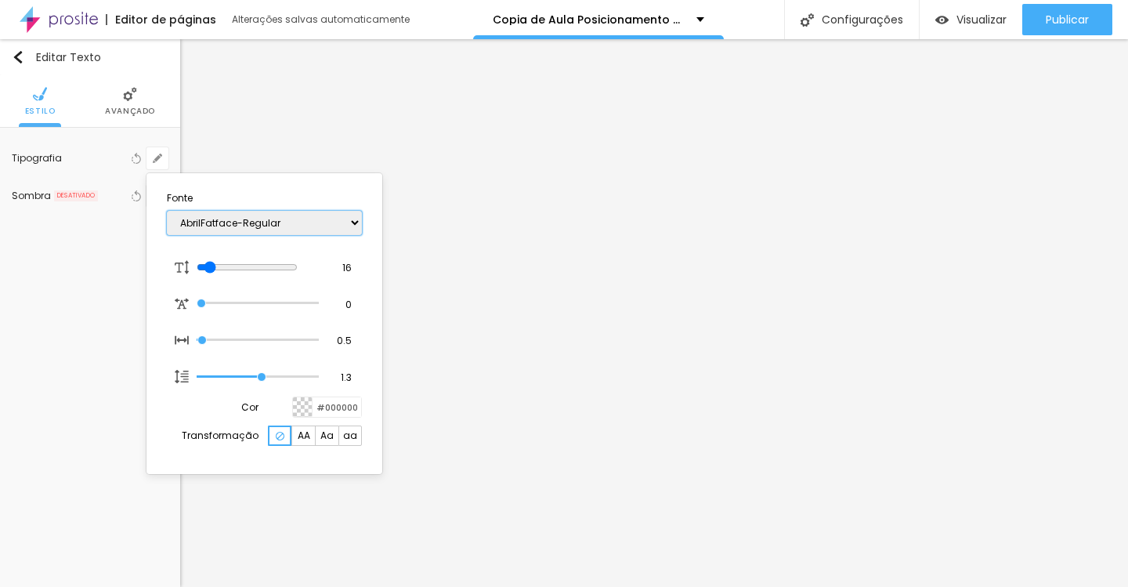
click at [238, 229] on select "AbrilFatface-Regular Actor-Regular Alegreya AlegreyaBlack [PERSON_NAME] [PERSON…" at bounding box center [264, 223] width 195 height 24
click at [167, 211] on select "AbrilFatface-Regular Actor-Regular Alegreya AlegreyaBlack [PERSON_NAME] [PERSON…" at bounding box center [264, 223] width 195 height 24
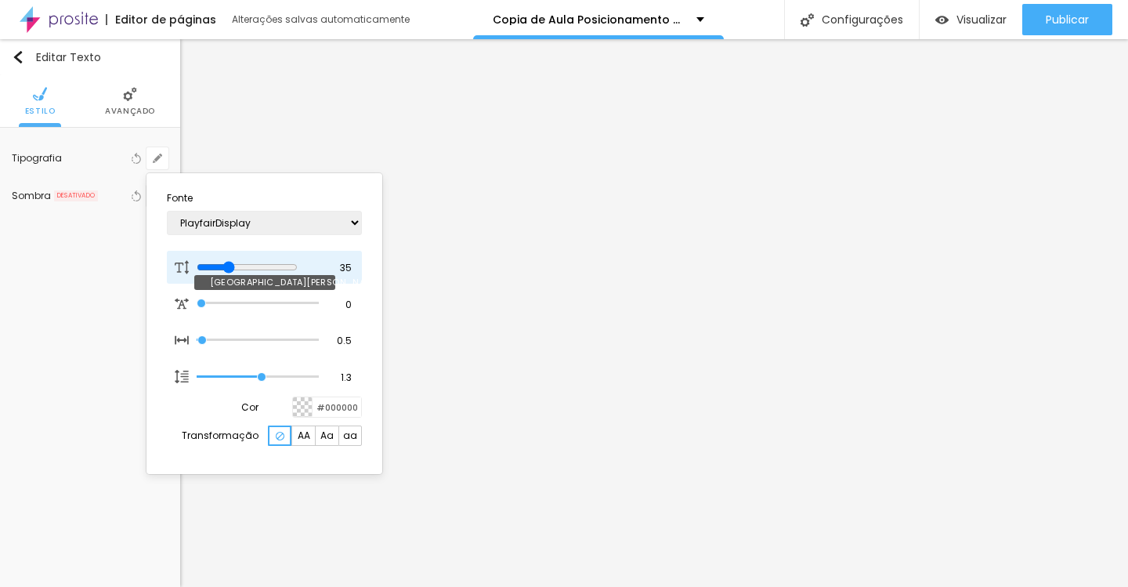
drag, startPoint x: 212, startPoint y: 268, endPoint x: 234, endPoint y: 267, distance: 22.7
click at [234, 267] on input "range" at bounding box center [247, 267] width 101 height 13
click at [449, 423] on div at bounding box center [564, 293] width 1128 height 587
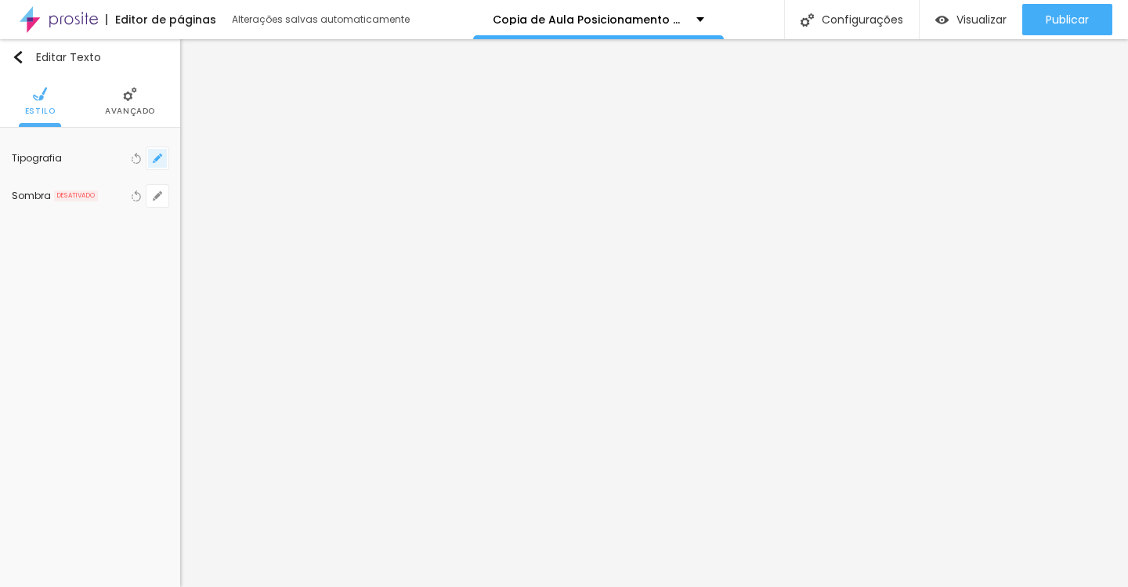
click at [161, 157] on icon "button" at bounding box center [157, 158] width 9 height 9
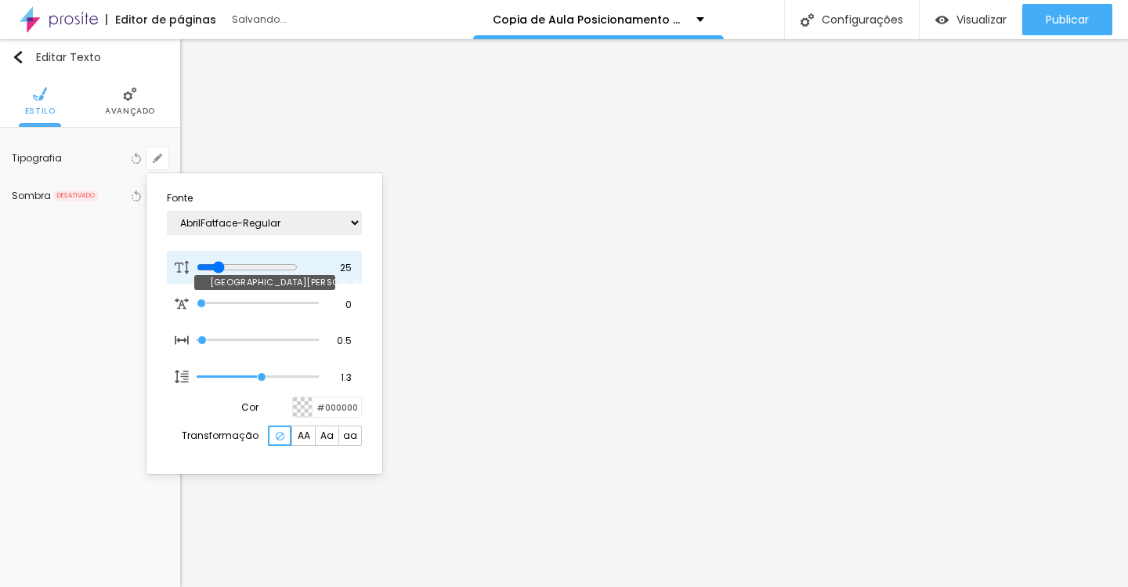
click at [223, 268] on input "range" at bounding box center [247, 267] width 101 height 13
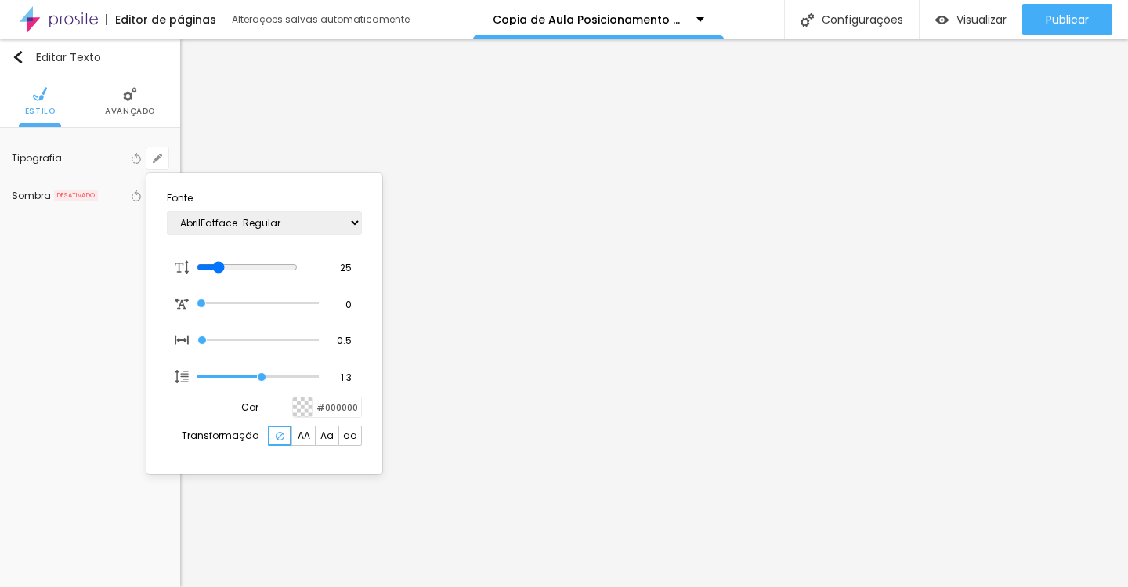
click at [246, 238] on div "AbrilFatface-Regular Actor-Regular Alegreya AlegreyaBlack [PERSON_NAME] [PERSON…" at bounding box center [264, 223] width 195 height 40
click at [250, 229] on select "AbrilFatface-Regular Actor-Regular Alegreya AlegreyaBlack [PERSON_NAME] [PERSON…" at bounding box center [264, 223] width 195 height 24
click at [167, 211] on select "AbrilFatface-Regular Actor-Regular Alegreya AlegreyaBlack [PERSON_NAME] [PERSON…" at bounding box center [264, 223] width 195 height 24
click at [390, 519] on div at bounding box center [564, 293] width 1128 height 587
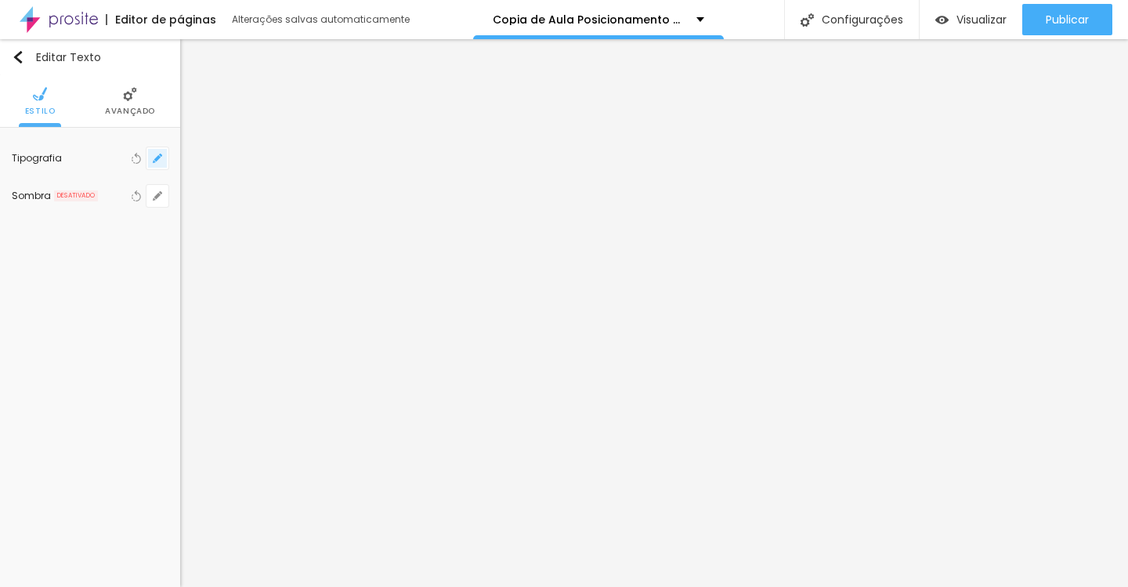
click at [153, 160] on icon "button" at bounding box center [157, 158] width 9 height 9
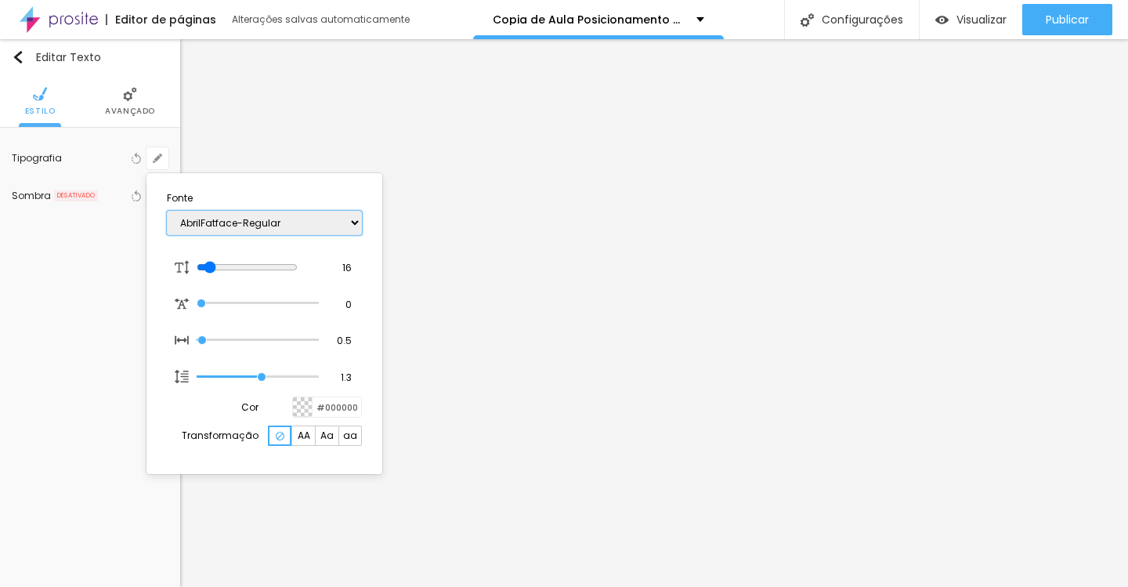
click at [252, 220] on select "AbrilFatface-Regular Actor-Regular Alegreya AlegreyaBlack [PERSON_NAME] [PERSON…" at bounding box center [264, 223] width 195 height 24
click at [167, 211] on select "AbrilFatface-Regular Actor-Regular Alegreya AlegreyaBlack [PERSON_NAME] [PERSON…" at bounding box center [264, 223] width 195 height 24
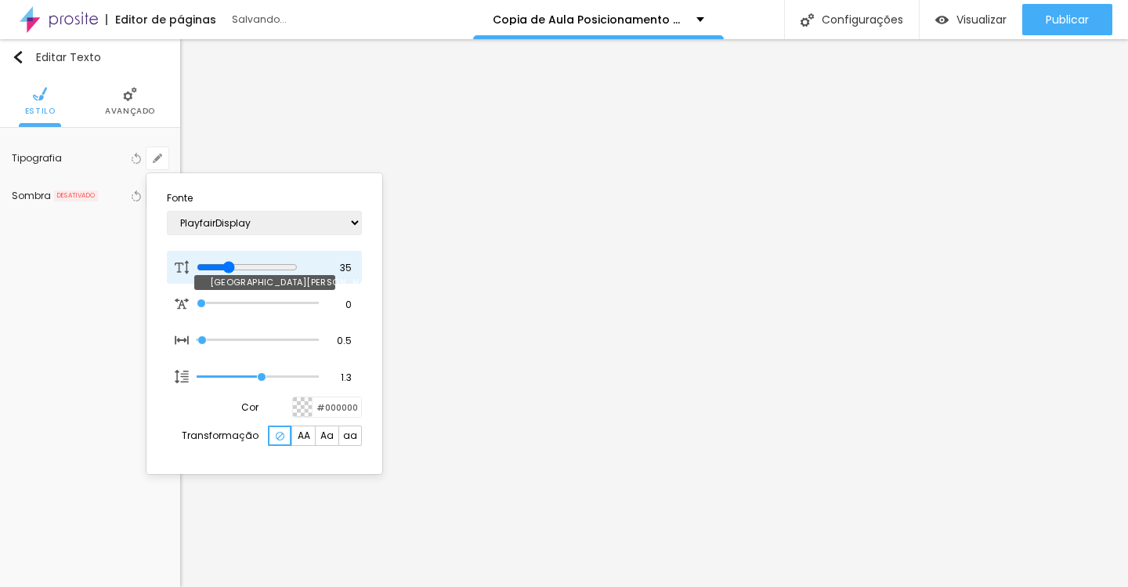
drag, startPoint x: 209, startPoint y: 262, endPoint x: 235, endPoint y: 263, distance: 25.9
click at [235, 263] on input "range" at bounding box center [247, 267] width 101 height 13
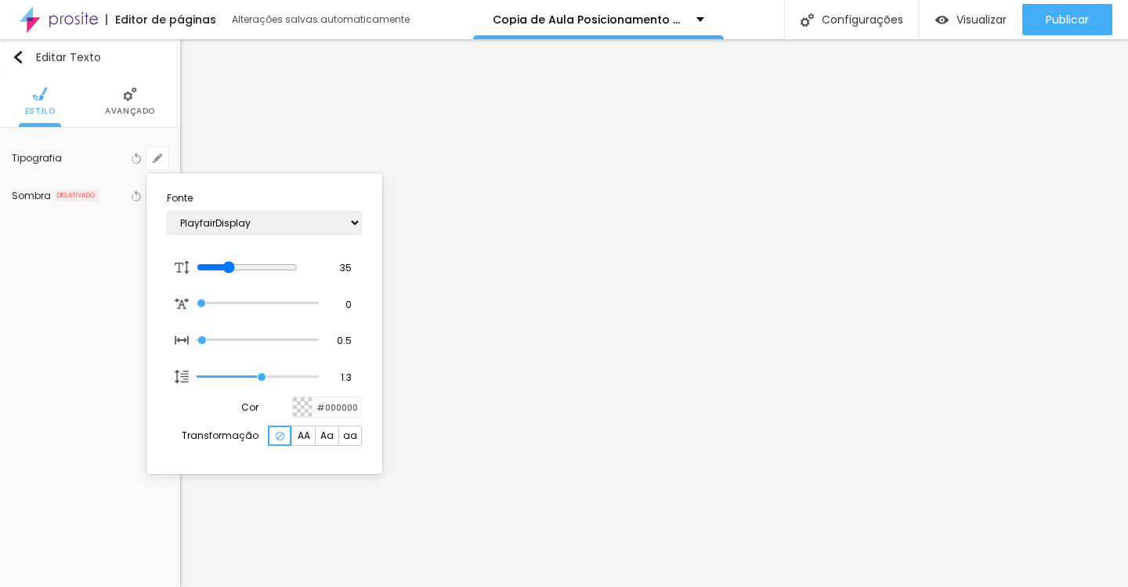
click at [628, 209] on div at bounding box center [564, 293] width 1128 height 587
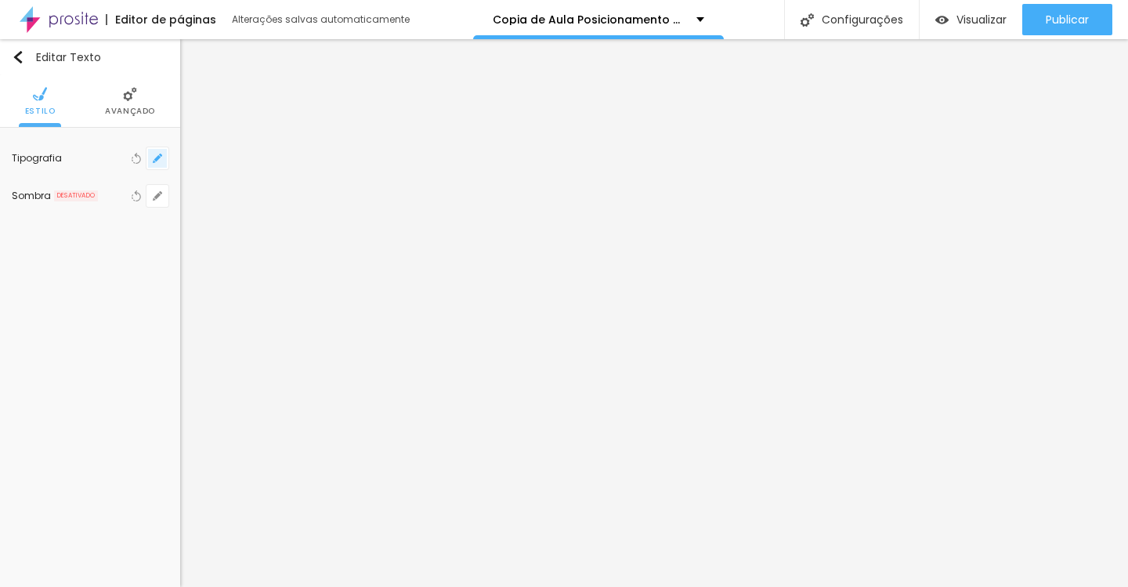
click at [160, 157] on icon "button" at bounding box center [157, 158] width 9 height 9
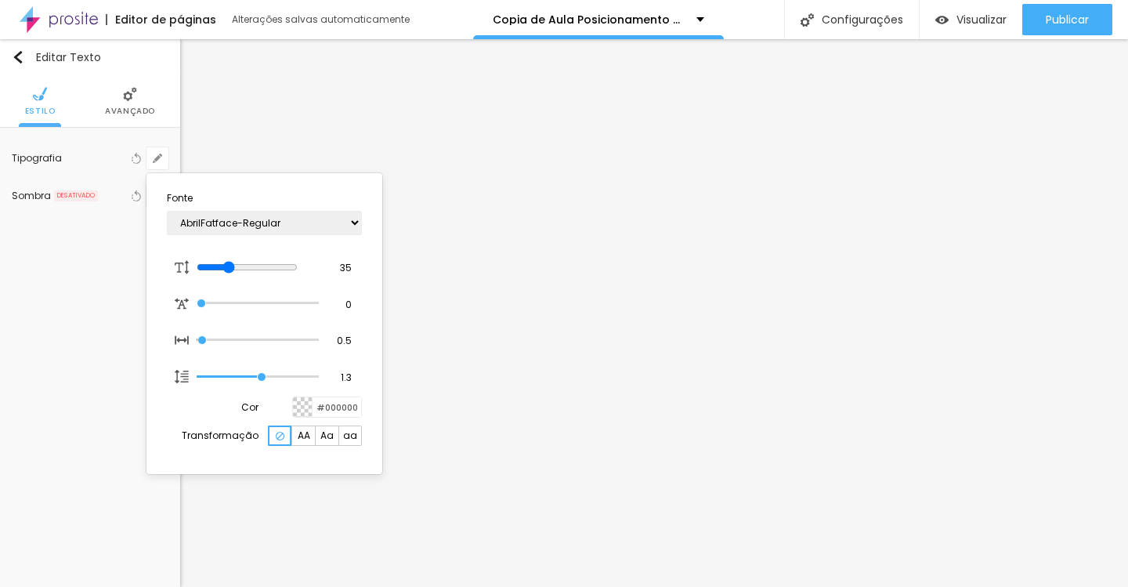
click at [307, 440] on span "AA" at bounding box center [304, 435] width 13 height 9
click at [414, 369] on div at bounding box center [564, 293] width 1128 height 587
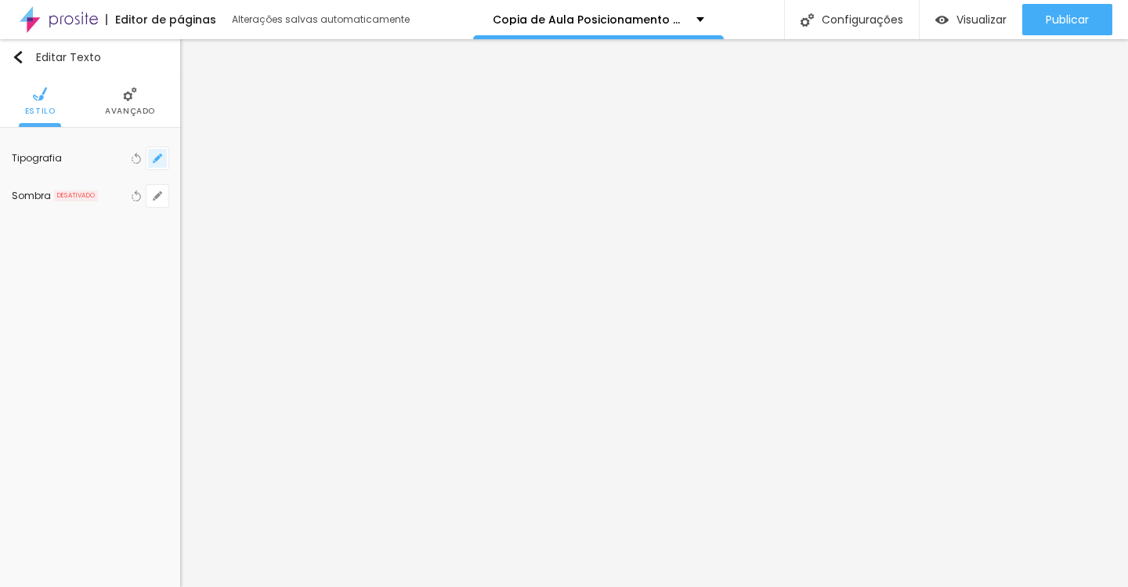
click at [159, 158] on icon "button" at bounding box center [157, 158] width 9 height 9
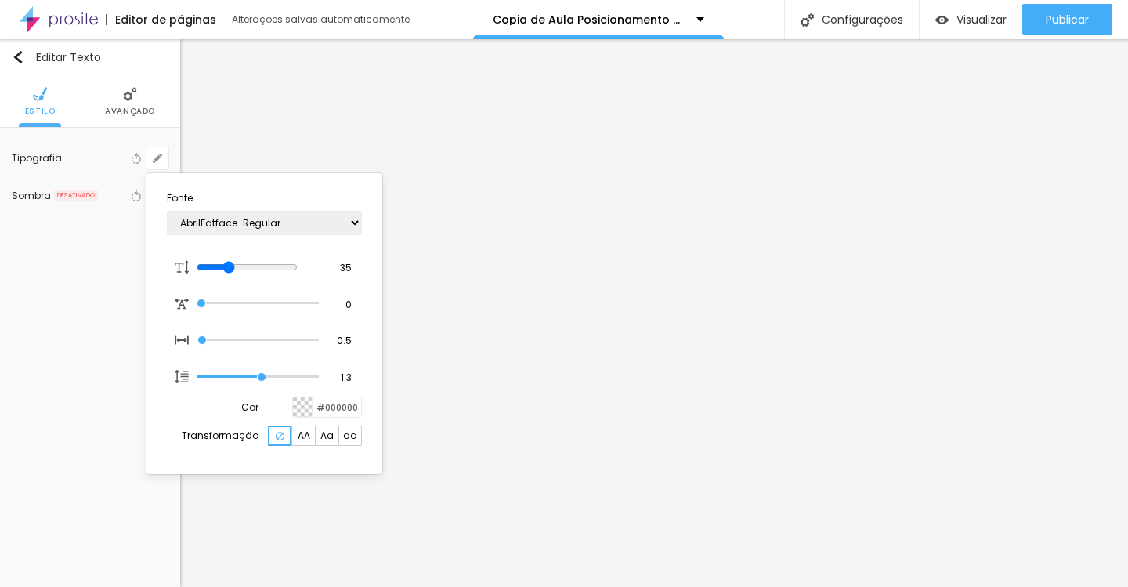
click at [302, 440] on span "AA" at bounding box center [304, 435] width 13 height 9
click at [538, 343] on div at bounding box center [564, 293] width 1128 height 587
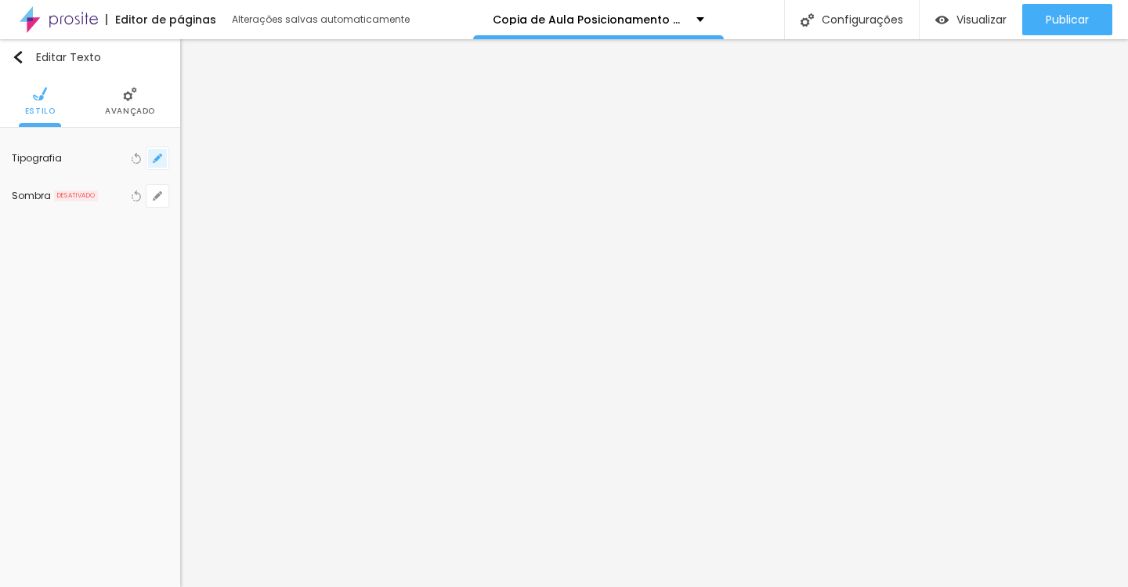
click at [158, 156] on icon "button" at bounding box center [157, 158] width 6 height 6
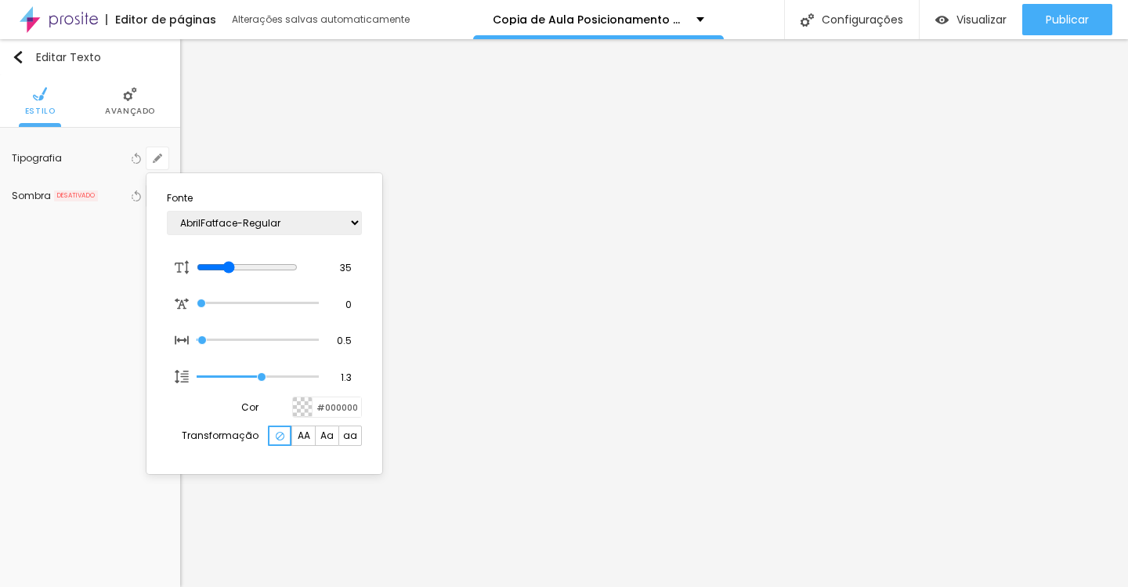
click at [309, 436] on span "AA" at bounding box center [304, 435] width 13 height 9
click at [498, 367] on div at bounding box center [564, 293] width 1128 height 587
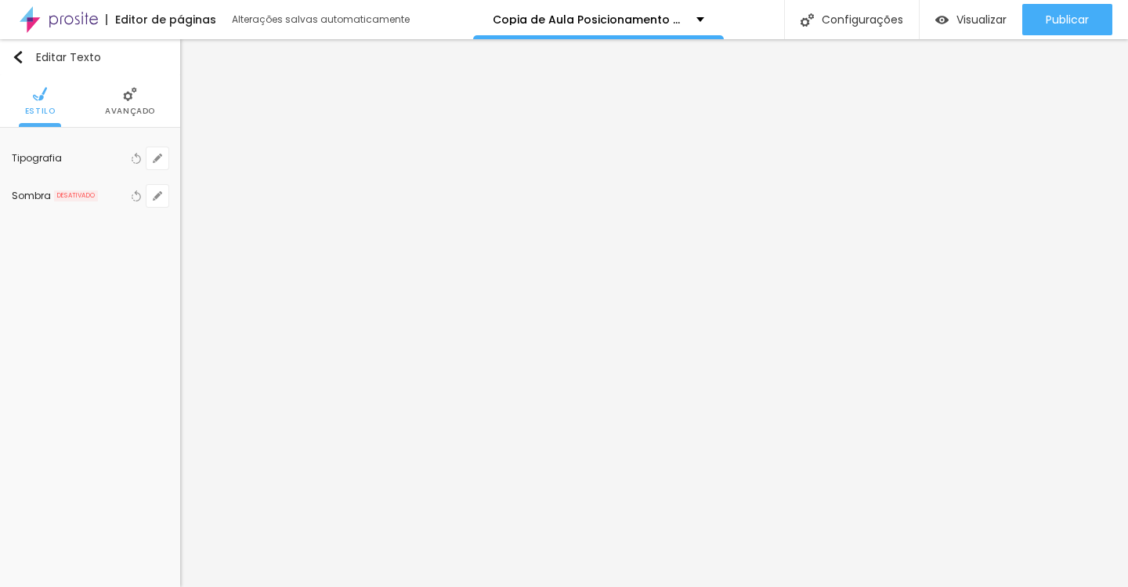
click at [161, 175] on div "Tipografia Voltar ao padrão" at bounding box center [90, 158] width 157 height 38
click at [161, 154] on icon "button" at bounding box center [157, 158] width 9 height 9
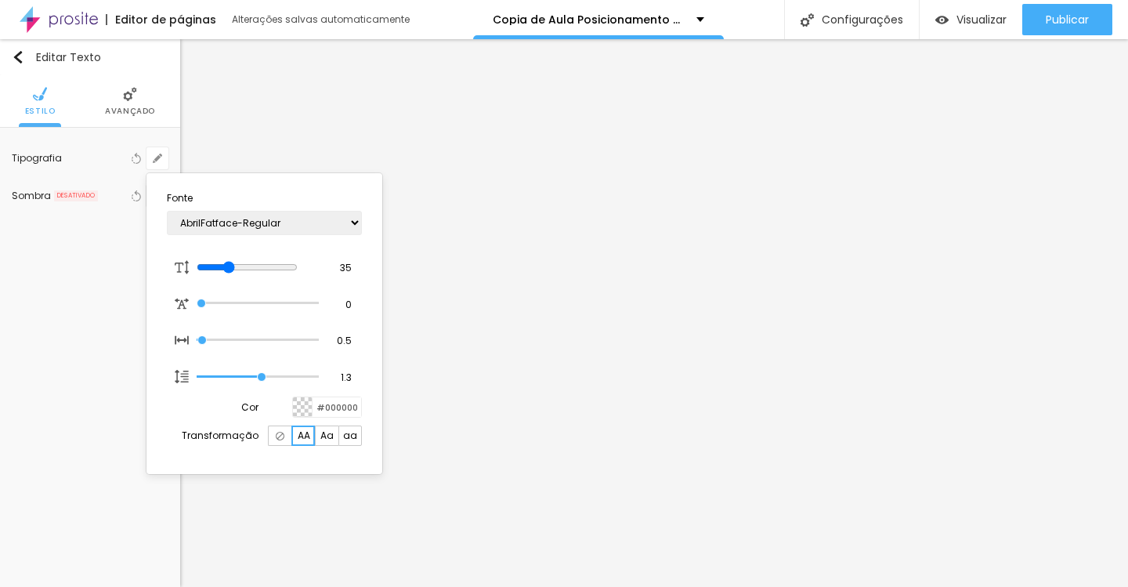
click at [542, 41] on div at bounding box center [564, 293] width 1128 height 587
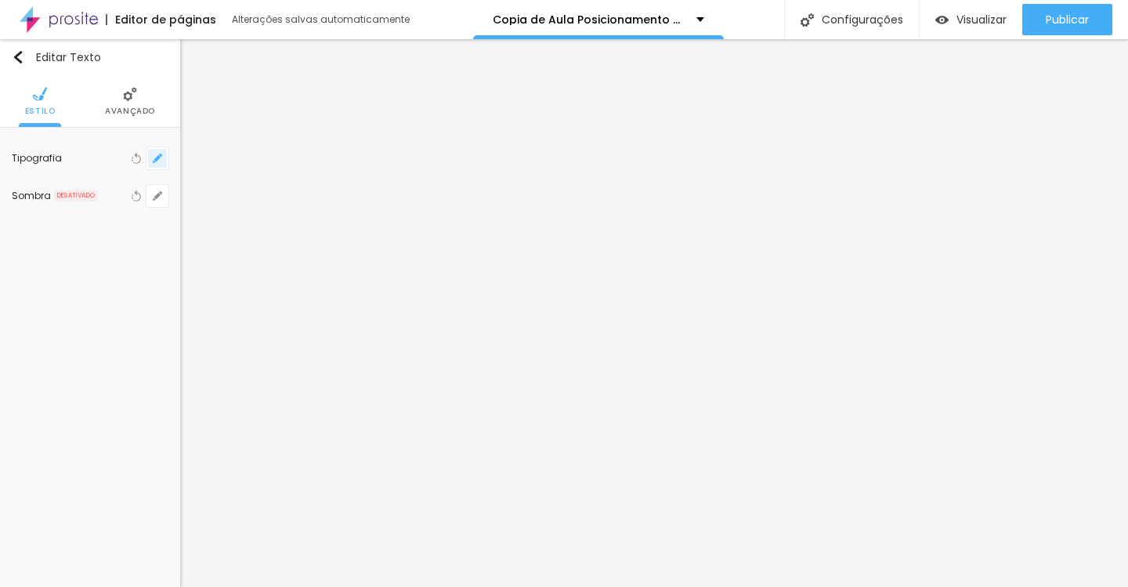
click at [161, 161] on icon "button" at bounding box center [157, 158] width 9 height 9
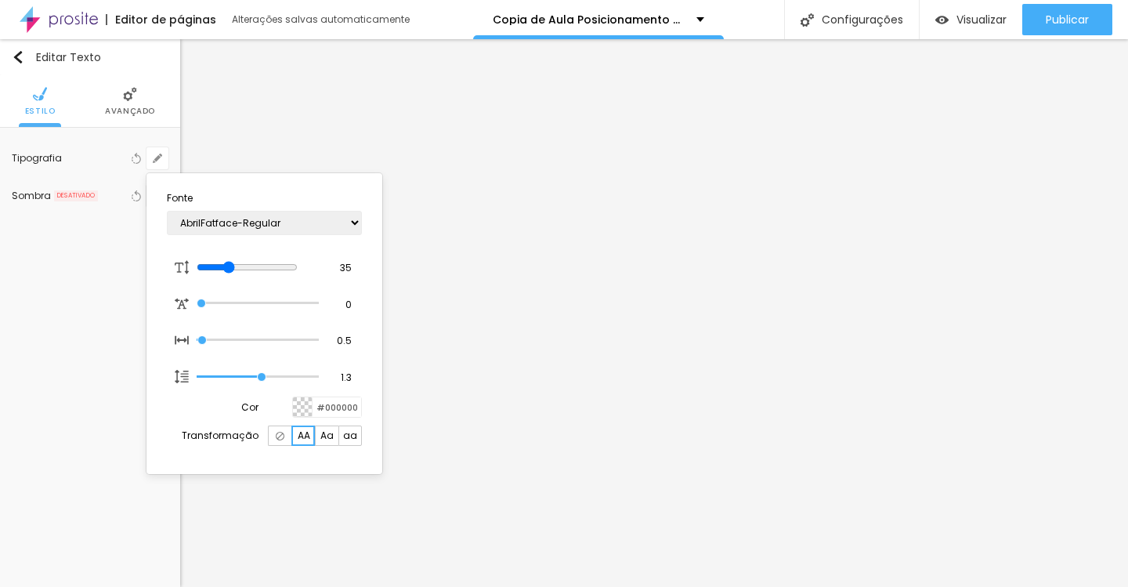
click at [551, 128] on div at bounding box center [564, 293] width 1128 height 587
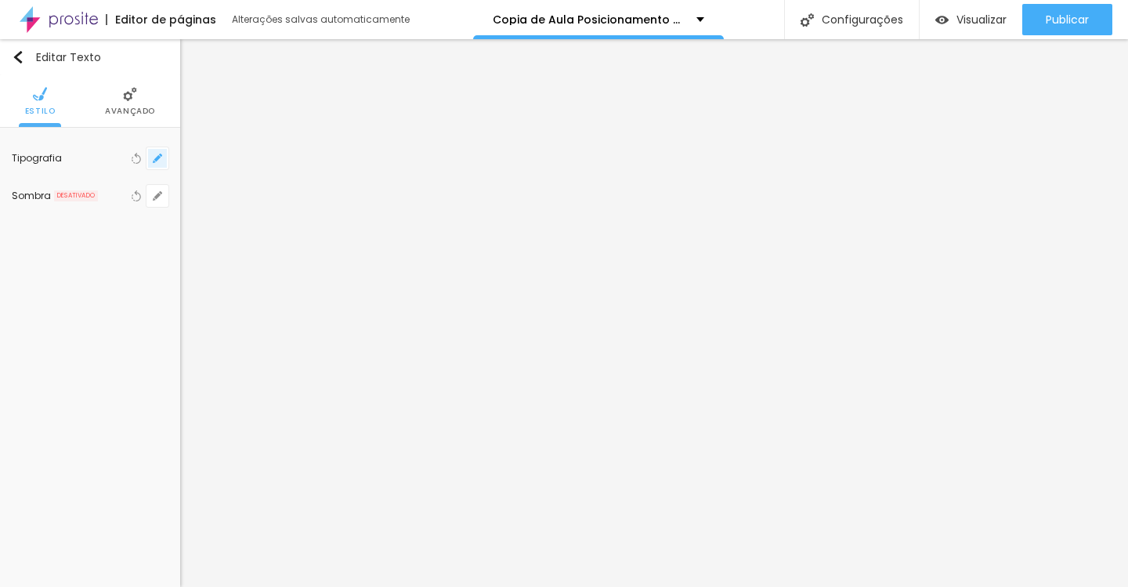
click at [157, 156] on icon "button" at bounding box center [157, 158] width 9 height 9
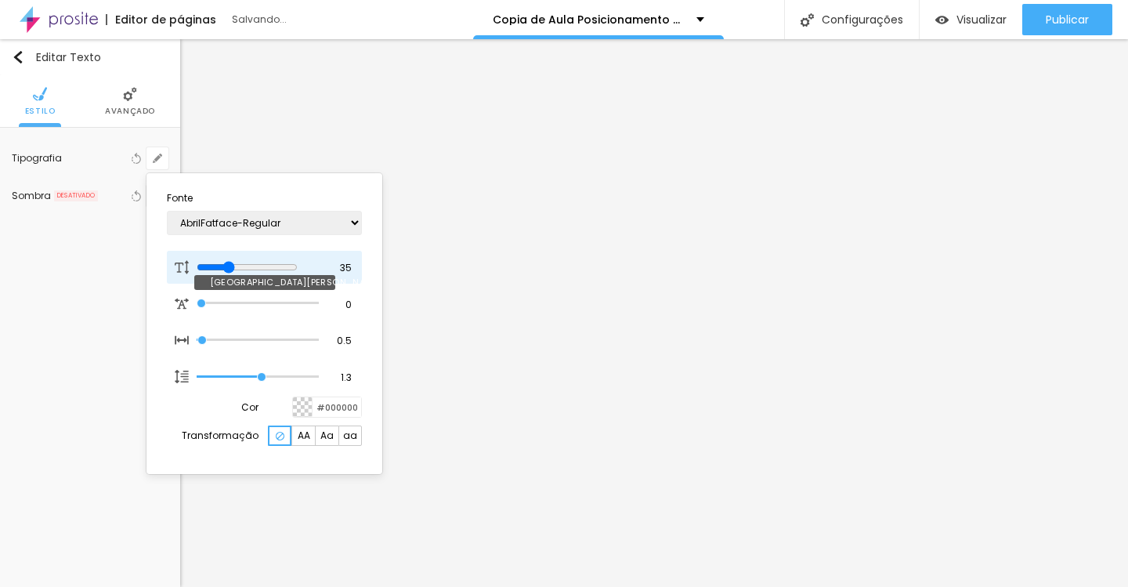
drag, startPoint x: 223, startPoint y: 265, endPoint x: 235, endPoint y: 265, distance: 12.5
click at [235, 265] on input "range" at bounding box center [247, 267] width 101 height 13
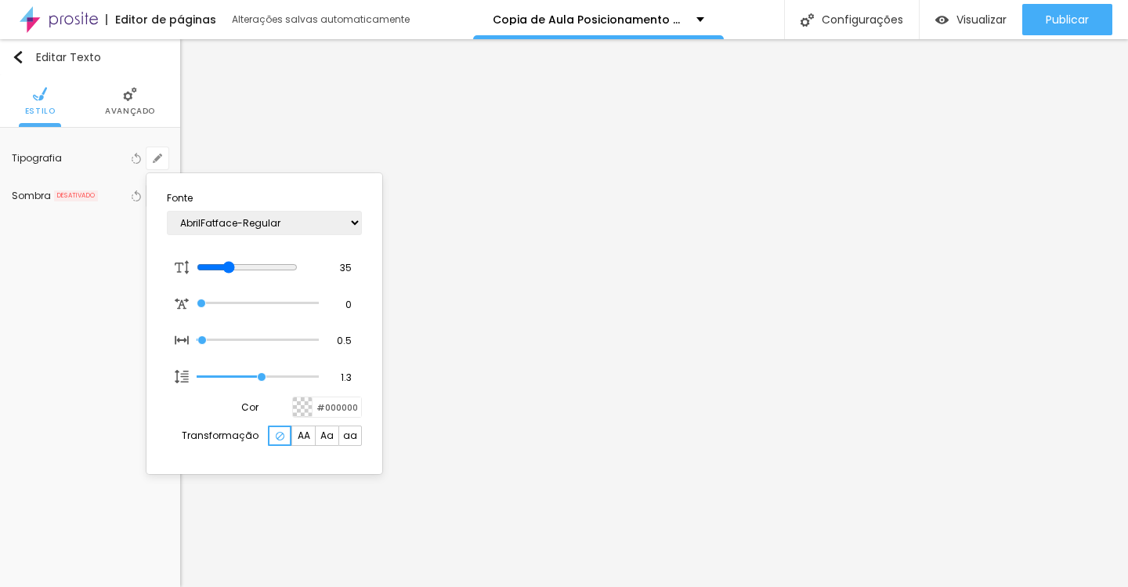
click at [443, 341] on div at bounding box center [564, 293] width 1128 height 587
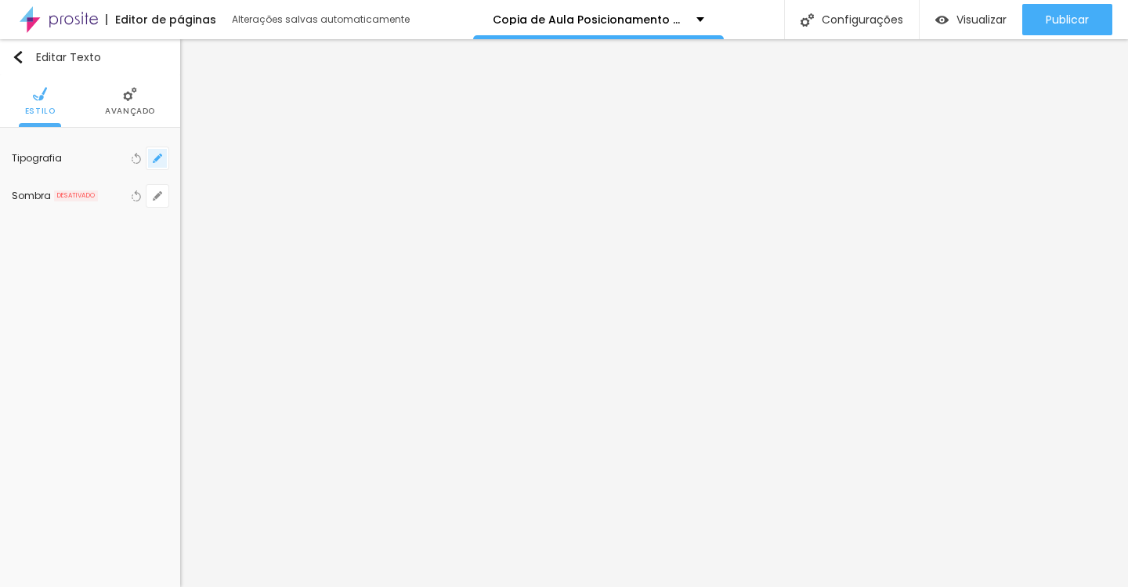
click at [152, 159] on button "button" at bounding box center [158, 158] width 22 height 22
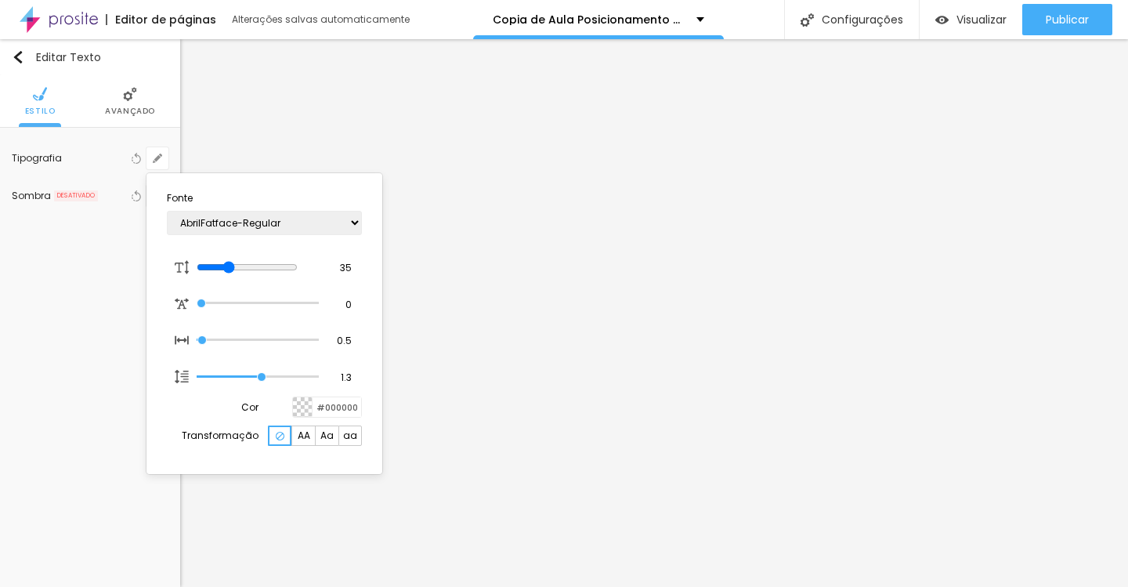
click at [305, 440] on span "AA" at bounding box center [304, 435] width 13 height 9
click at [512, 378] on div at bounding box center [564, 293] width 1128 height 587
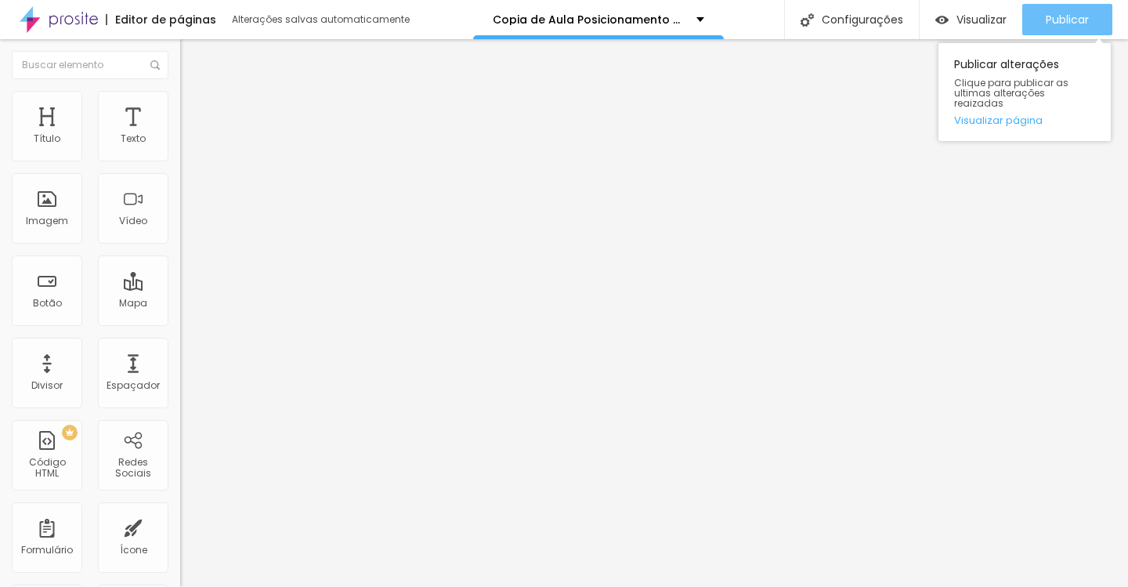
click at [1080, 18] on span "Publicar" at bounding box center [1067, 19] width 43 height 13
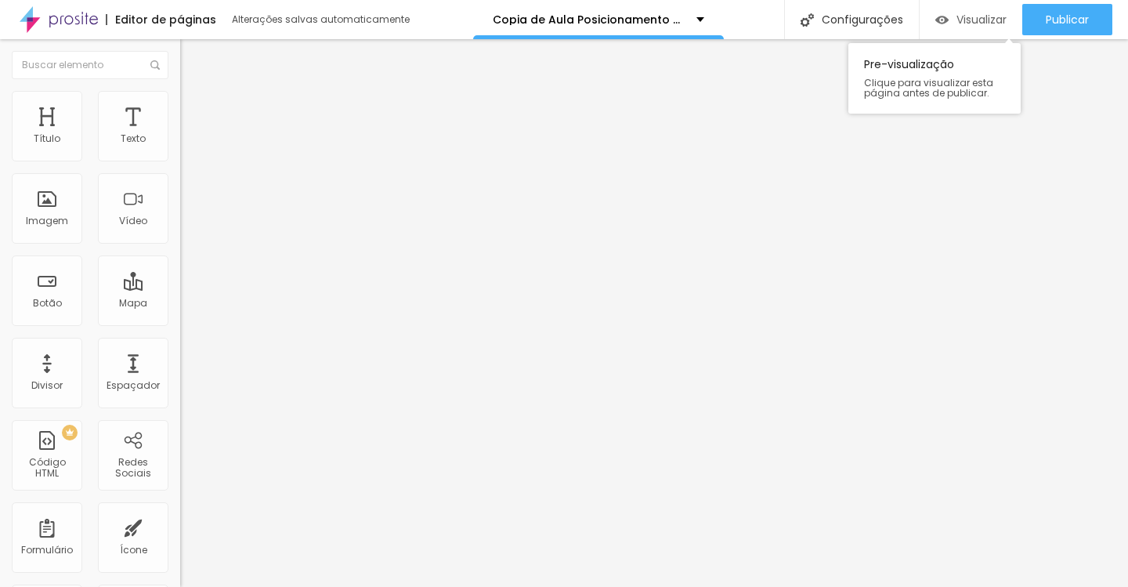
click at [961, 31] on div "Visualizar" at bounding box center [971, 19] width 71 height 31
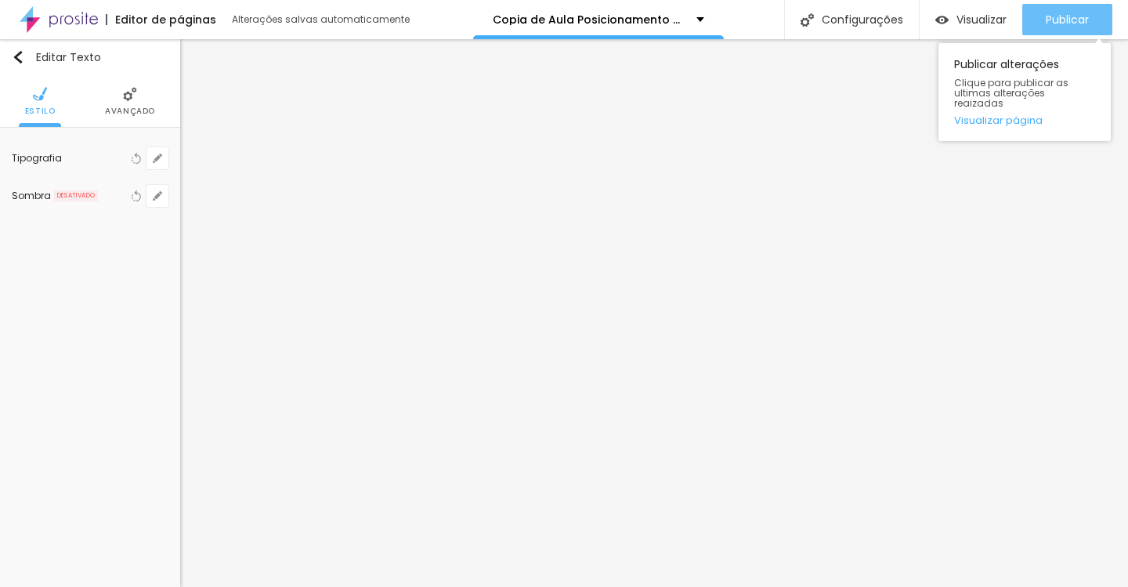
click at [1058, 16] on span "Publicar" at bounding box center [1067, 19] width 43 height 13
click at [1051, 25] on span "Publicar" at bounding box center [1067, 19] width 43 height 13
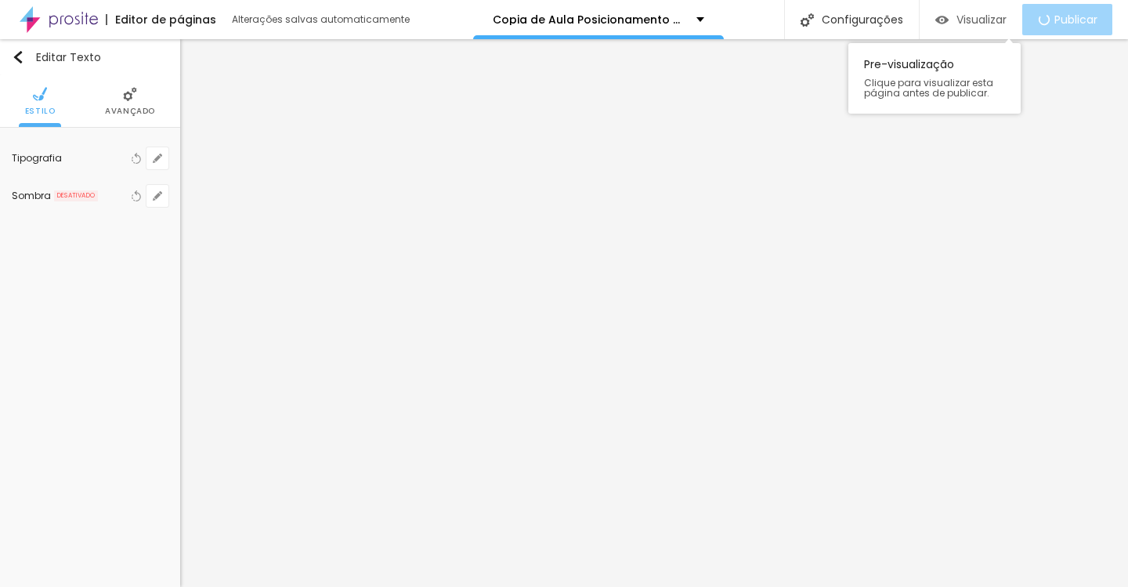
click at [983, 23] on span "Visualizar" at bounding box center [982, 19] width 50 height 13
click at [20, 59] on img "button" at bounding box center [18, 57] width 13 height 13
click at [32, 49] on button "Editar Texto" at bounding box center [90, 57] width 180 height 36
click at [165, 162] on button "button" at bounding box center [158, 158] width 22 height 22
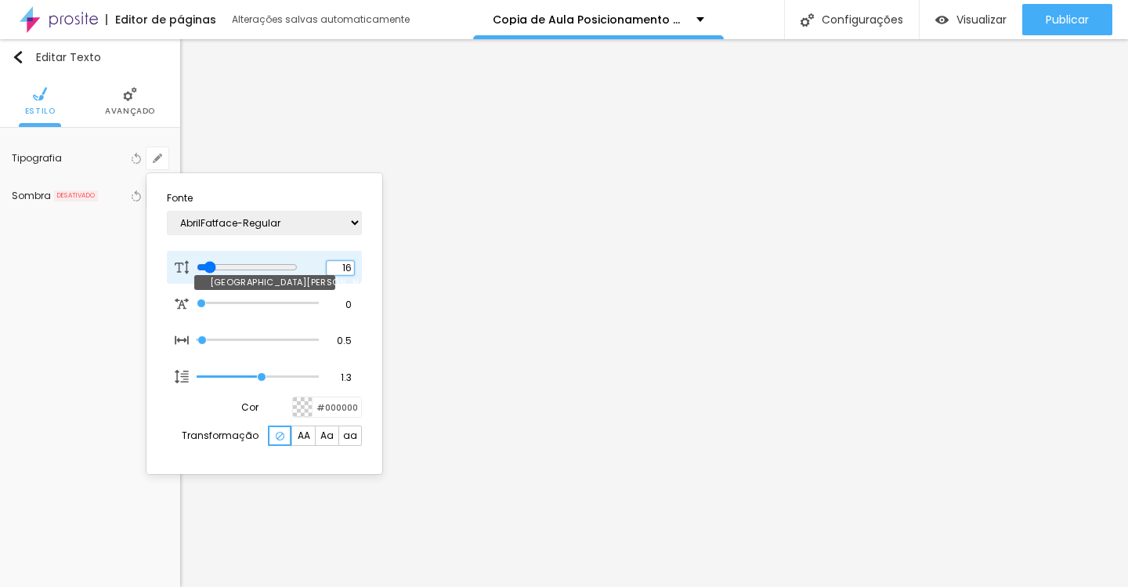
click at [348, 268] on input "16" at bounding box center [340, 268] width 27 height 14
click at [311, 224] on select "AbrilFatface-Regular Actor-Regular Alegreya AlegreyaBlack [PERSON_NAME] [PERSON…" at bounding box center [264, 223] width 195 height 24
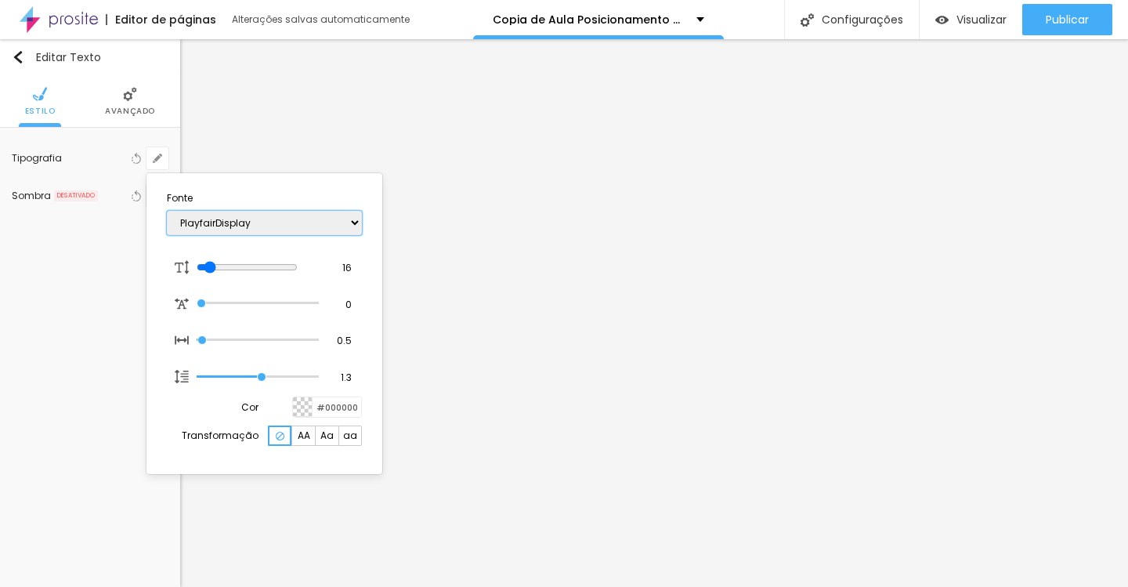
click at [167, 211] on select "AbrilFatface-Regular Actor-Regular Alegreya AlegreyaBlack [PERSON_NAME] [PERSON…" at bounding box center [264, 223] width 195 height 24
drag, startPoint x: 209, startPoint y: 264, endPoint x: 234, endPoint y: 261, distance: 25.3
click at [234, 261] on input "range" at bounding box center [247, 267] width 101 height 13
click at [308, 436] on span "AA" at bounding box center [304, 435] width 13 height 9
click at [425, 353] on div at bounding box center [564, 293] width 1128 height 587
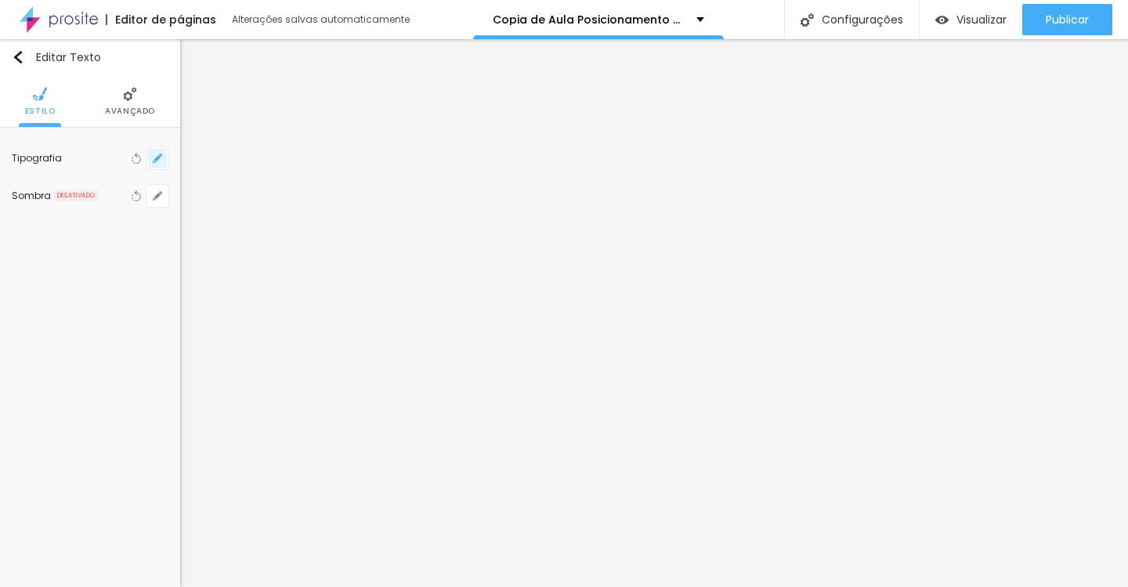
click at [162, 163] on button "button" at bounding box center [158, 158] width 22 height 22
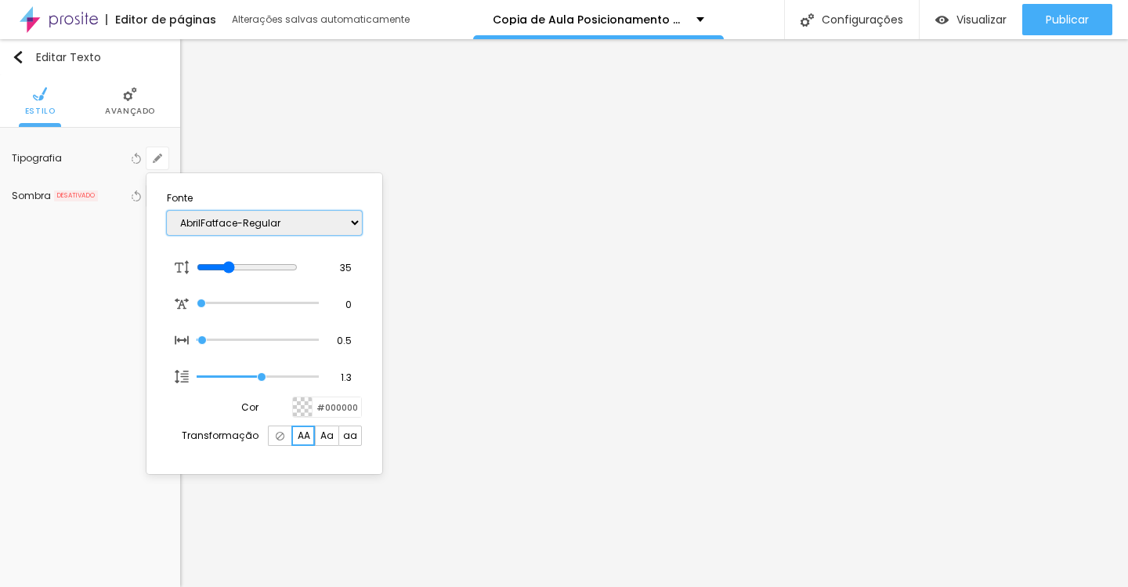
click at [238, 213] on select "AbrilFatface-Regular Actor-Regular Alegreya AlegreyaBlack [PERSON_NAME] [PERSON…" at bounding box center [264, 223] width 195 height 24
click at [167, 211] on select "AbrilFatface-Regular Actor-Regular Alegreya AlegreyaBlack [PERSON_NAME] [PERSON…" at bounding box center [264, 223] width 195 height 24
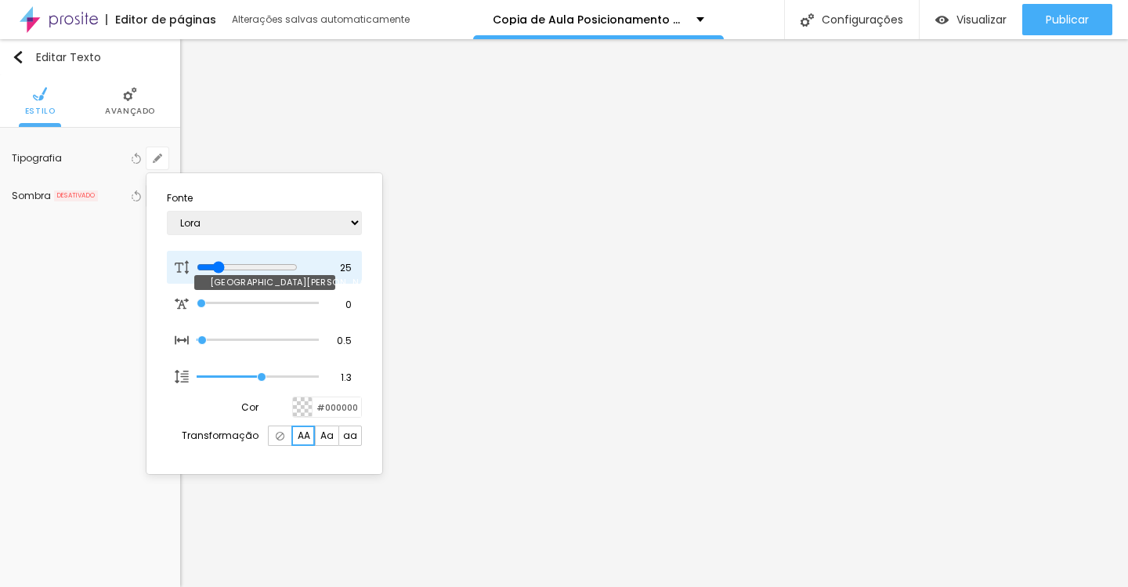
drag, startPoint x: 232, startPoint y: 266, endPoint x: 223, endPoint y: 266, distance: 9.4
click at [223, 266] on input "range" at bounding box center [247, 267] width 101 height 13
click at [282, 434] on img at bounding box center [280, 436] width 9 height 9
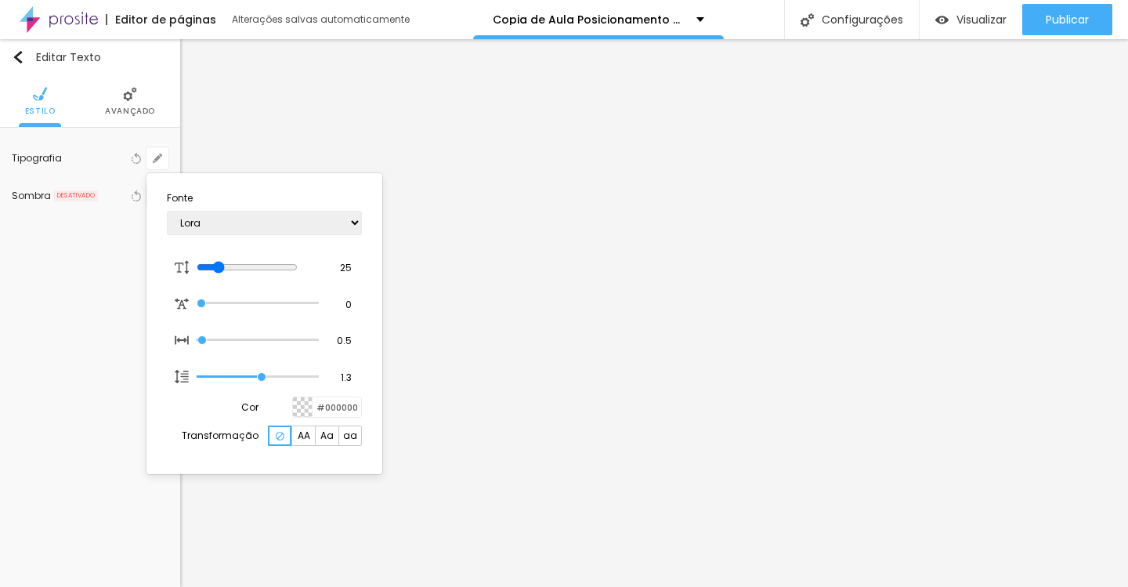
click at [739, 208] on div at bounding box center [564, 293] width 1128 height 587
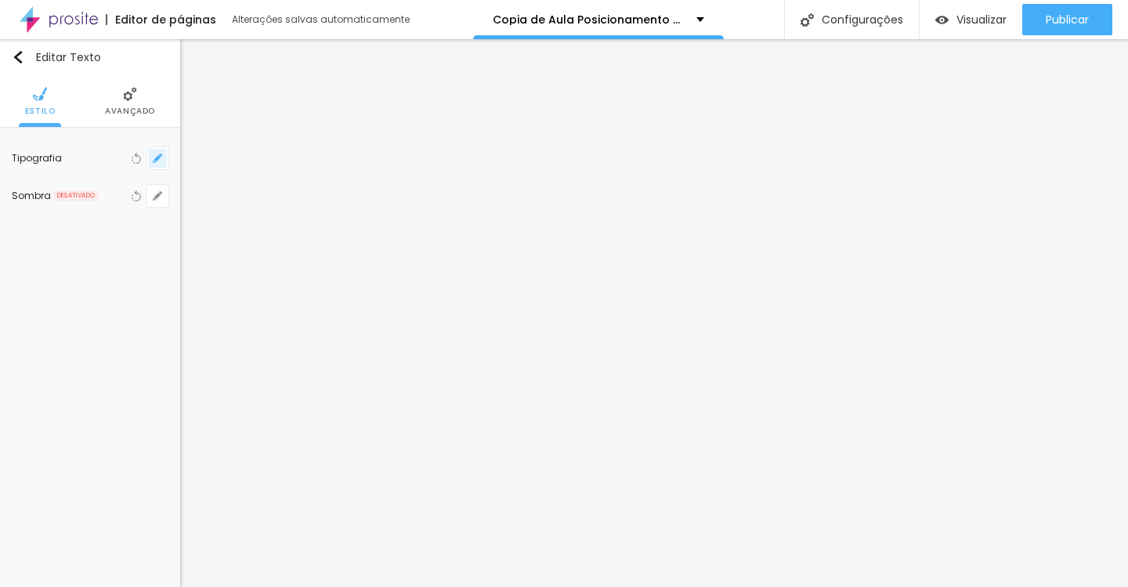
click at [162, 165] on button "button" at bounding box center [158, 158] width 22 height 22
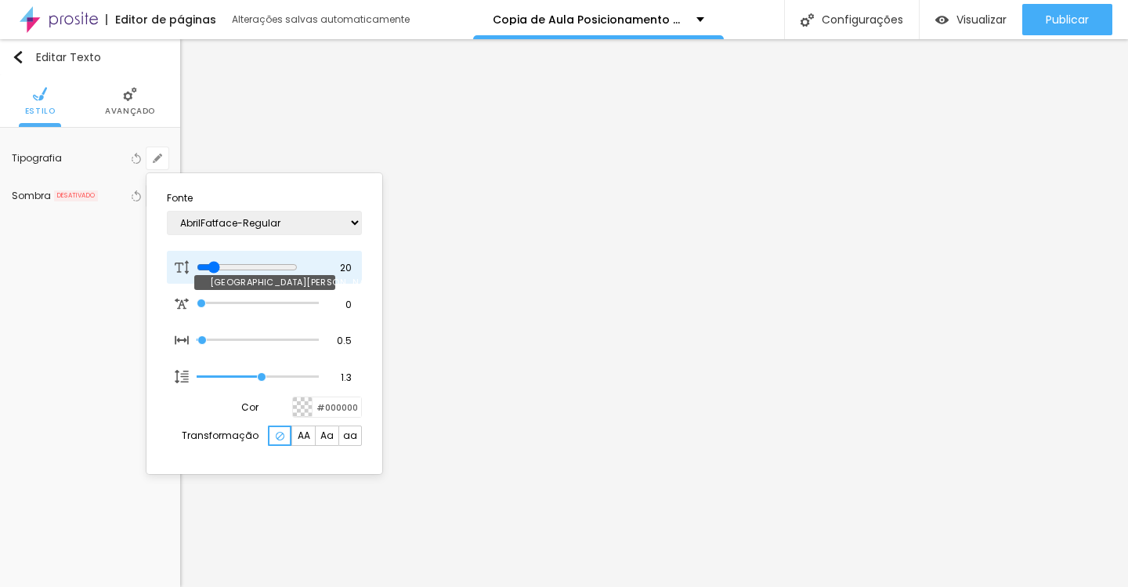
click at [216, 266] on input "range" at bounding box center [247, 267] width 101 height 13
click at [414, 243] on div at bounding box center [564, 293] width 1128 height 587
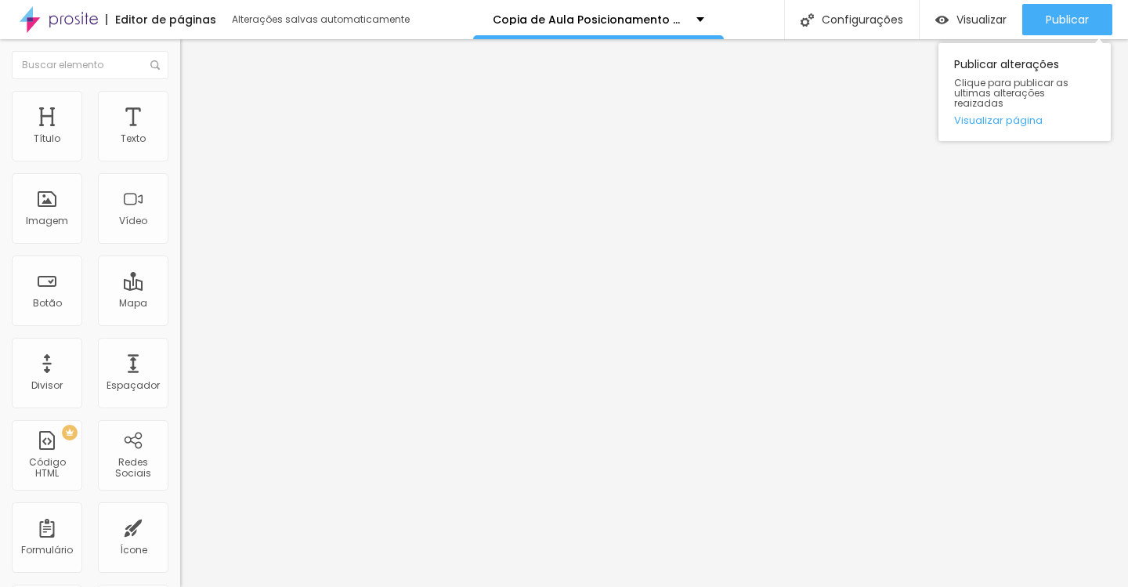
click at [1084, 38] on div "Publicar alterações Clique para publicar as ultimas alterações reaizadas Visual…" at bounding box center [1025, 88] width 172 height 106
click at [1084, 16] on span "Publicar" at bounding box center [1067, 19] width 43 height 13
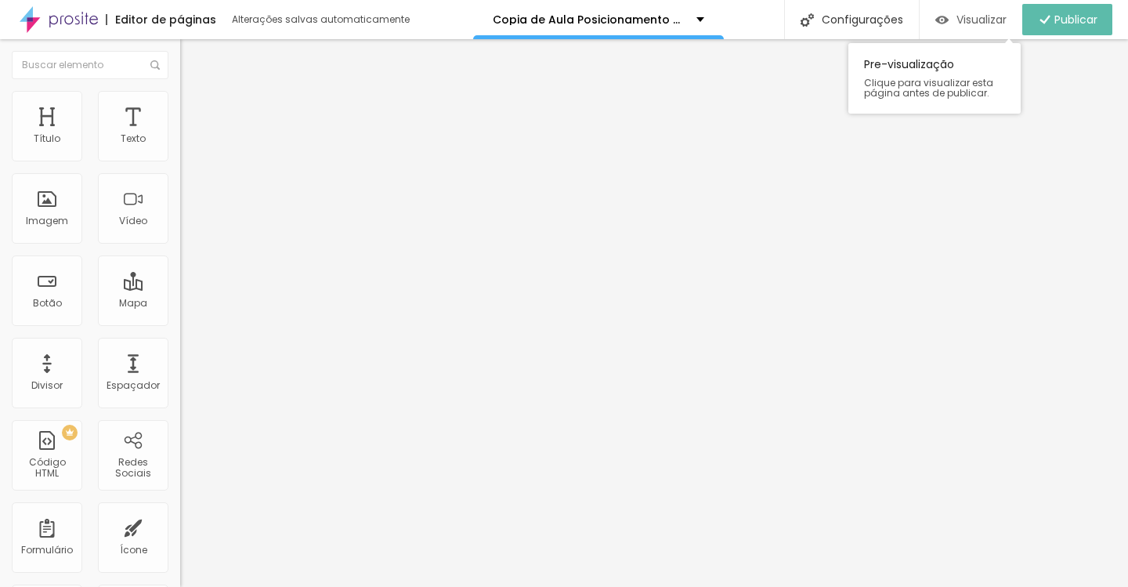
click at [973, 24] on span "Visualizar" at bounding box center [982, 19] width 50 height 13
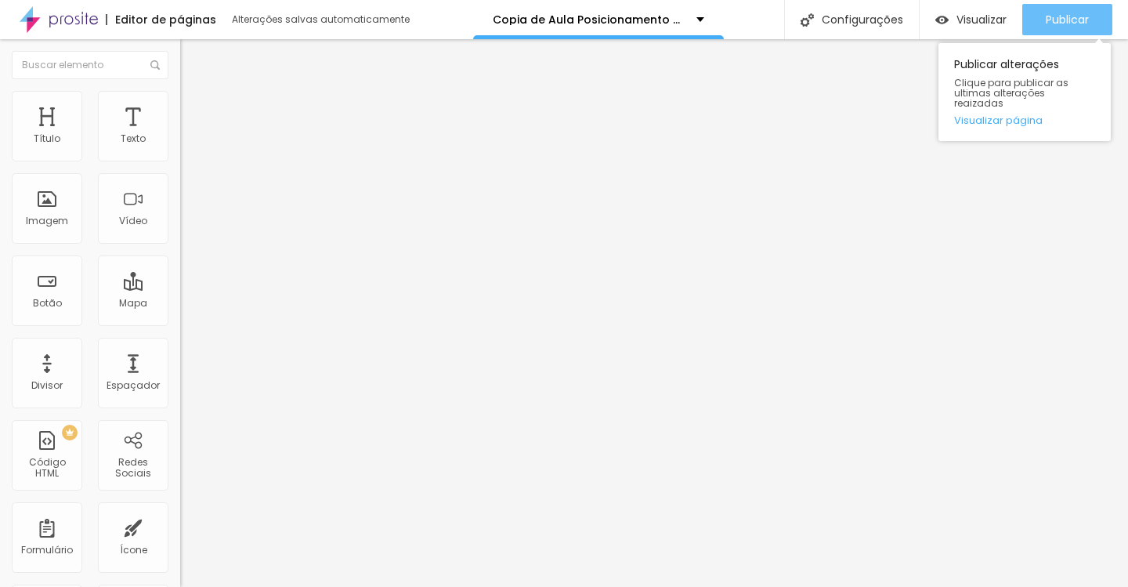
click at [1059, 27] on div "Publicar" at bounding box center [1067, 19] width 43 height 31
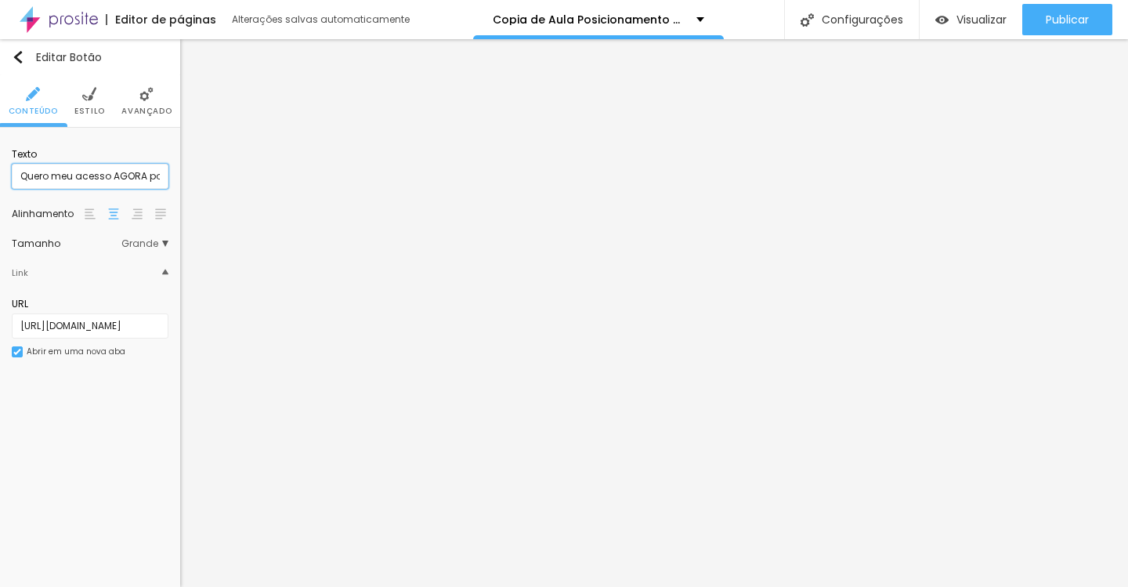
click at [111, 179] on input "Quero meu acesso AGORA por R$17" at bounding box center [90, 176] width 157 height 25
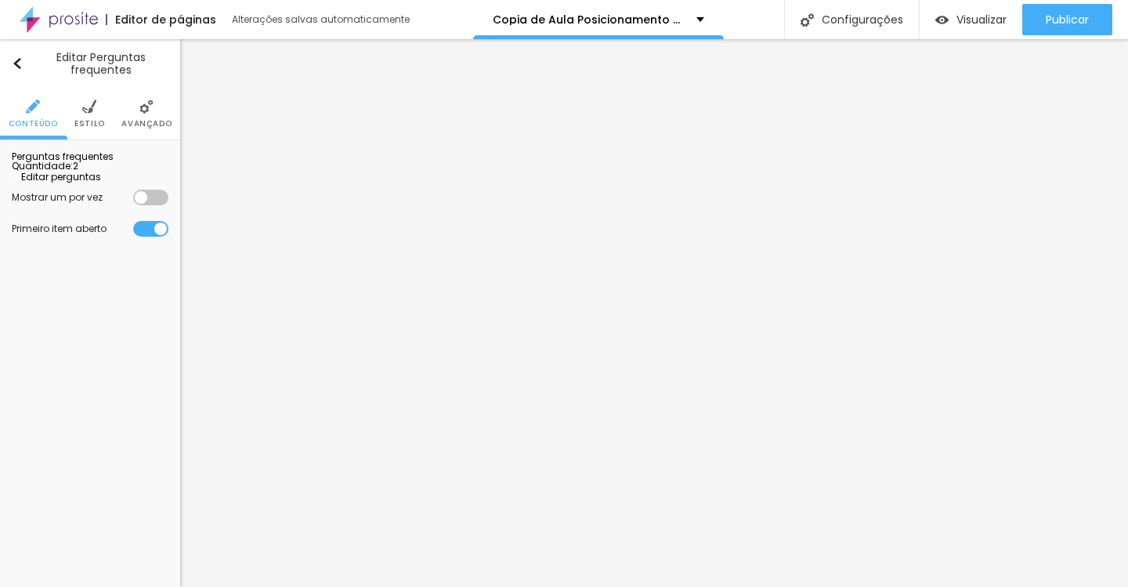
click at [155, 205] on div at bounding box center [150, 198] width 35 height 16
click at [155, 237] on div at bounding box center [150, 229] width 35 height 16
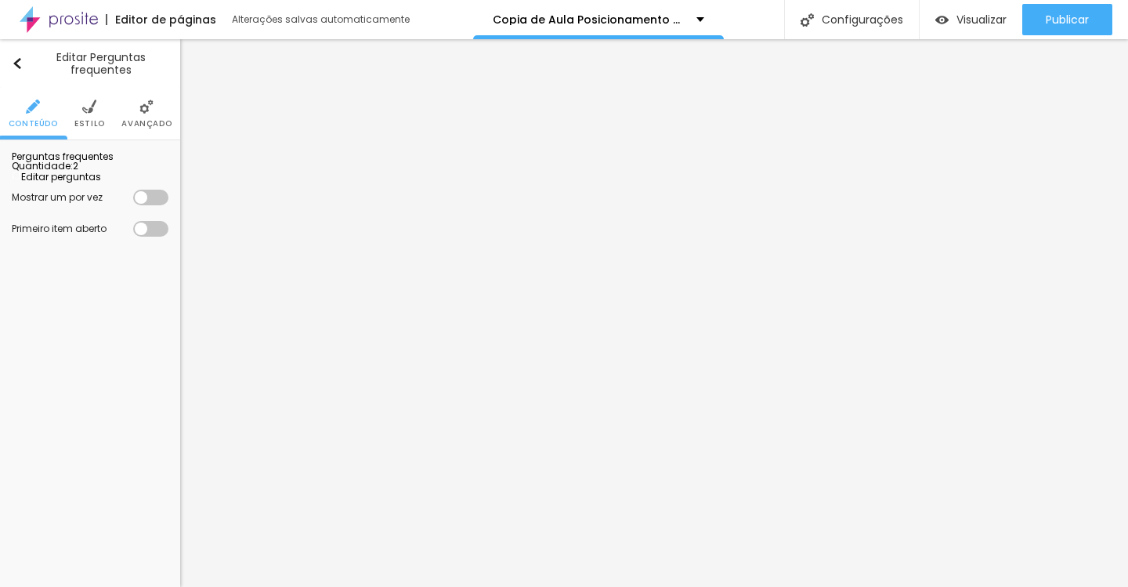
click at [78, 172] on span "2" at bounding box center [75, 165] width 5 height 13
click at [101, 183] on span "Editar perguntas" at bounding box center [56, 176] width 89 height 13
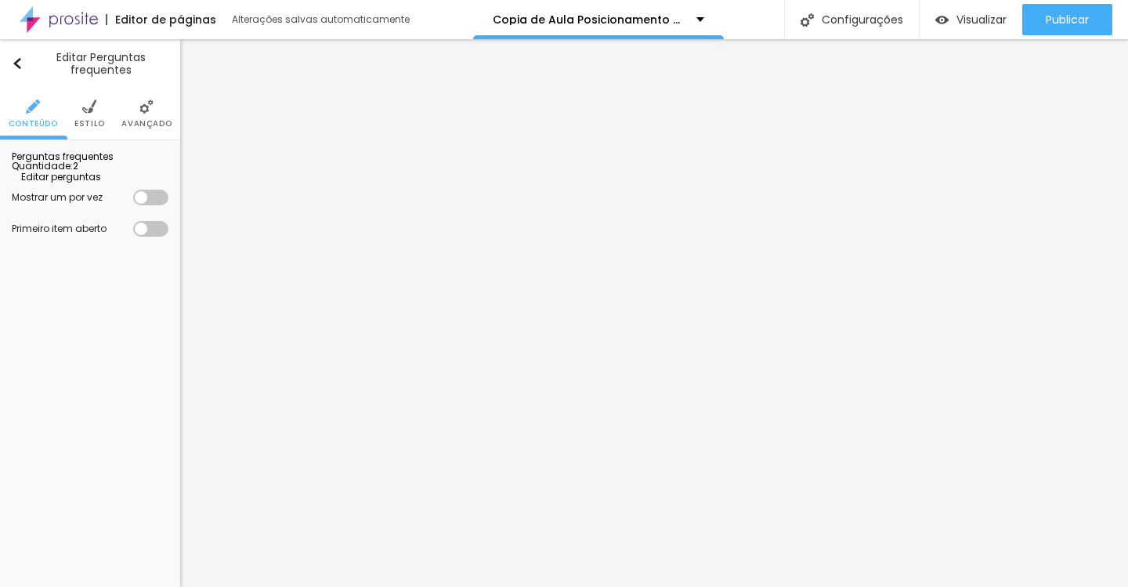
click at [101, 183] on span "Editar perguntas" at bounding box center [56, 176] width 89 height 13
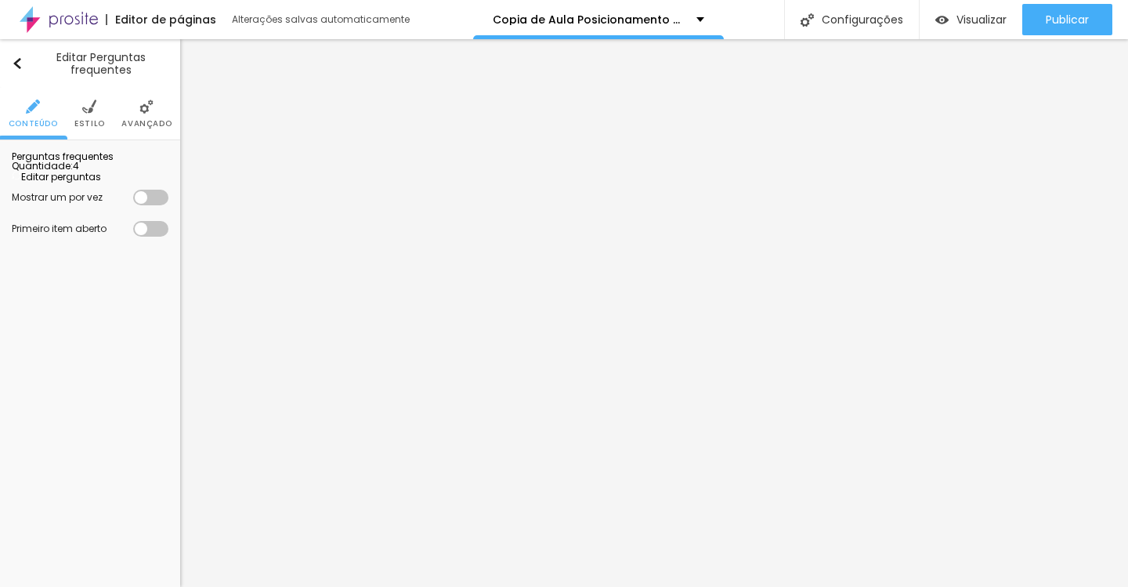
click at [76, 120] on span "Estilo" at bounding box center [89, 124] width 31 height 8
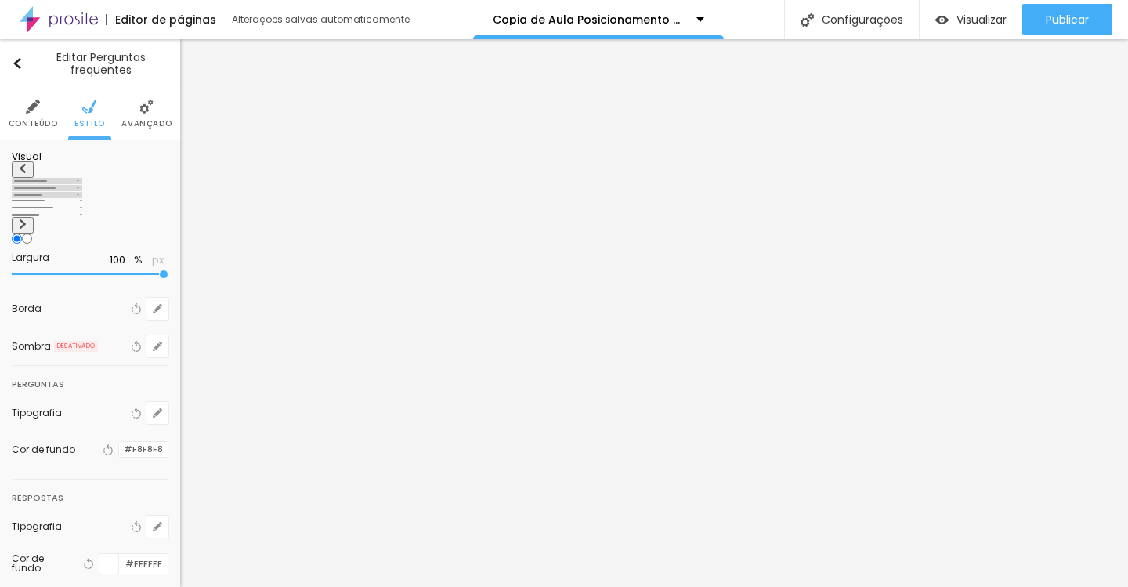
click at [27, 219] on img at bounding box center [22, 223] width 9 height 9
click at [28, 178] on button at bounding box center [23, 169] width 22 height 16
click at [142, 120] on span "Avançado" at bounding box center [146, 124] width 50 height 8
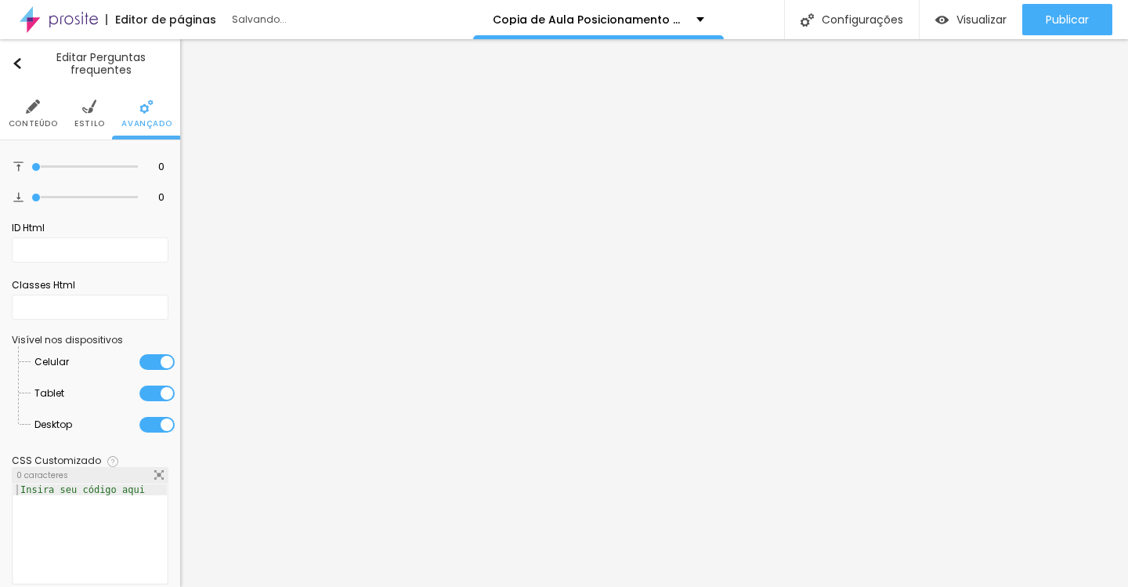
click at [78, 116] on li "Estilo" at bounding box center [89, 114] width 31 height 52
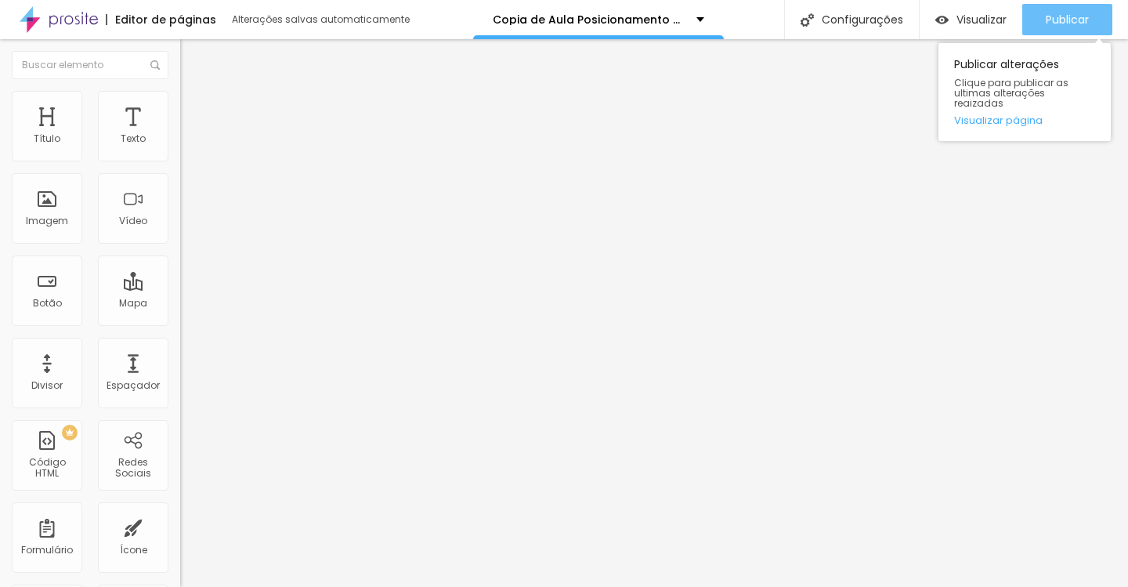
click at [1041, 16] on button "Publicar" at bounding box center [1067, 19] width 90 height 31
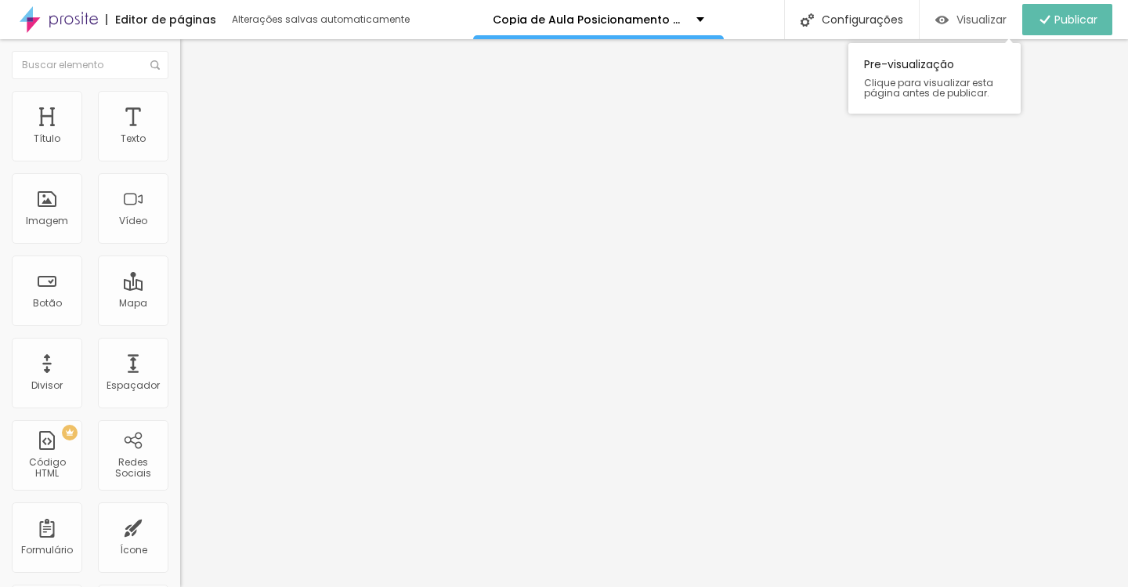
click at [984, 16] on span "Visualizar" at bounding box center [982, 19] width 50 height 13
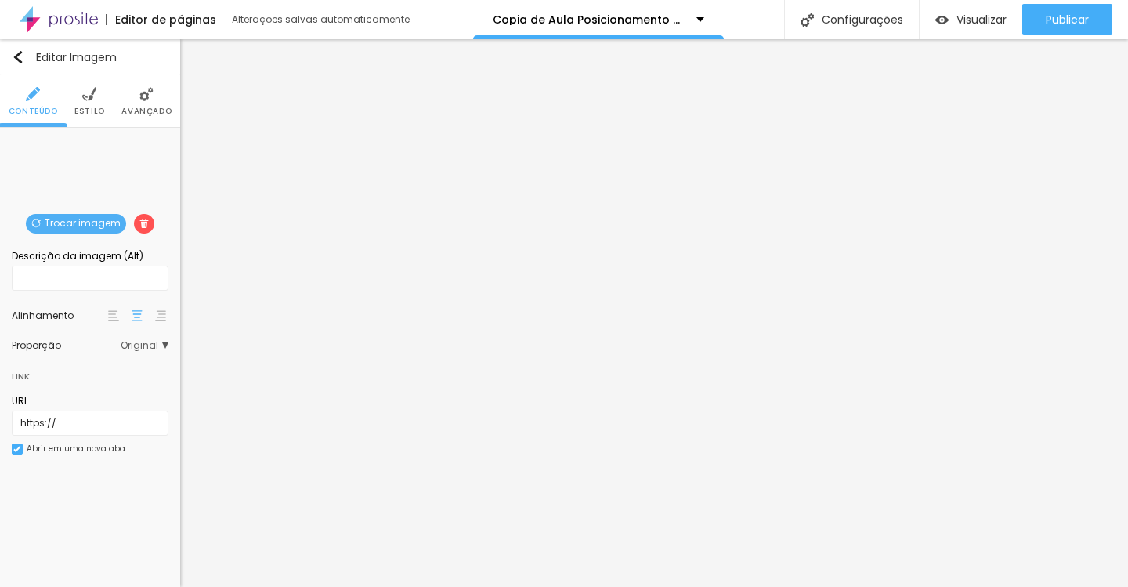
click at [138, 349] on span "Original" at bounding box center [145, 345] width 48 height 9
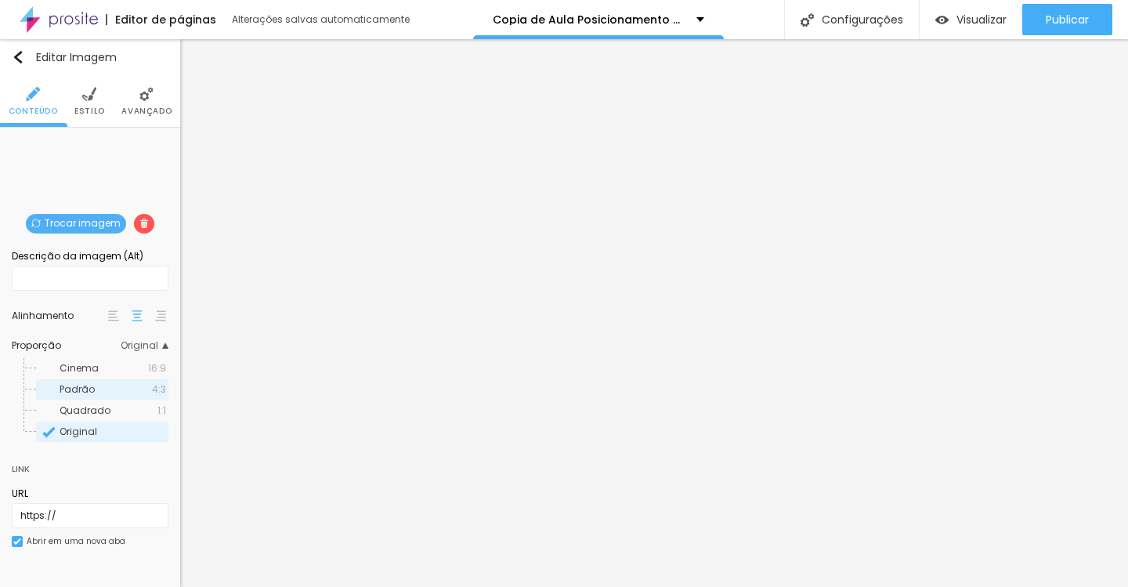
click at [122, 389] on span "Padrão" at bounding box center [106, 389] width 92 height 9
click at [125, 404] on div "Quadrado 1:1" at bounding box center [102, 410] width 132 height 20
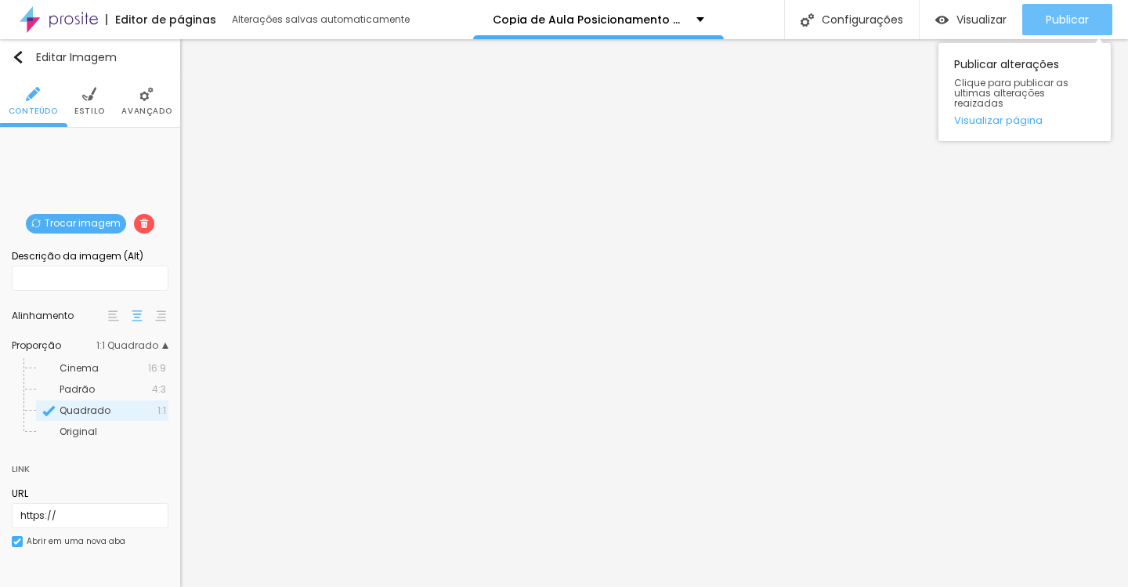
click at [1042, 18] on button "Publicar" at bounding box center [1067, 19] width 90 height 31
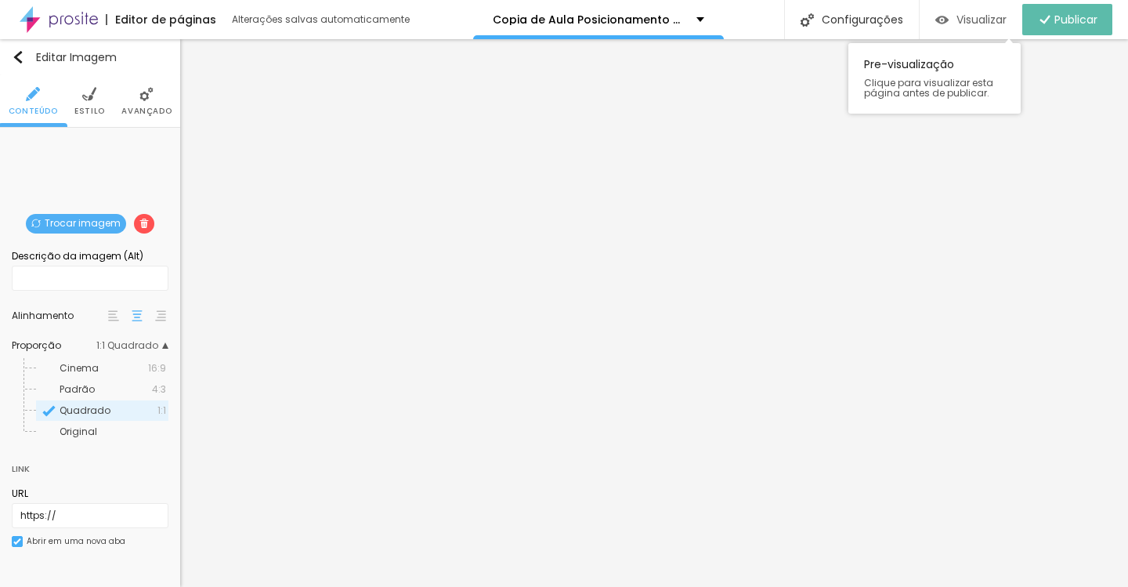
click at [977, 24] on span "Visualizar" at bounding box center [982, 19] width 50 height 13
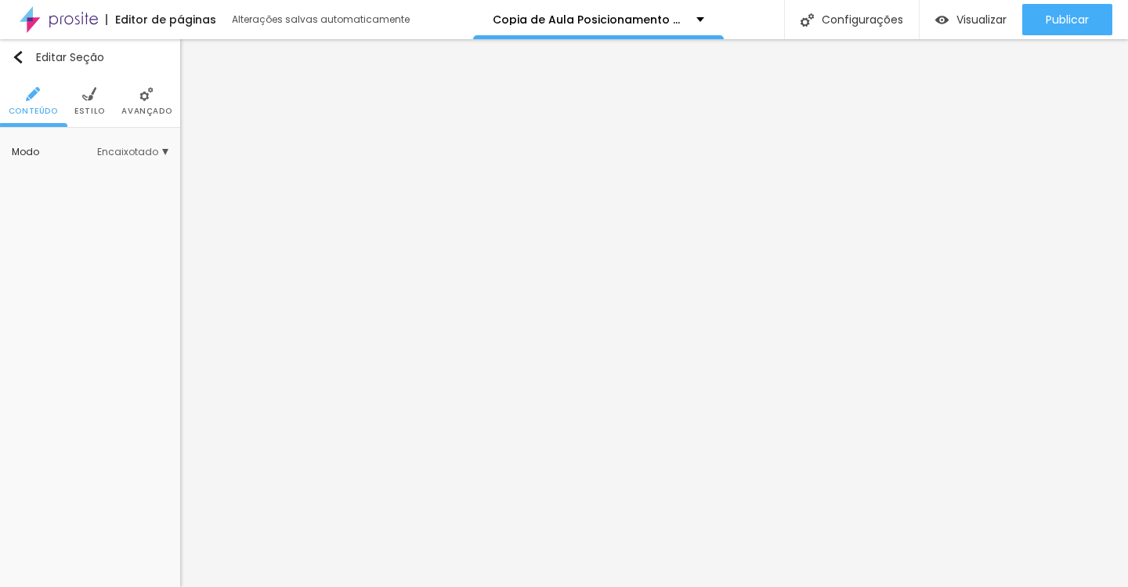
click at [89, 103] on li "Estilo" at bounding box center [89, 101] width 31 height 52
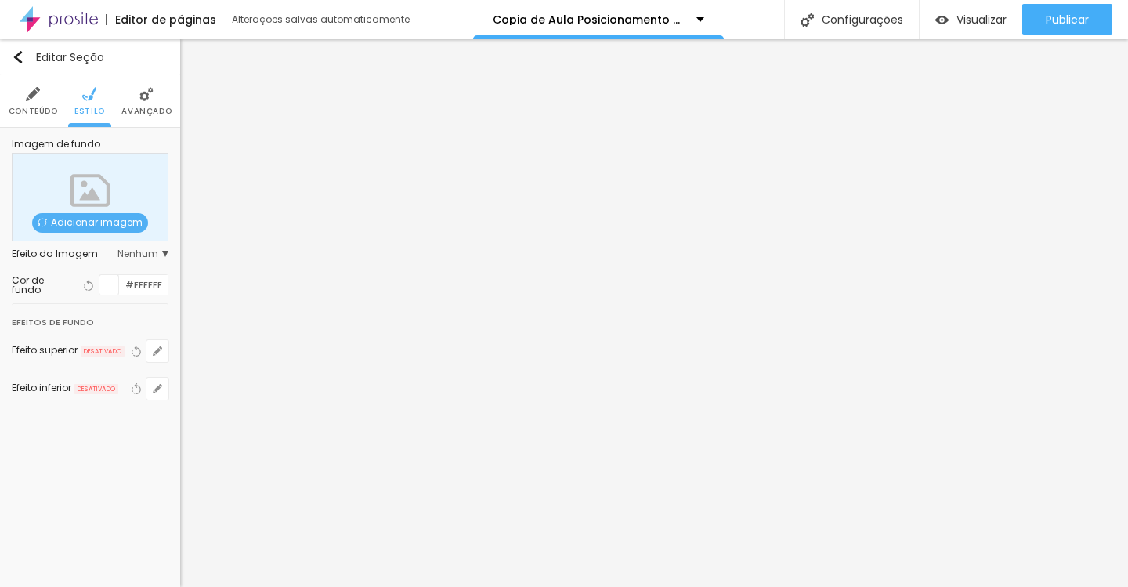
click at [109, 282] on div at bounding box center [110, 285] width 20 height 20
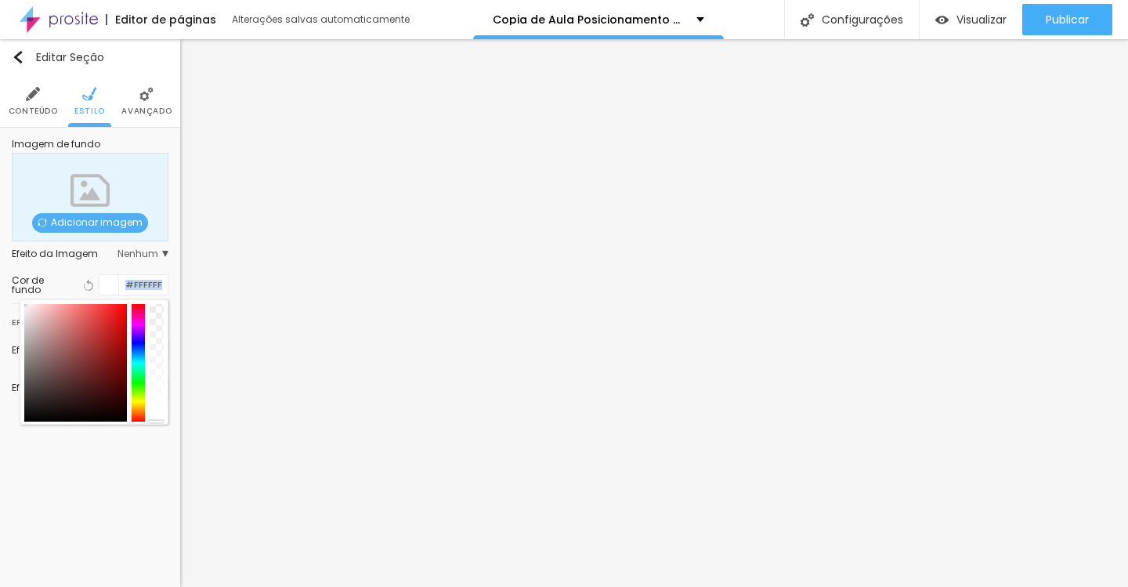
drag, startPoint x: 52, startPoint y: 320, endPoint x: 2, endPoint y: 293, distance: 57.2
click at [2, 293] on div "Imagem de fundo Adicionar imagem Efeito da Imagem Nenhum Nenhum Parallax Cor de…" at bounding box center [90, 279] width 180 height 302
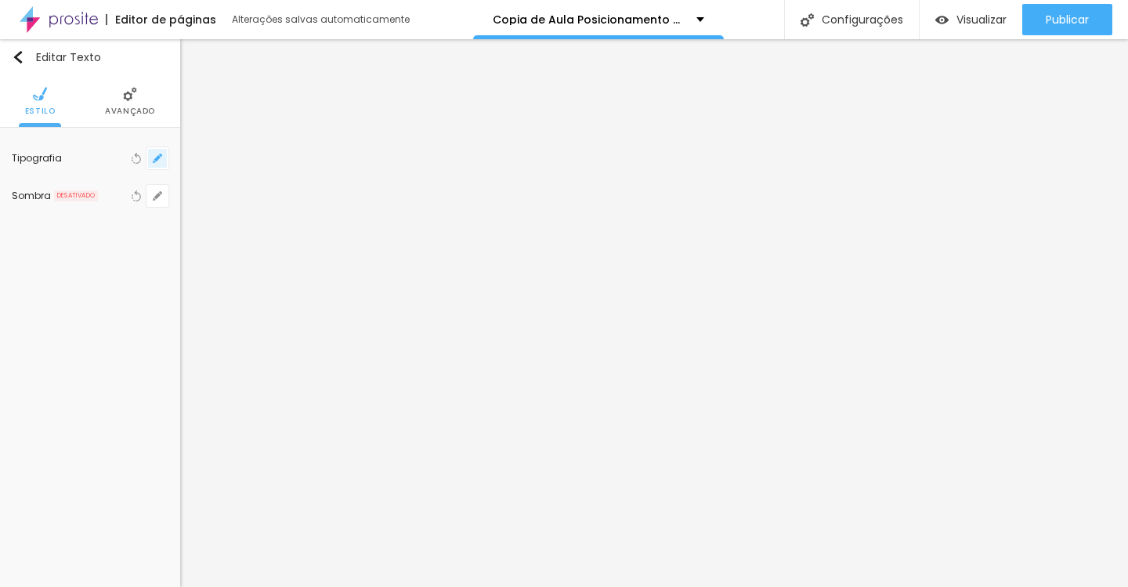
click at [156, 154] on icon "button" at bounding box center [157, 158] width 9 height 9
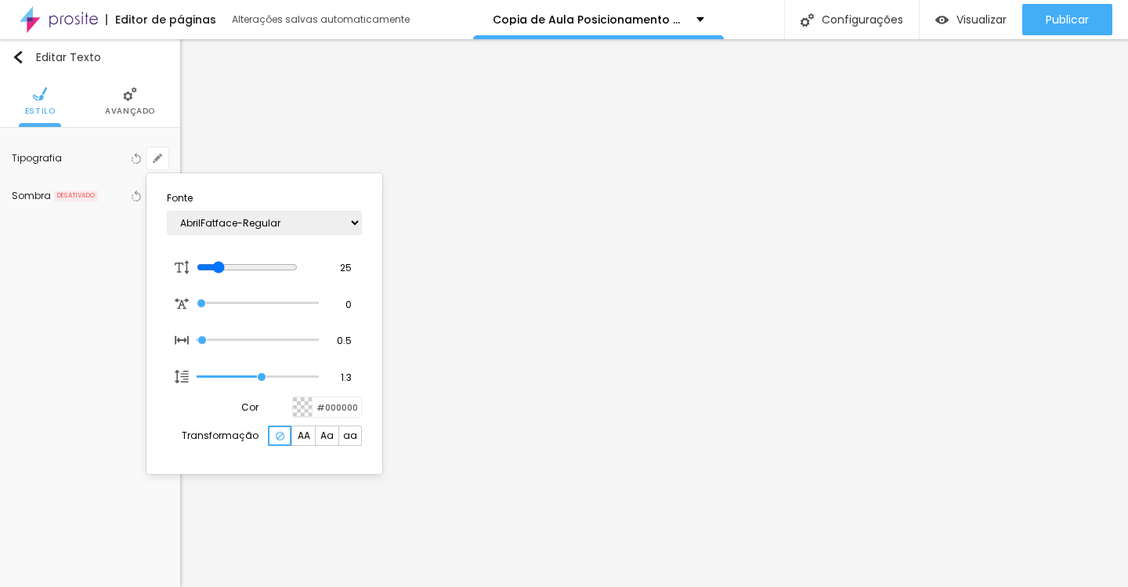
click at [303, 403] on div at bounding box center [303, 407] width 20 height 20
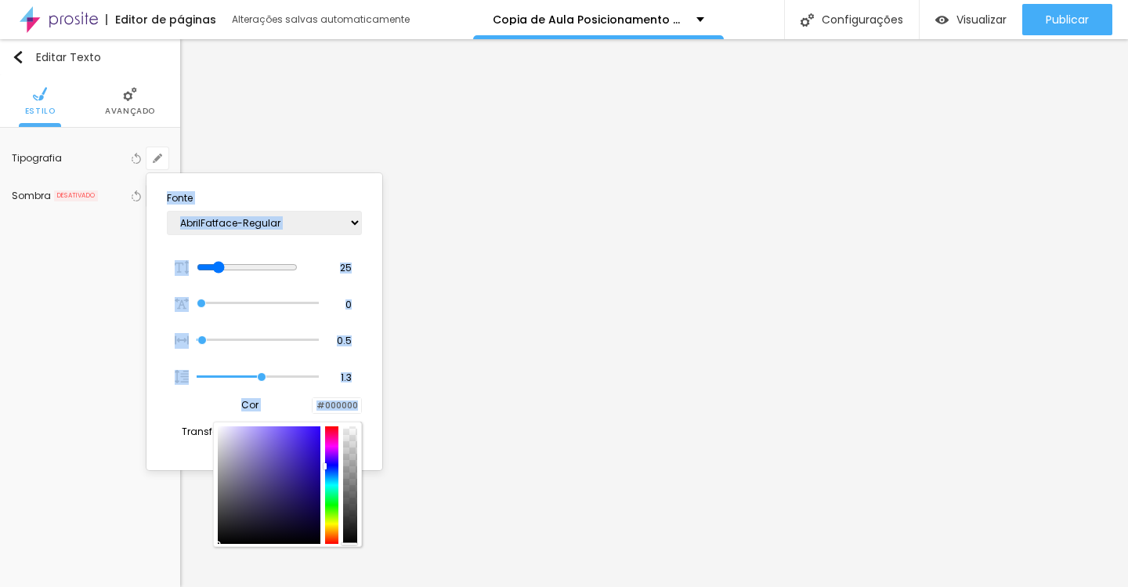
drag, startPoint x: 295, startPoint y: 494, endPoint x: 336, endPoint y: 566, distance: 83.9
click at [336, 566] on body "Editor de páginas Alterações [PERSON_NAME] automaticamente Copia de Aula Posici…" at bounding box center [564, 293] width 1128 height 587
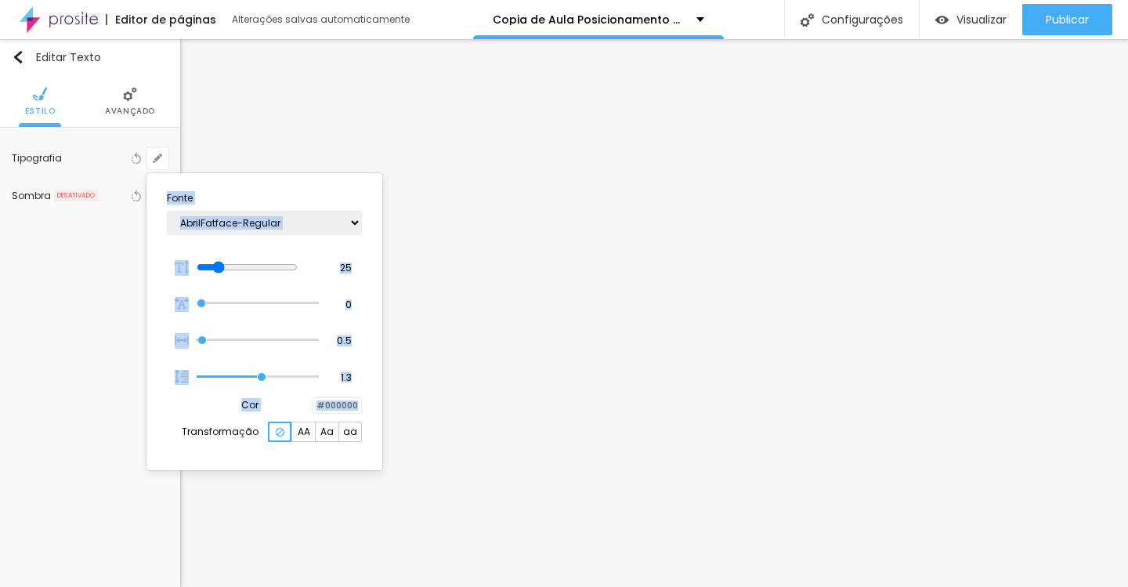
click at [516, 342] on div at bounding box center [564, 293] width 1128 height 587
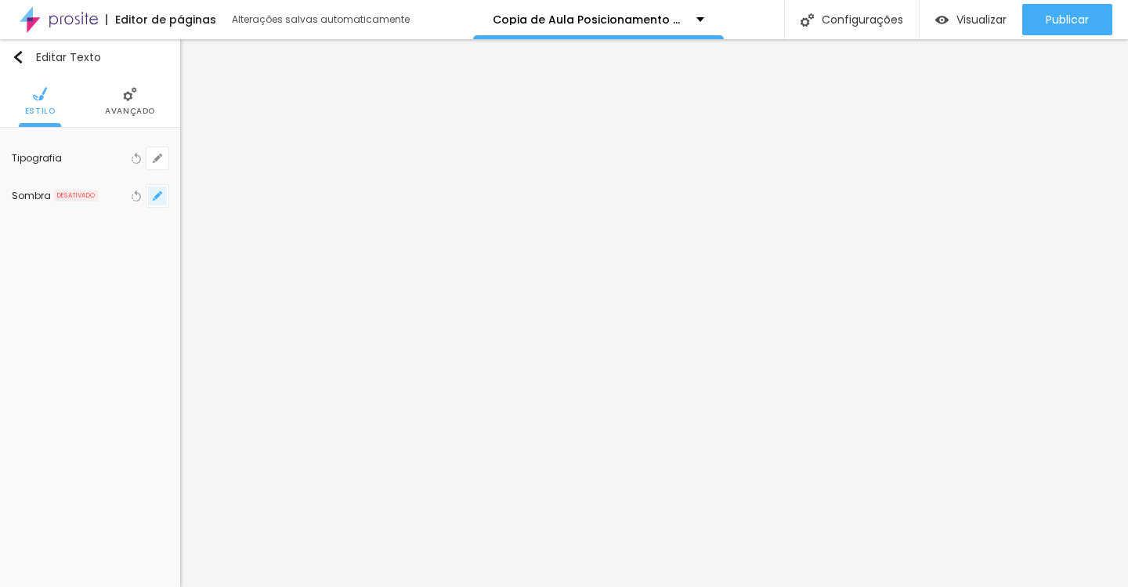
click at [154, 195] on icon "button" at bounding box center [157, 195] width 9 height 9
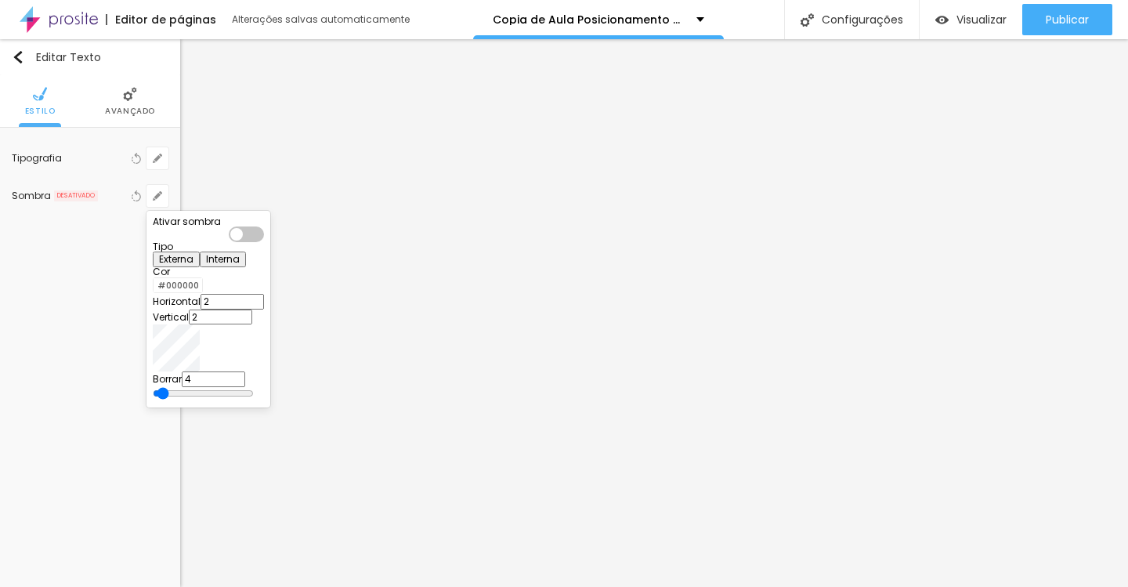
click at [264, 237] on div at bounding box center [246, 234] width 35 height 16
click at [355, 262] on div at bounding box center [564, 293] width 1128 height 587
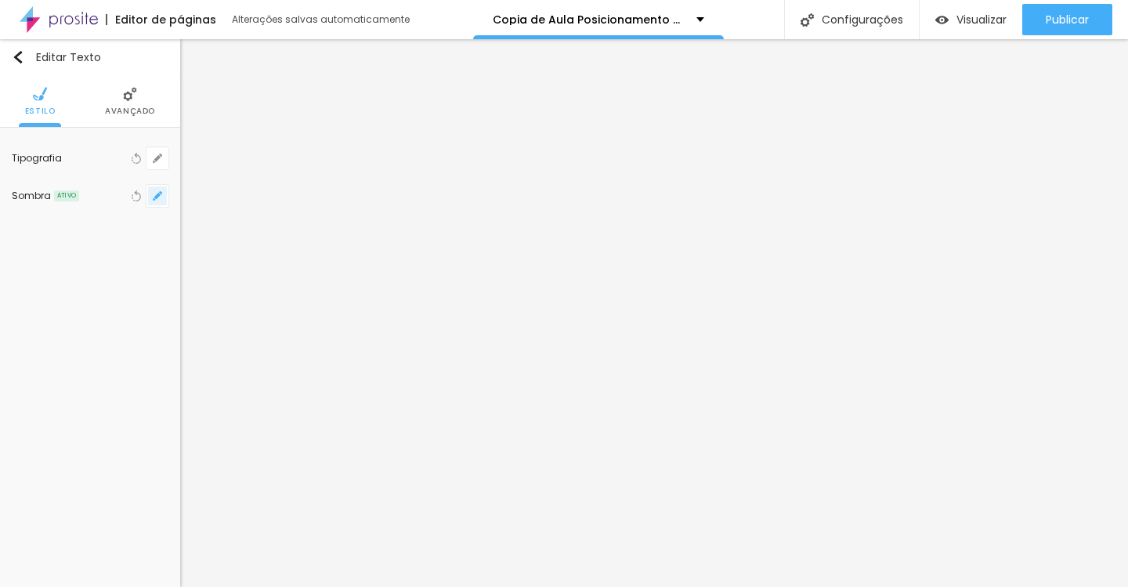
click at [165, 196] on button "button" at bounding box center [158, 196] width 22 height 22
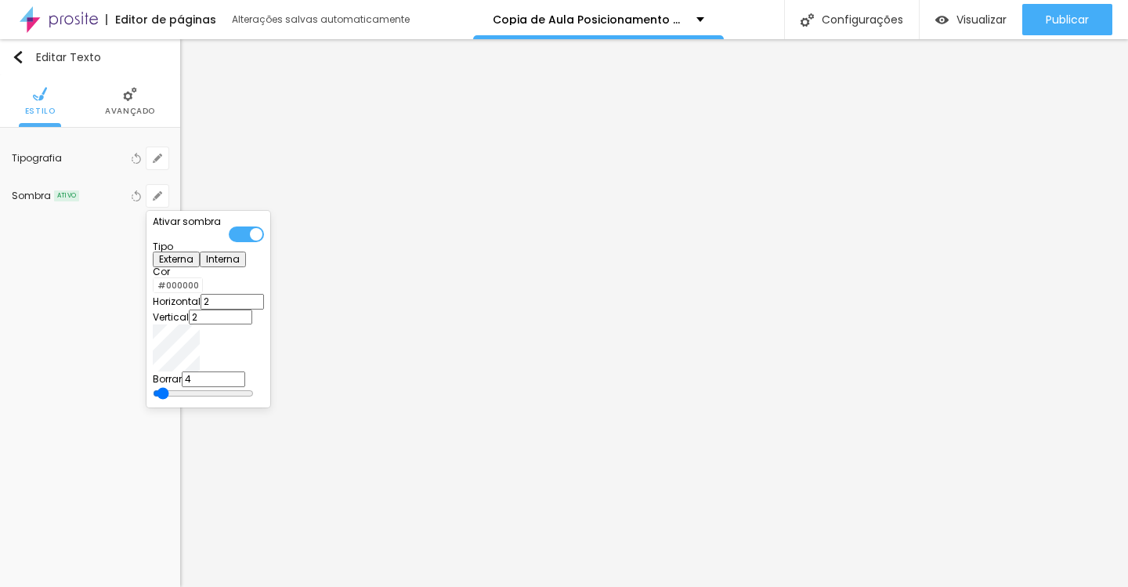
click at [264, 236] on div at bounding box center [246, 234] width 35 height 16
click at [985, 16] on div at bounding box center [564, 293] width 1128 height 587
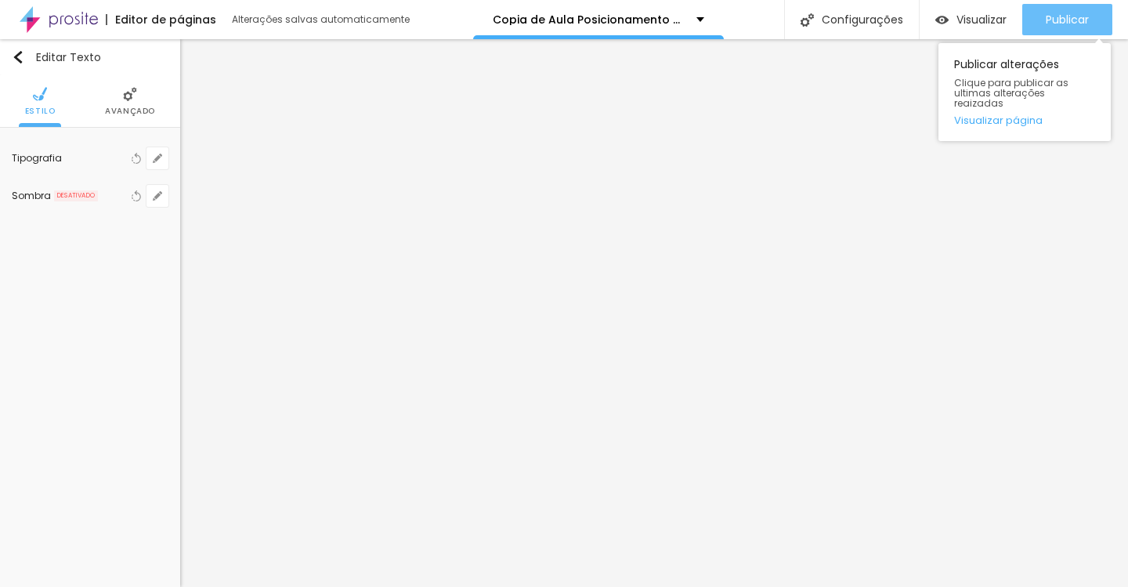
click at [1061, 23] on span "Publicar" at bounding box center [1067, 19] width 43 height 13
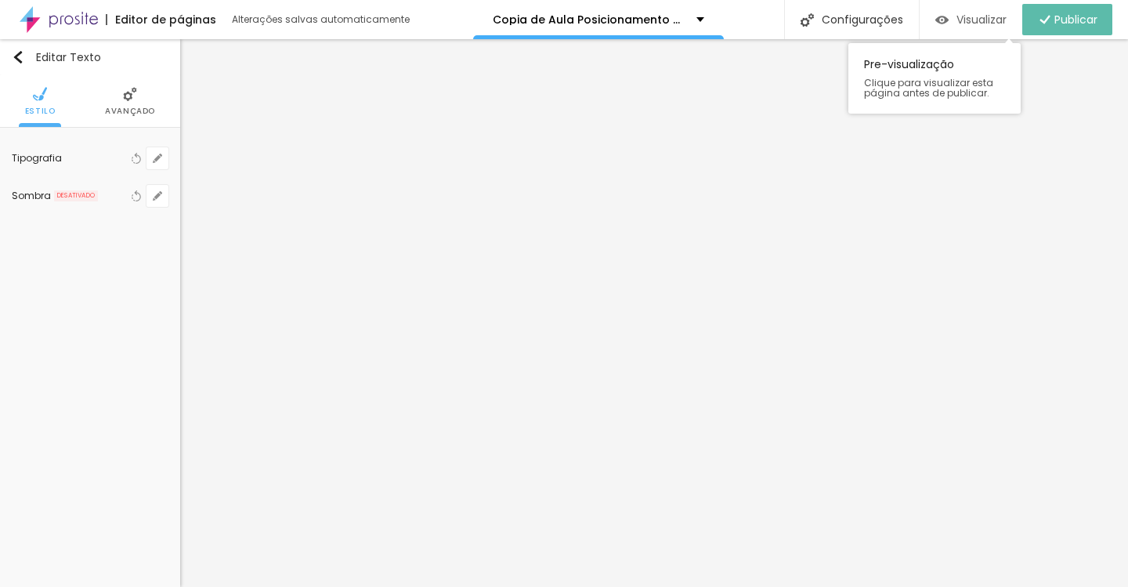
click at [983, 25] on span "Visualizar" at bounding box center [982, 19] width 50 height 13
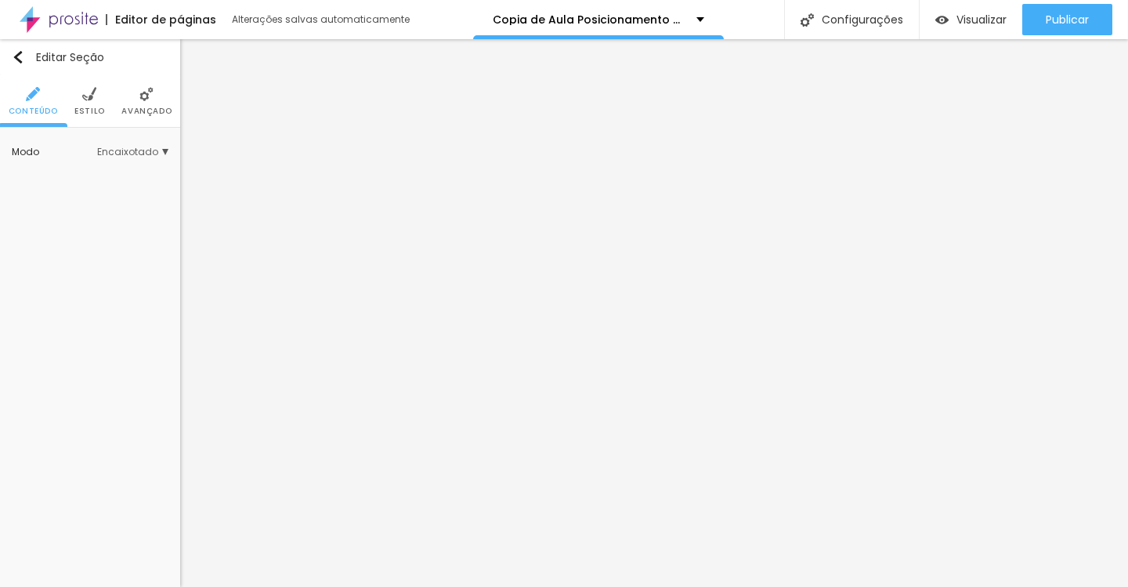
click at [97, 107] on span "Estilo" at bounding box center [89, 111] width 31 height 8
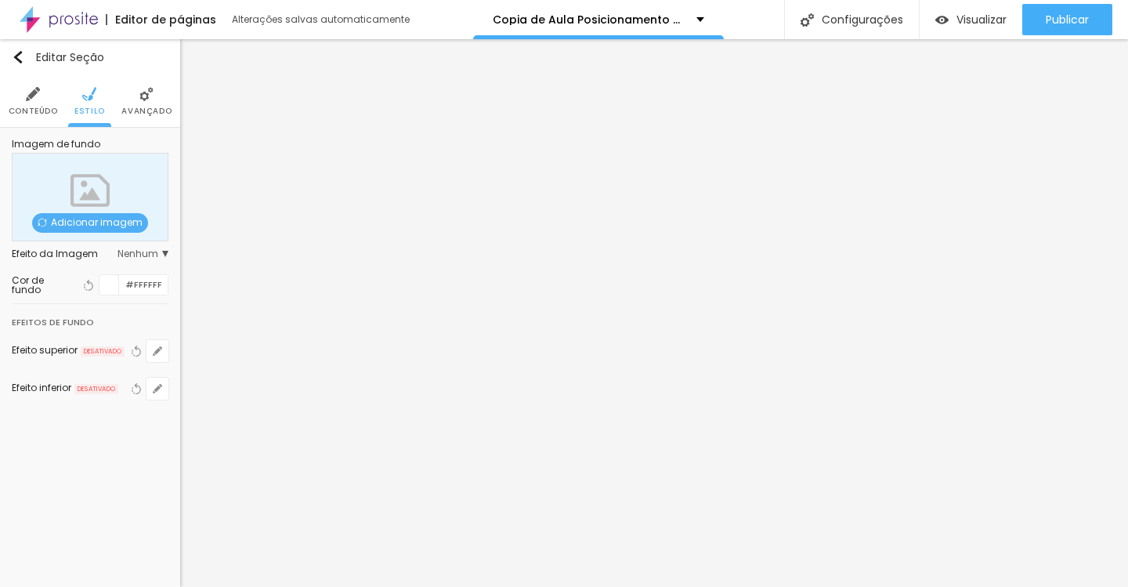
click at [107, 283] on div at bounding box center [110, 285] width 20 height 20
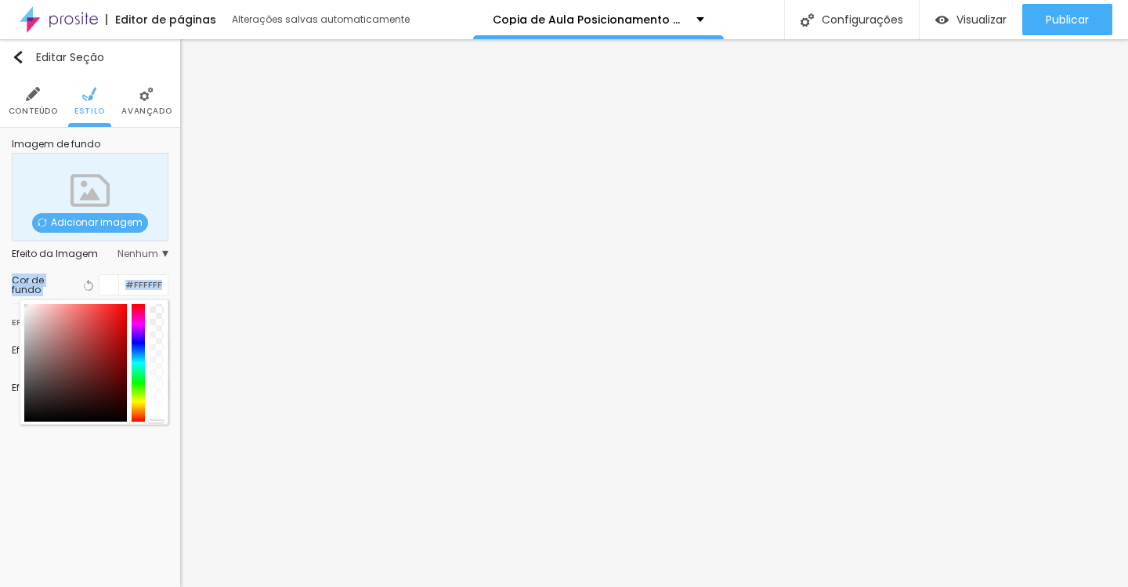
drag, startPoint x: 40, startPoint y: 328, endPoint x: 2, endPoint y: 287, distance: 55.4
click at [2, 287] on div "Imagem de fundo Adicionar imagem Efeito da Imagem Nenhum Nenhum Parallax Cor de…" at bounding box center [90, 279] width 180 height 302
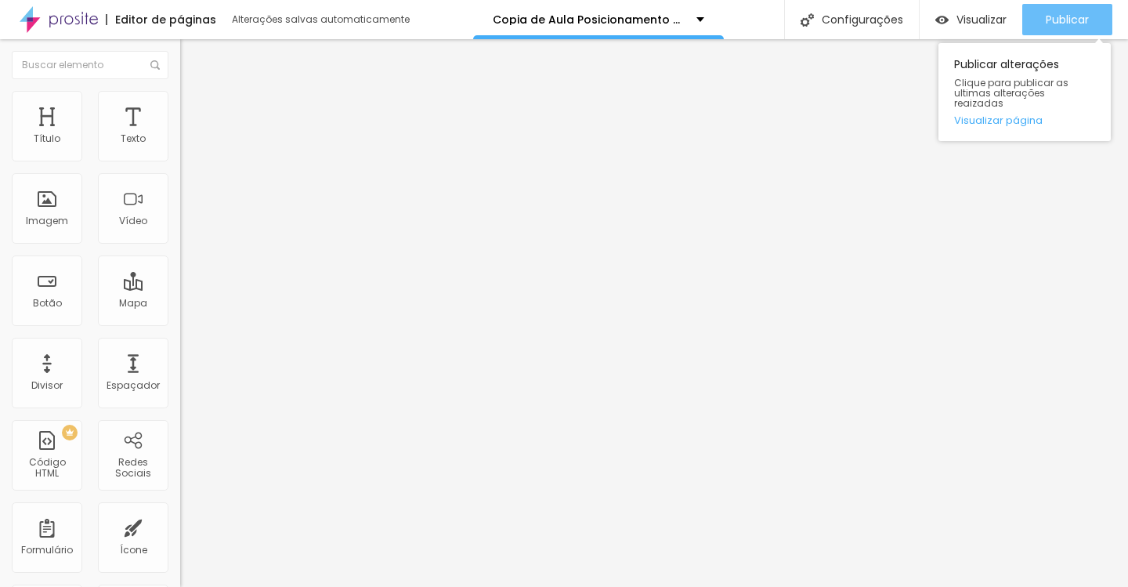
click at [1061, 19] on span "Publicar" at bounding box center [1067, 19] width 43 height 13
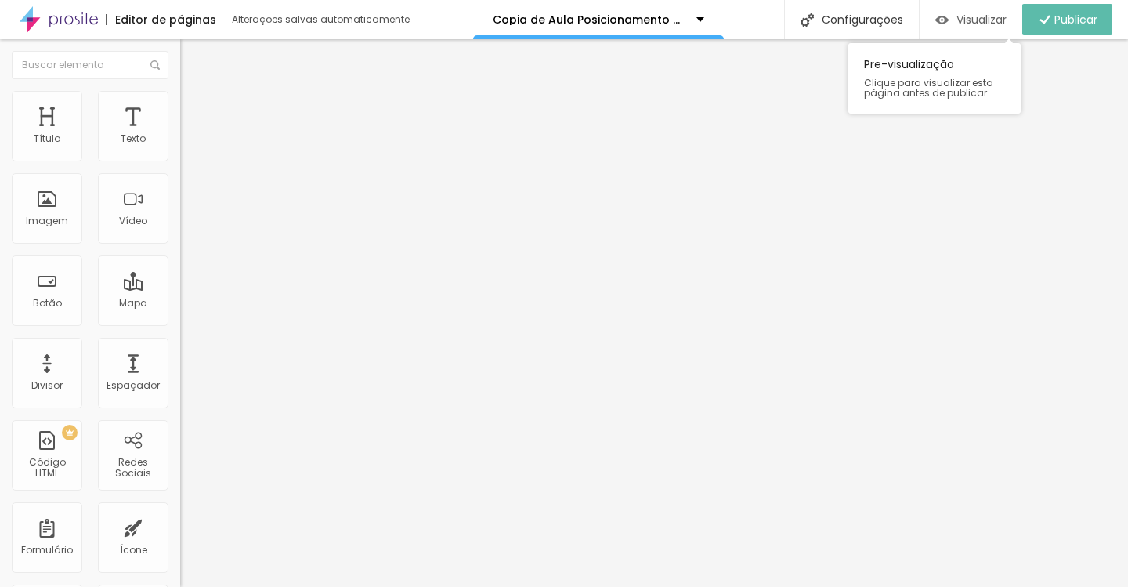
click at [979, 13] on span "Visualizar" at bounding box center [982, 19] width 50 height 13
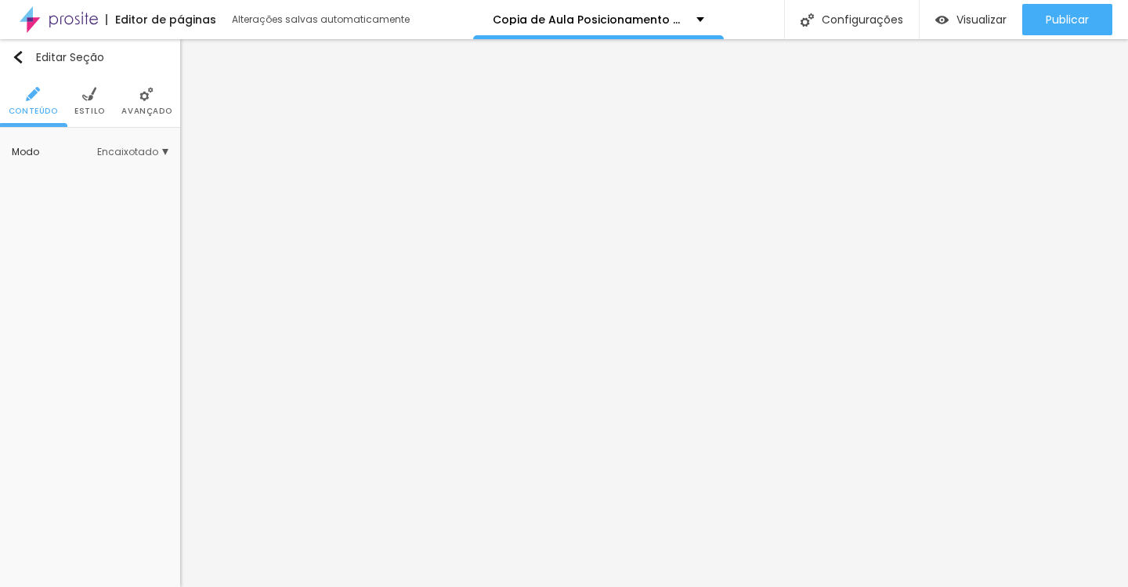
click at [86, 102] on li "Estilo" at bounding box center [89, 101] width 31 height 52
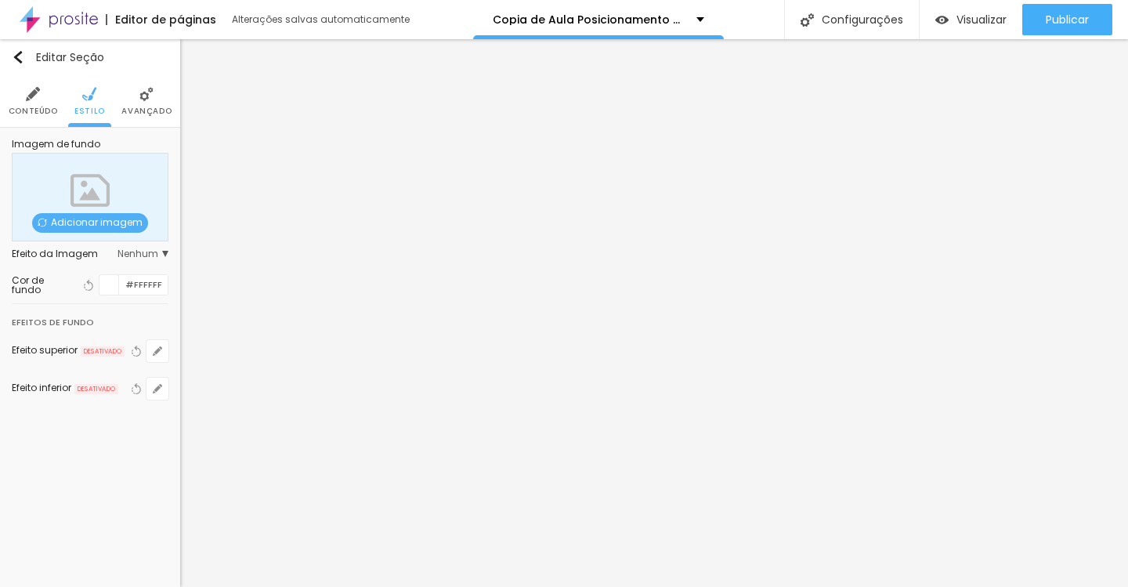
click at [110, 280] on div at bounding box center [110, 285] width 20 height 20
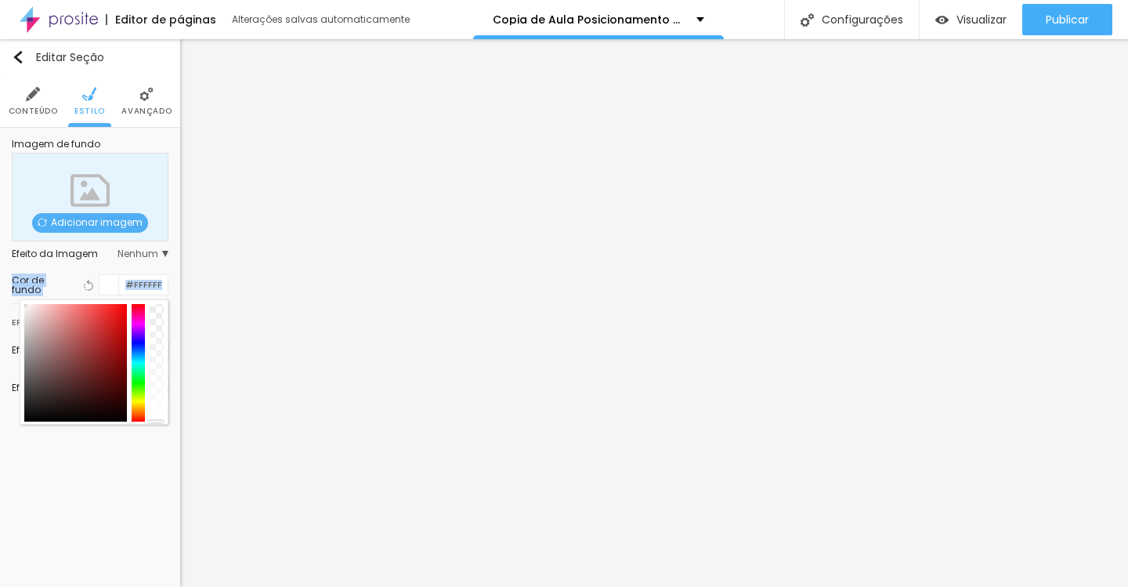
drag, startPoint x: 44, startPoint y: 338, endPoint x: 8, endPoint y: 285, distance: 63.7
click at [8, 285] on div "Imagem de fundo Adicionar imagem Efeito da Imagem Nenhum Nenhum Parallax Cor de…" at bounding box center [90, 279] width 180 height 302
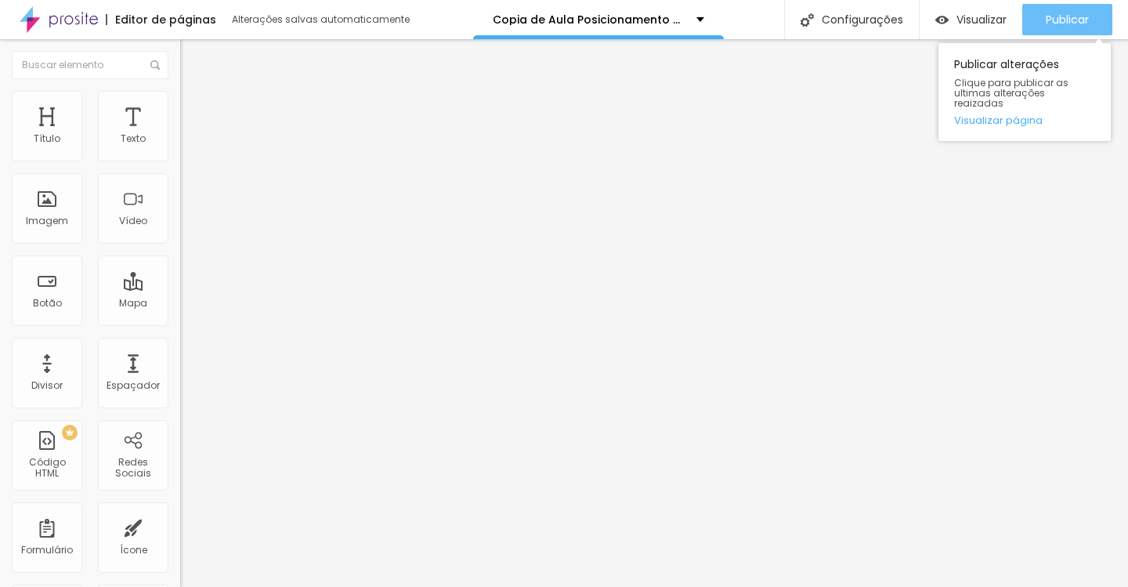
click at [1063, 31] on div "Publicar" at bounding box center [1067, 19] width 43 height 31
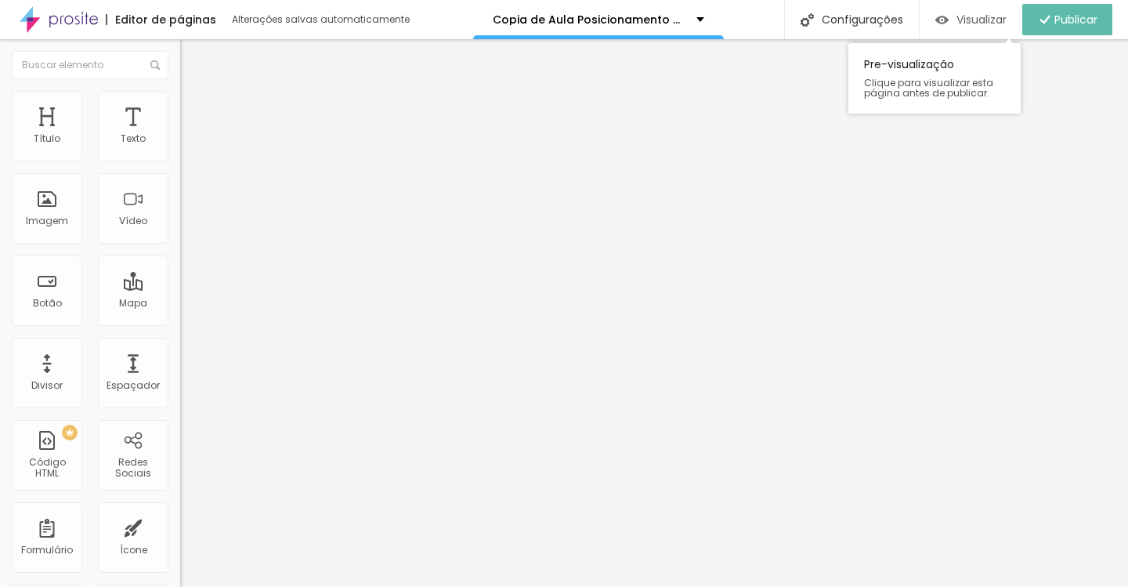
click at [960, 20] on span "Visualizar" at bounding box center [982, 19] width 50 height 13
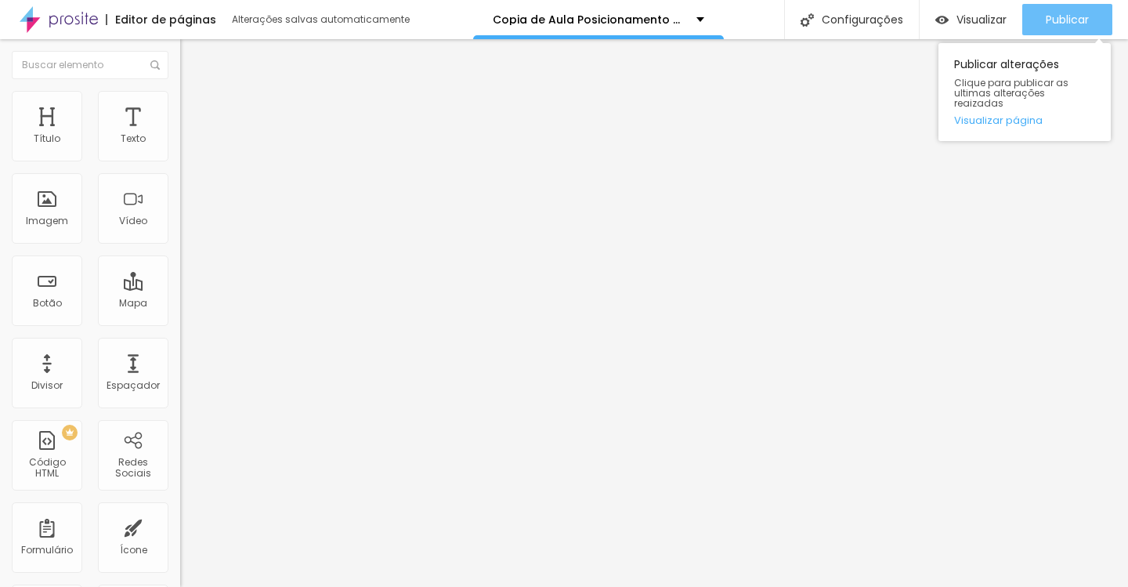
click at [1052, 24] on span "Publicar" at bounding box center [1067, 19] width 43 height 13
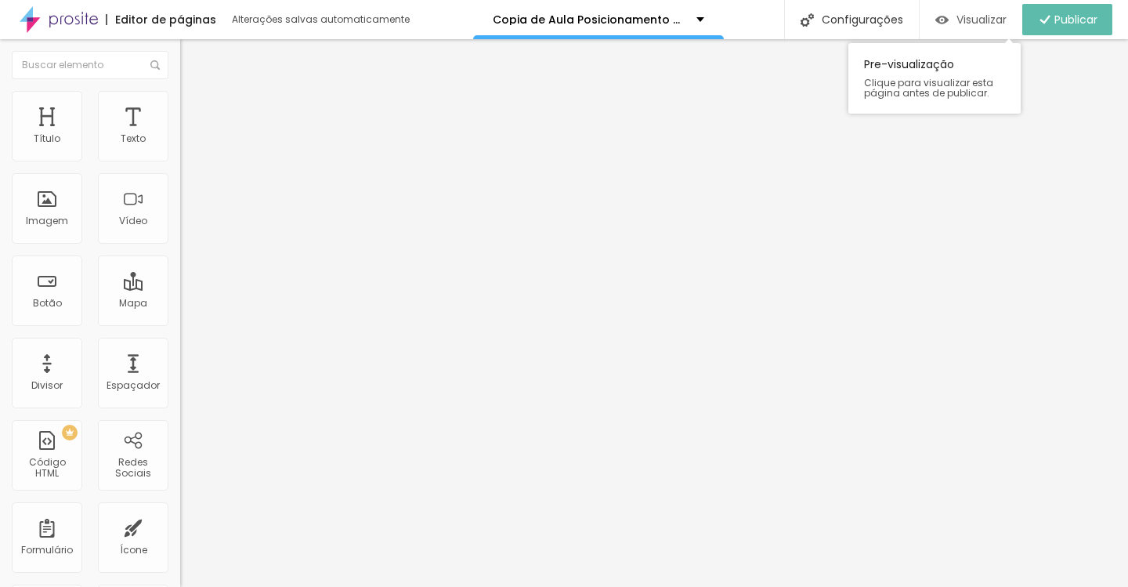
click at [990, 27] on div "Visualizar" at bounding box center [971, 19] width 71 height 31
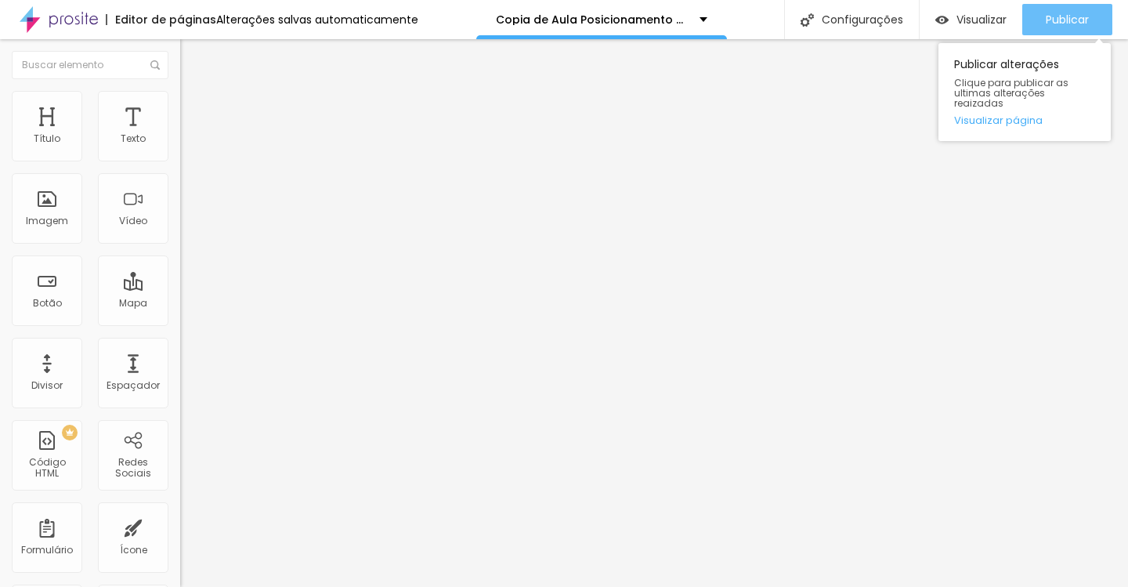
click at [1047, 25] on span "Publicar" at bounding box center [1067, 19] width 43 height 13
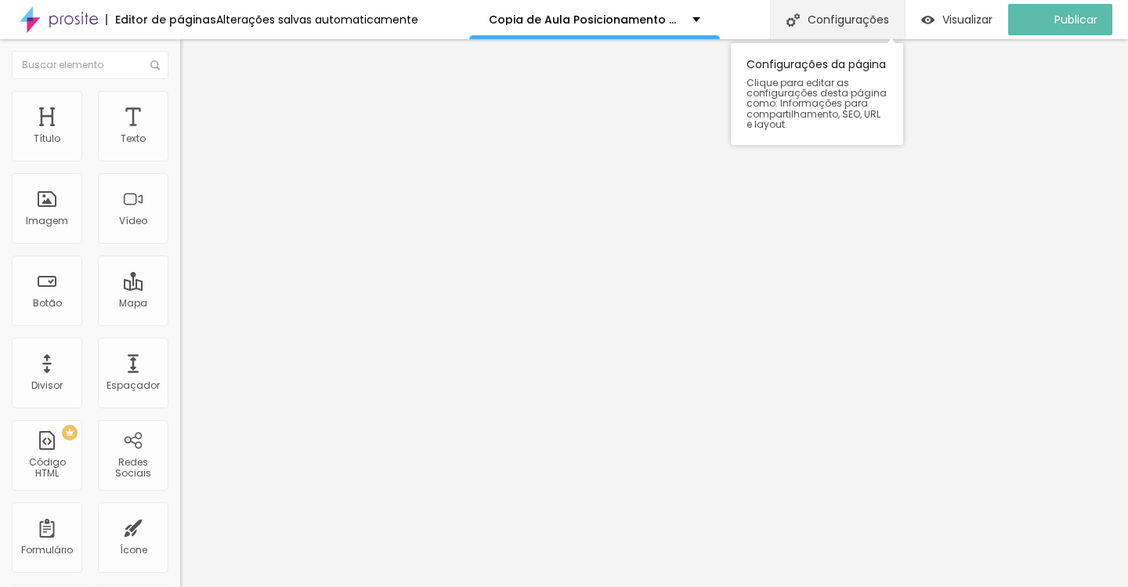
click at [850, 16] on div "Configurações" at bounding box center [837, 19] width 135 height 39
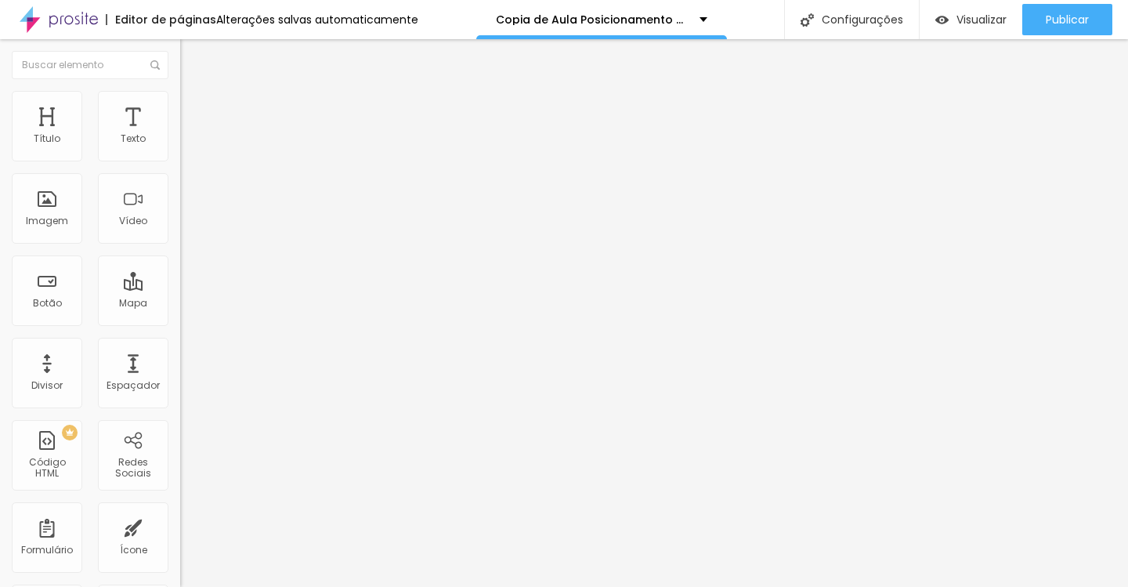
click at [954, 8] on div "Visualizar" at bounding box center [971, 19] width 71 height 31
